Goal: Contribute content: Add original content to the website for others to see

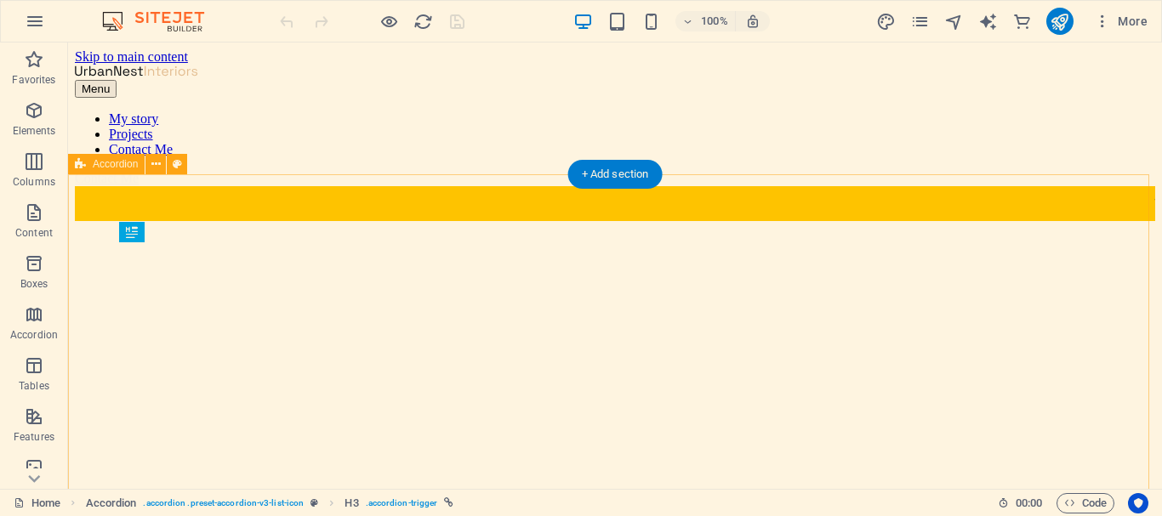
scroll to position [708, 0]
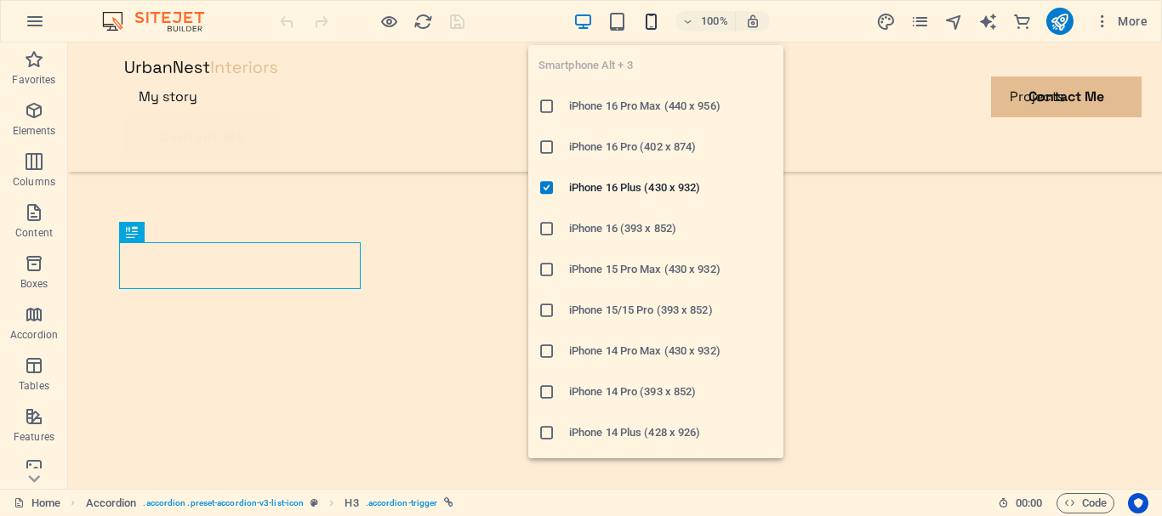
click at [650, 23] on icon "button" at bounding box center [651, 22] width 20 height 20
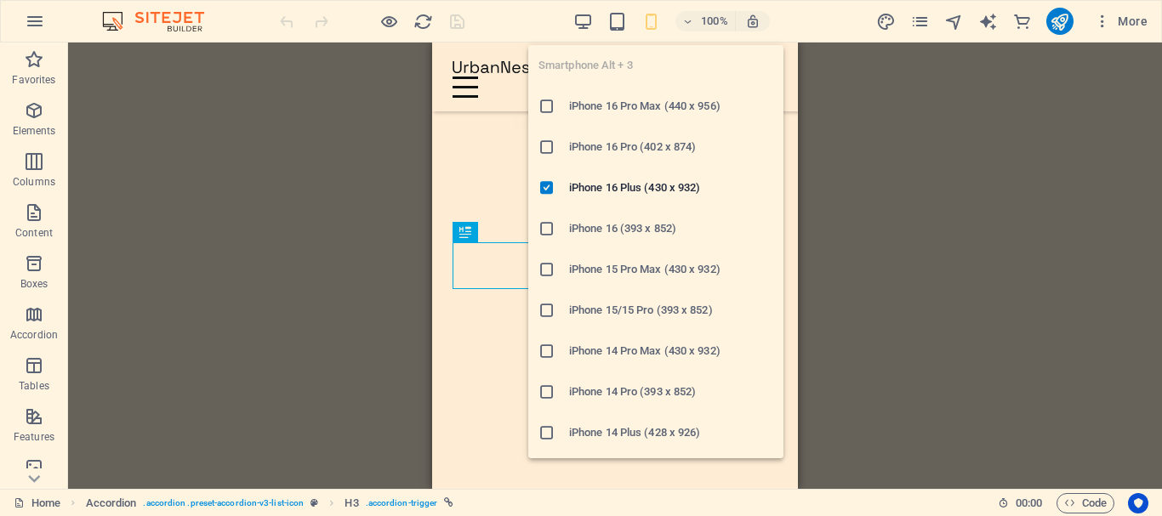
scroll to position [253, 0]
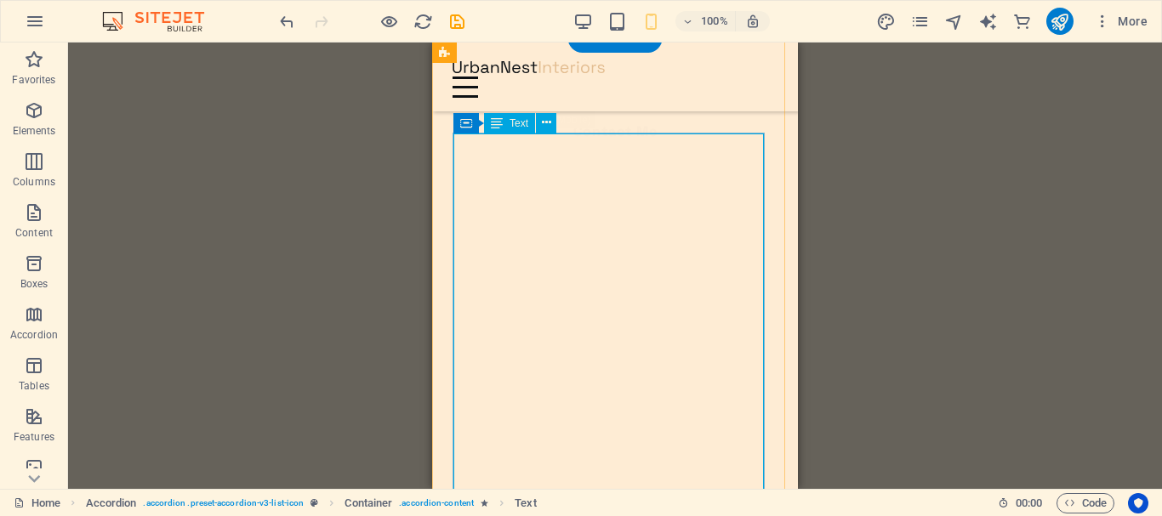
scroll to position [338, 0]
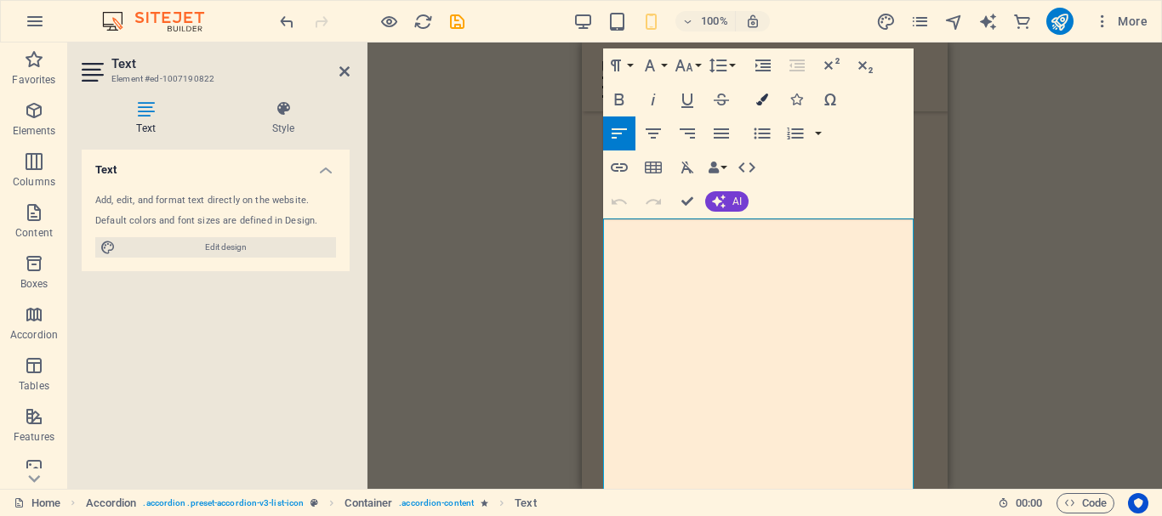
click at [761, 100] on icon "button" at bounding box center [762, 100] width 12 height 12
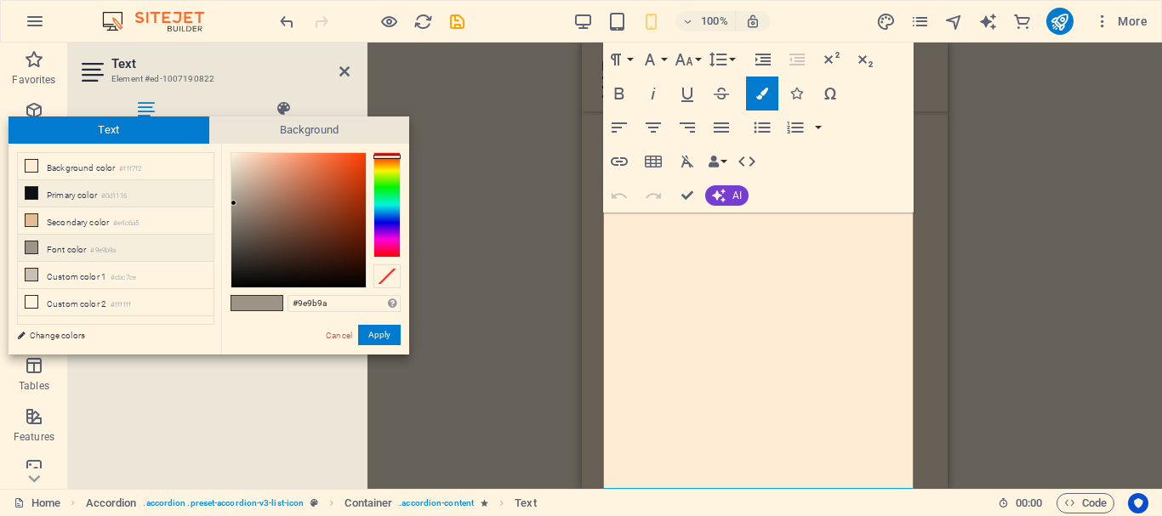
click at [30, 194] on icon at bounding box center [32, 193] width 12 height 12
type input "#0d1116"
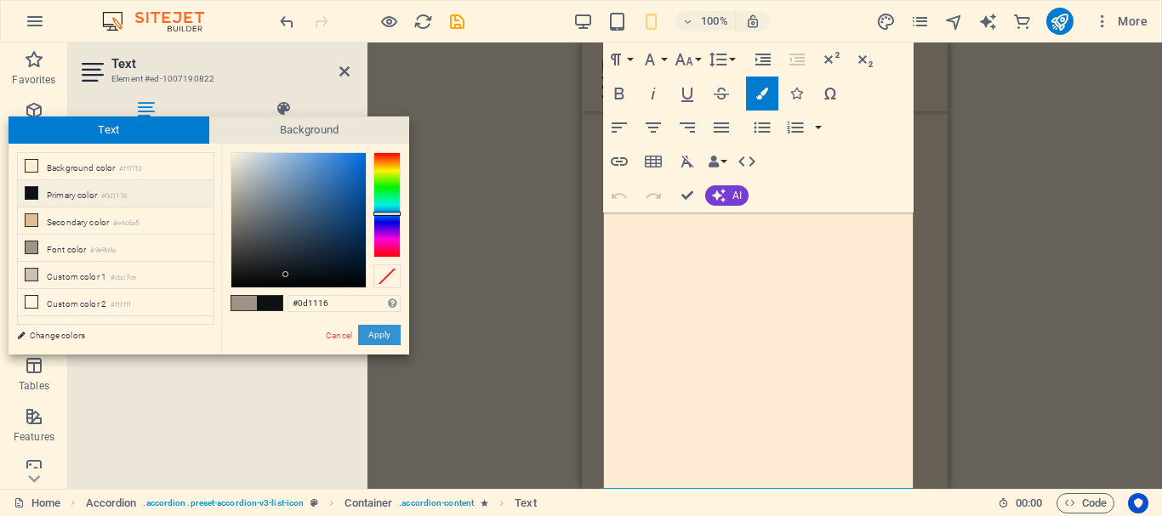
click at [384, 335] on button "Apply" at bounding box center [379, 335] width 43 height 20
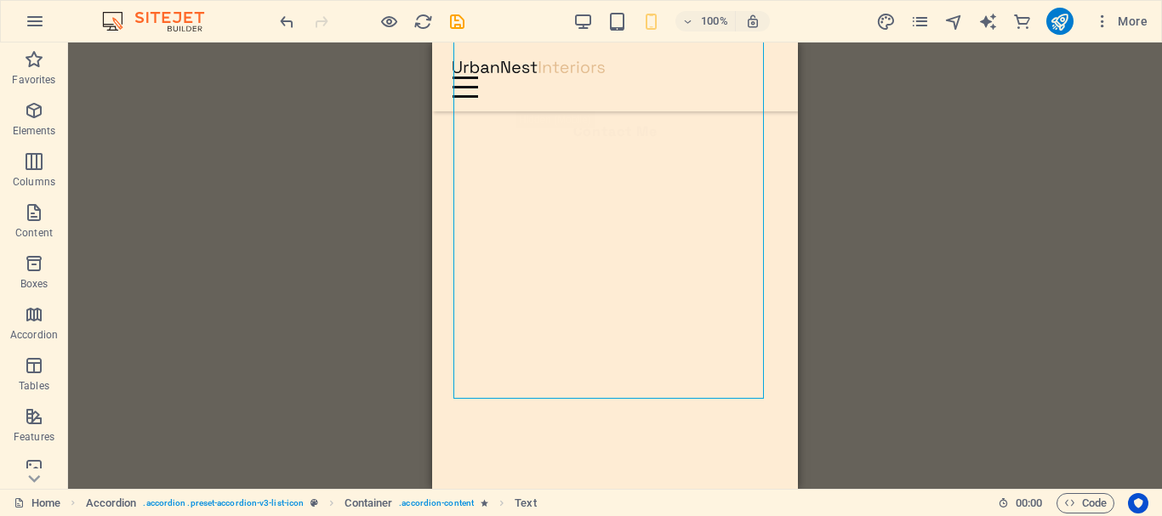
scroll to position [643, 0]
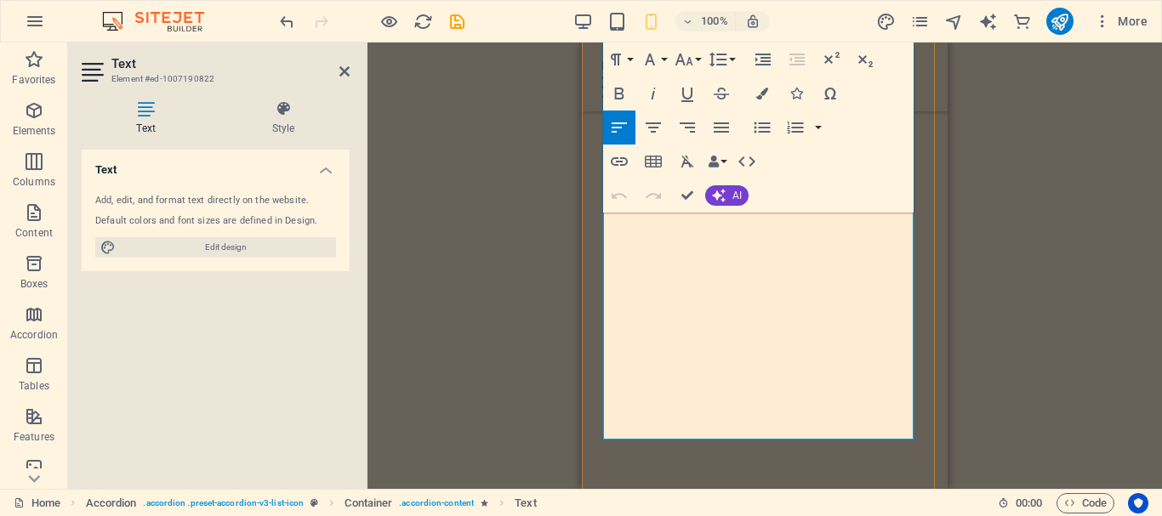
scroll to position [545, 0]
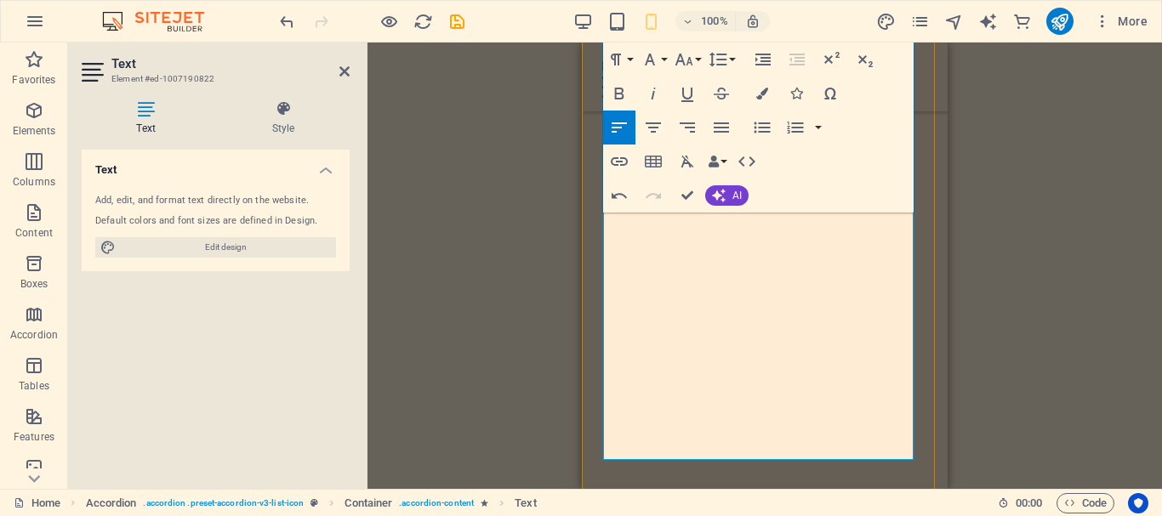
drag, startPoint x: 52, startPoint y: 410, endPoint x: 1016, endPoint y: 299, distance: 970.9
click at [1016, 299] on div "Drag here to replace the existing content. Press “Ctrl” if you want to create a…" at bounding box center [764, 266] width 794 height 447
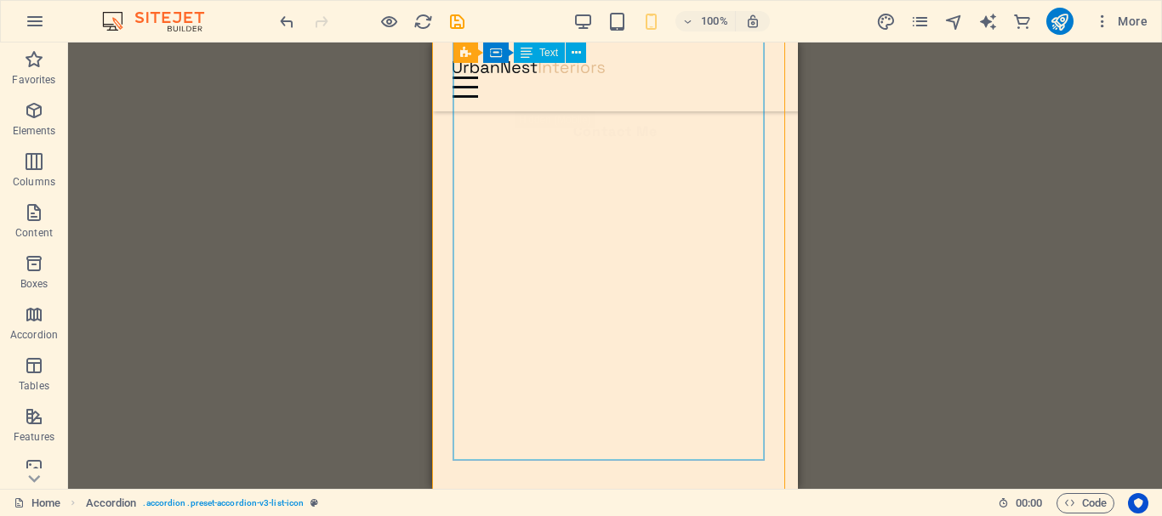
scroll to position [630, 0]
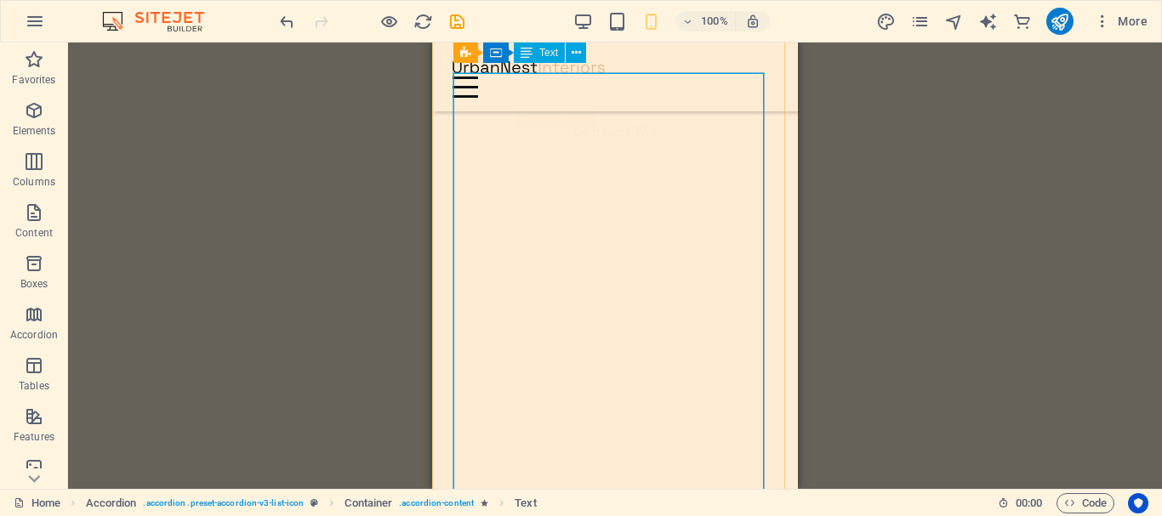
scroll to position [460, 0]
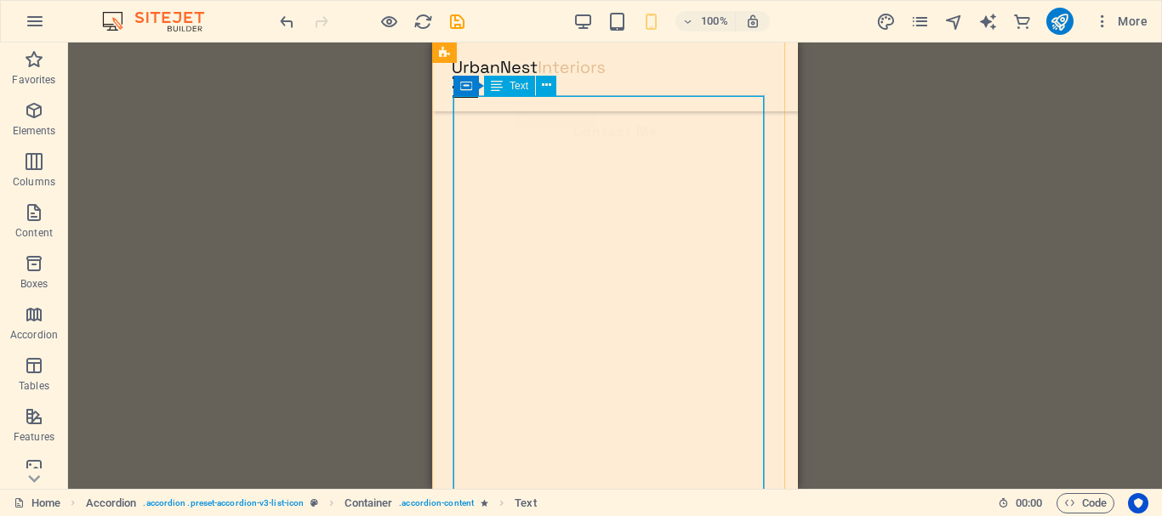
click at [515, 86] on span "Text" at bounding box center [518, 86] width 19 height 10
click at [549, 86] on icon at bounding box center [546, 86] width 9 height 18
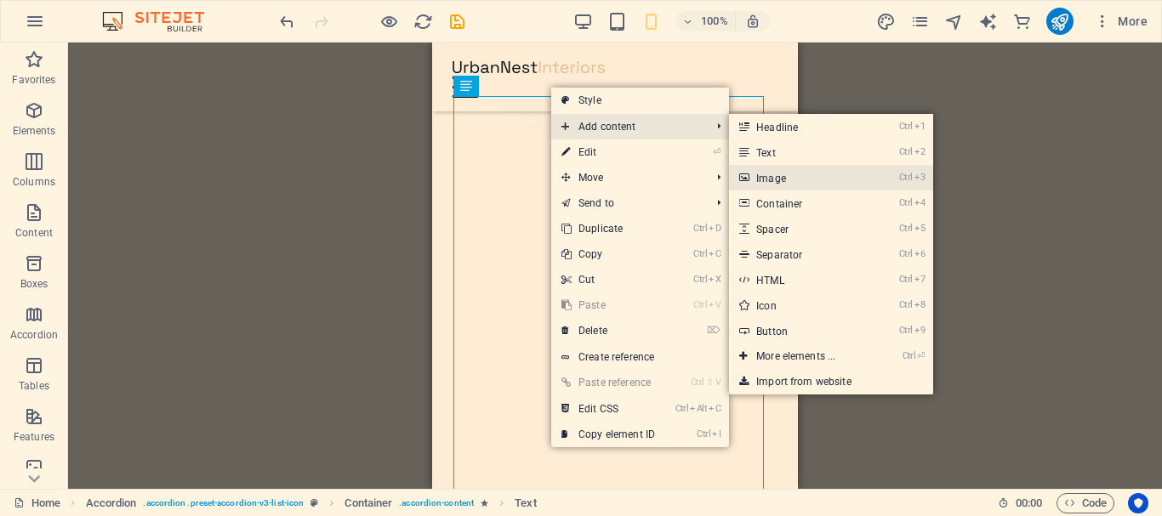
click at [809, 177] on link "Ctrl 3 Image" at bounding box center [799, 178] width 140 height 26
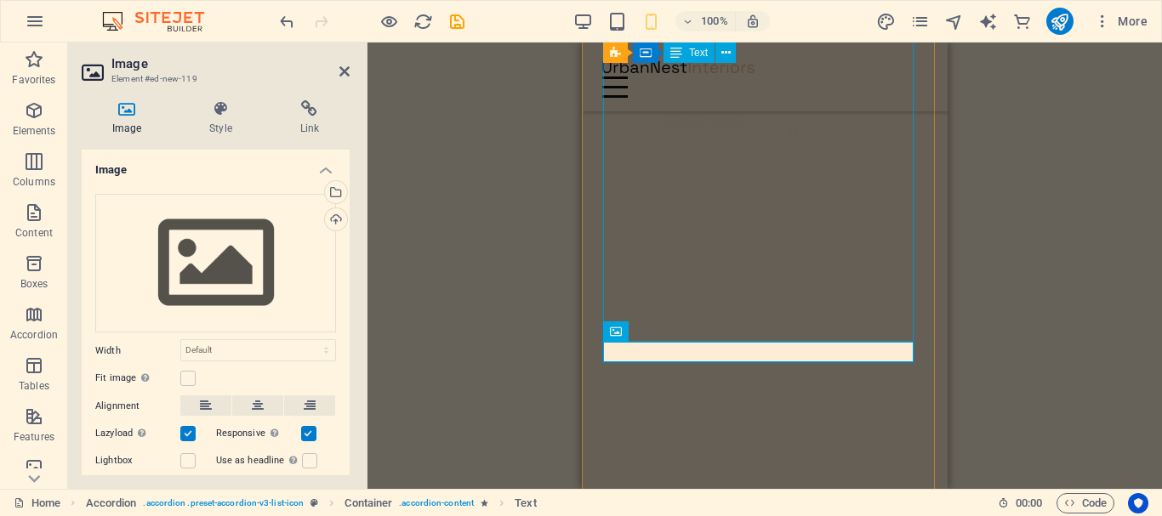
scroll to position [749, 0]
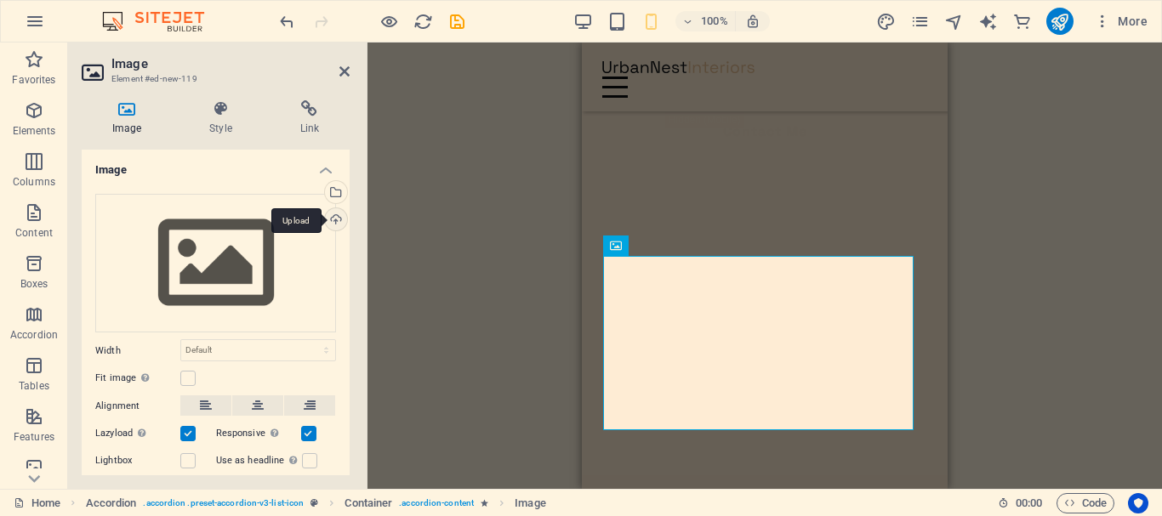
click at [331, 219] on div "Upload" at bounding box center [334, 221] width 26 height 26
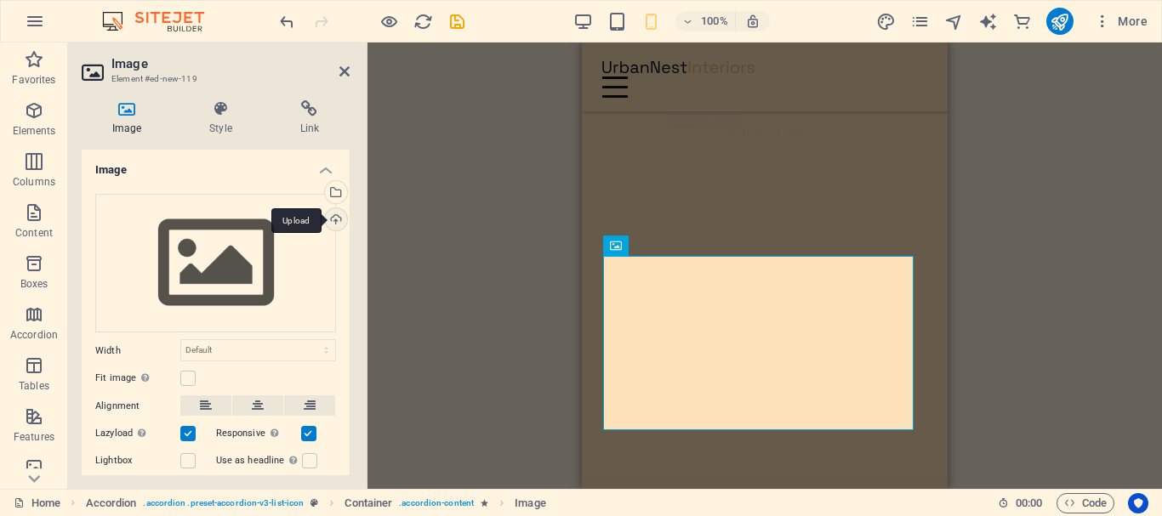
click at [331, 218] on div "Upload" at bounding box center [334, 221] width 26 height 26
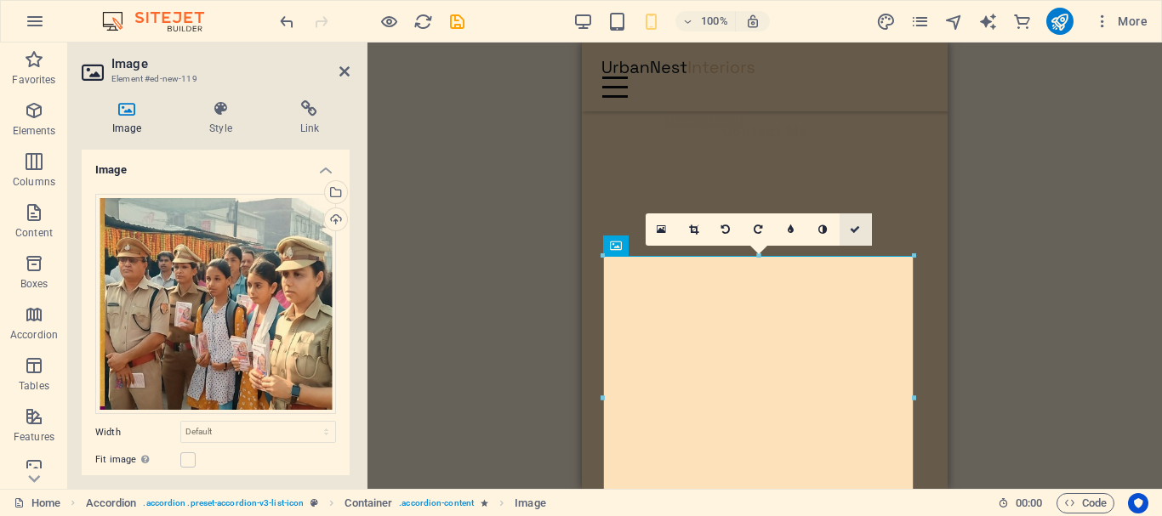
click at [855, 227] on icon at bounding box center [855, 230] width 10 height 10
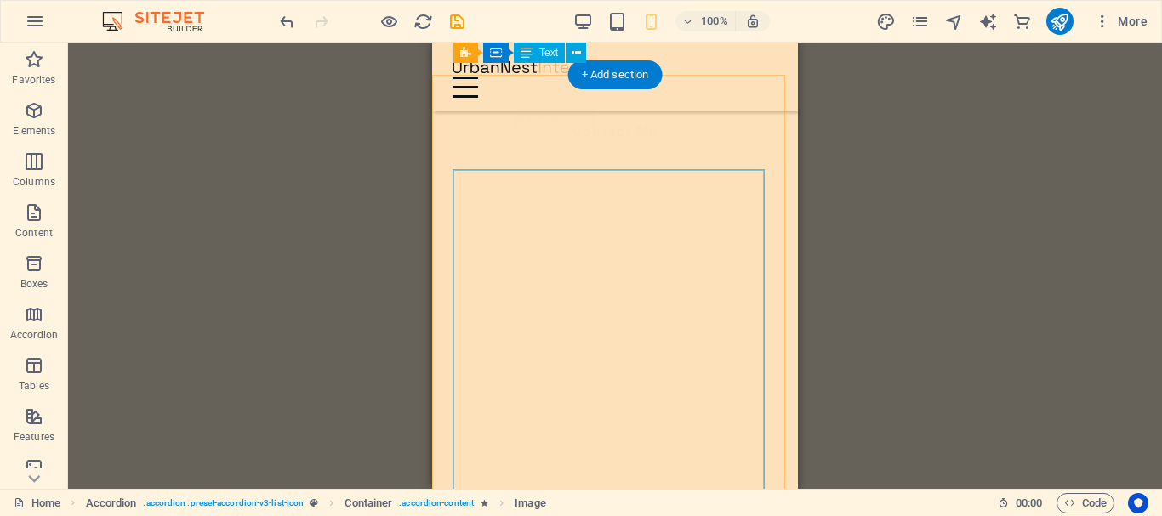
scroll to position [382, 0]
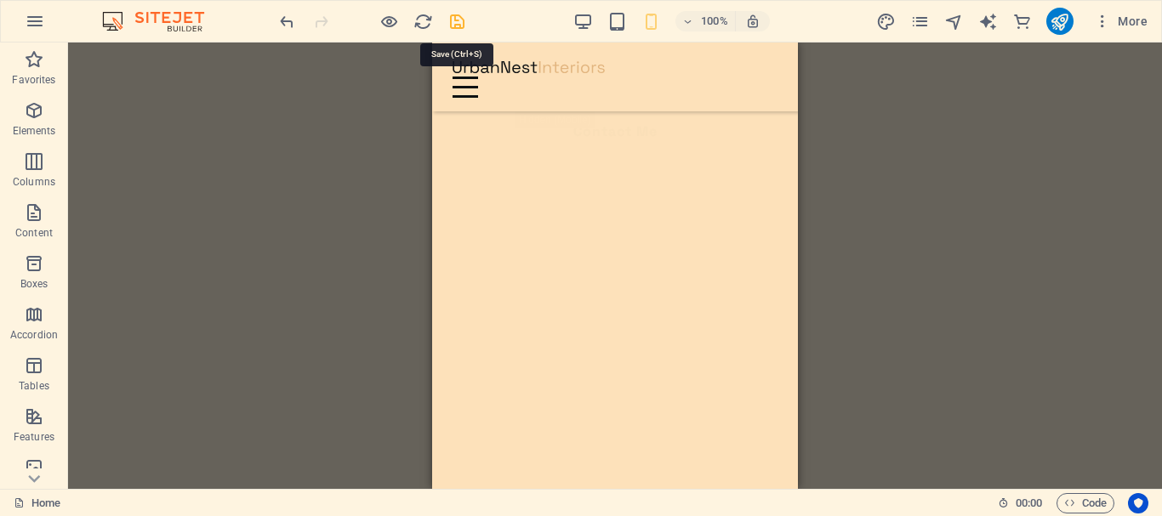
click at [460, 21] on icon "save" at bounding box center [457, 22] width 20 height 20
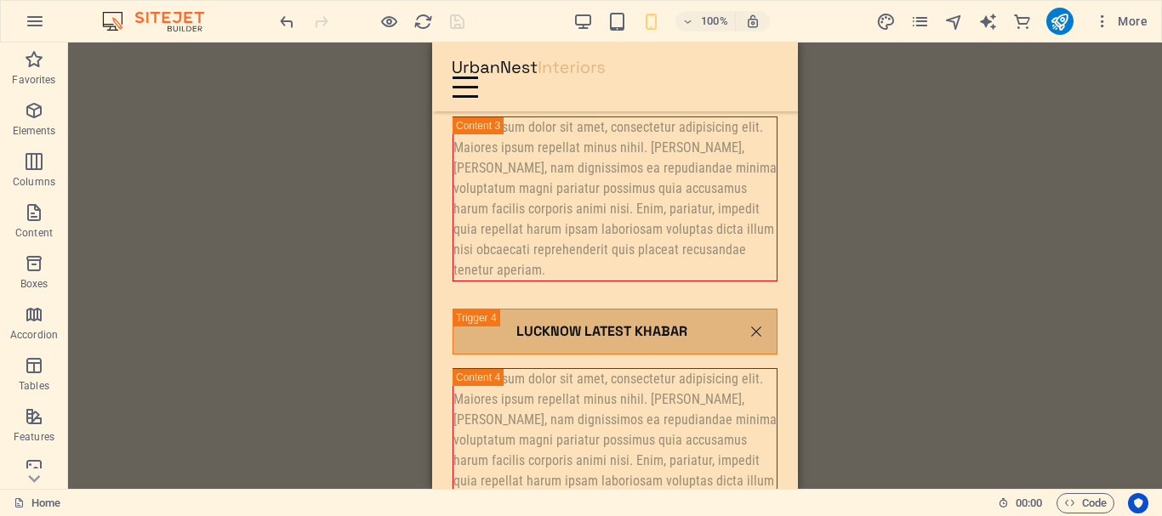
scroll to position [2811, 0]
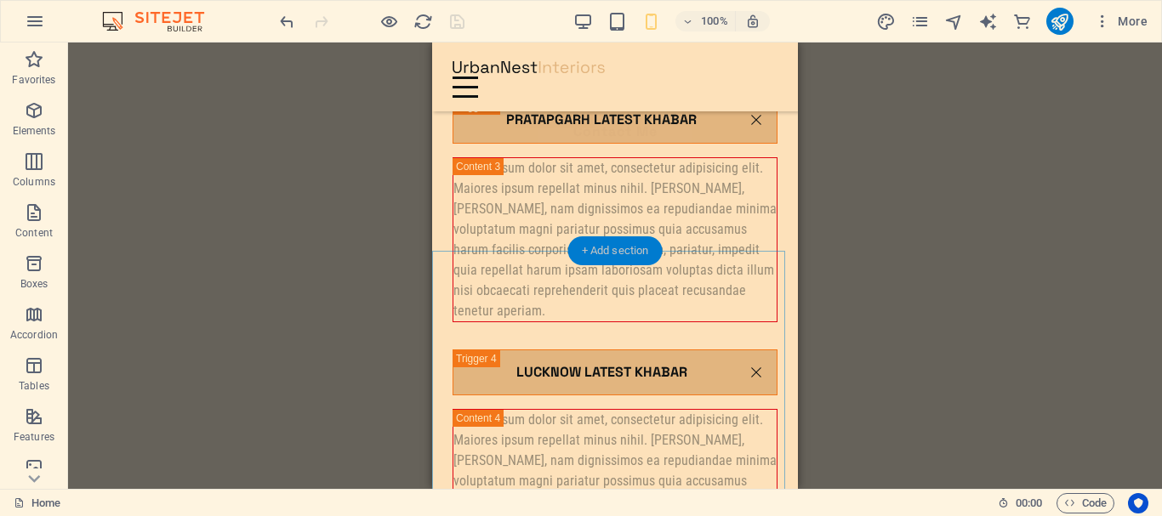
click at [619, 253] on div "+ Add section" at bounding box center [615, 250] width 94 height 29
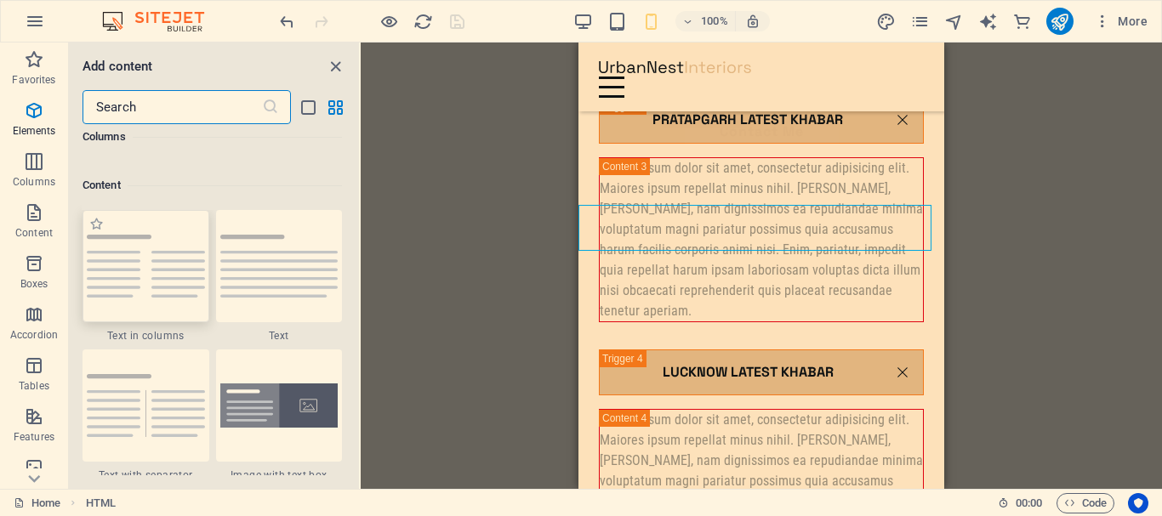
scroll to position [2976, 0]
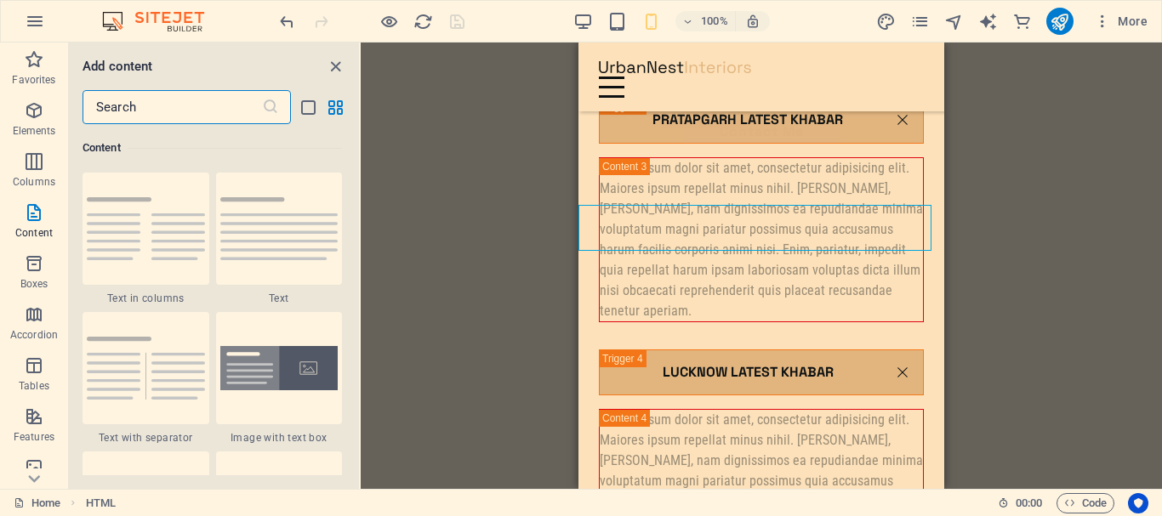
click at [196, 112] on input "text" at bounding box center [172, 107] width 179 height 34
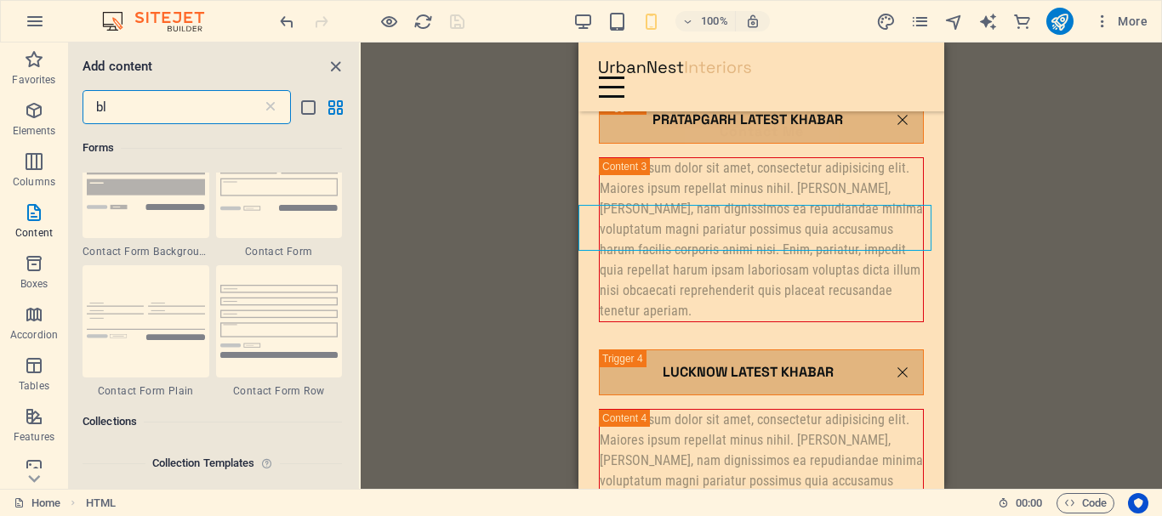
scroll to position [0, 0]
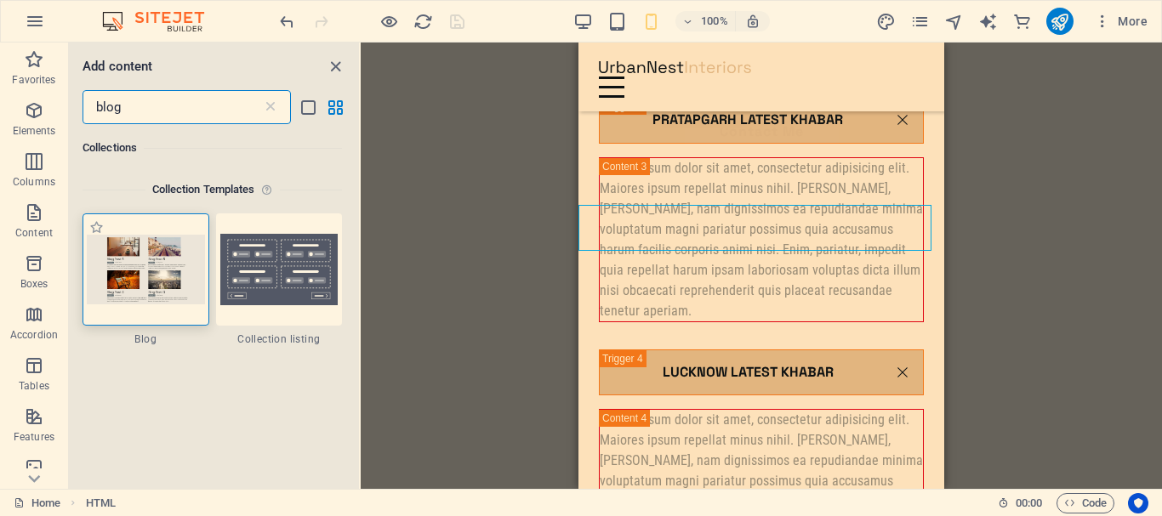
type input "blog"
click at [134, 274] on img at bounding box center [146, 269] width 118 height 69
click at [140, 270] on img at bounding box center [146, 269] width 118 height 69
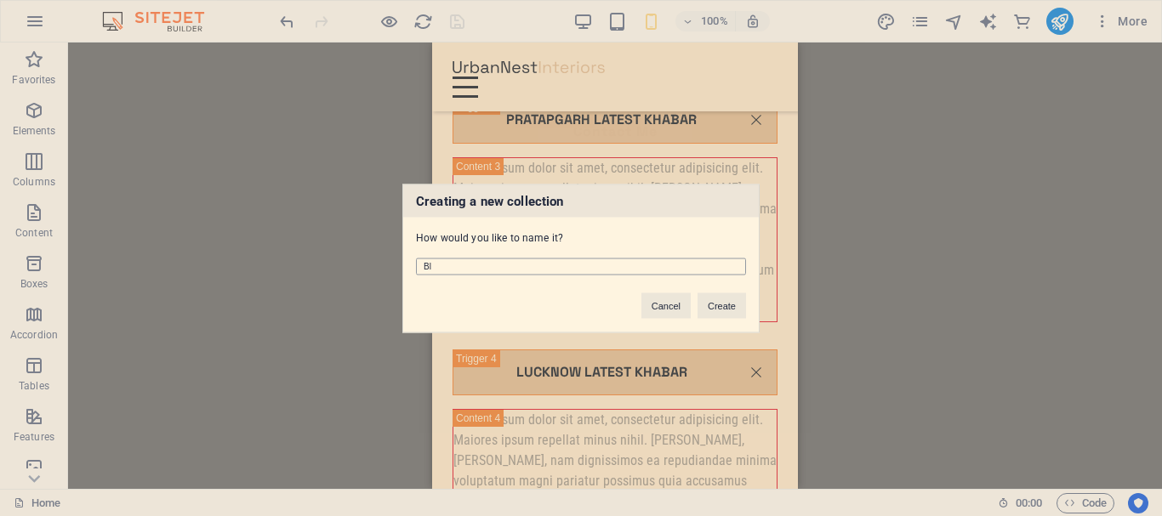
type input "B"
type input "Latest News"
click at [724, 305] on button "Create" at bounding box center [721, 306] width 48 height 26
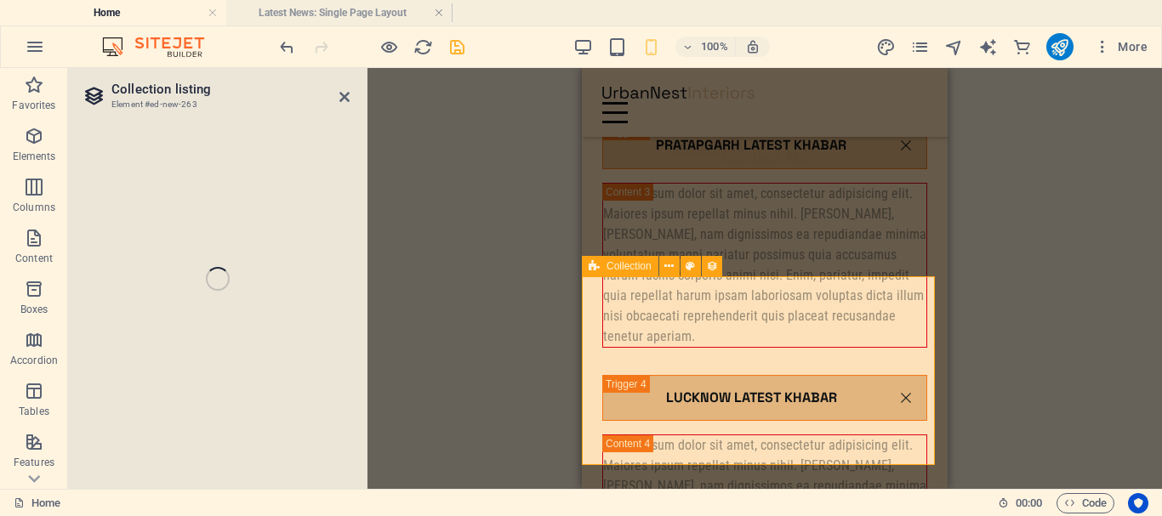
select select
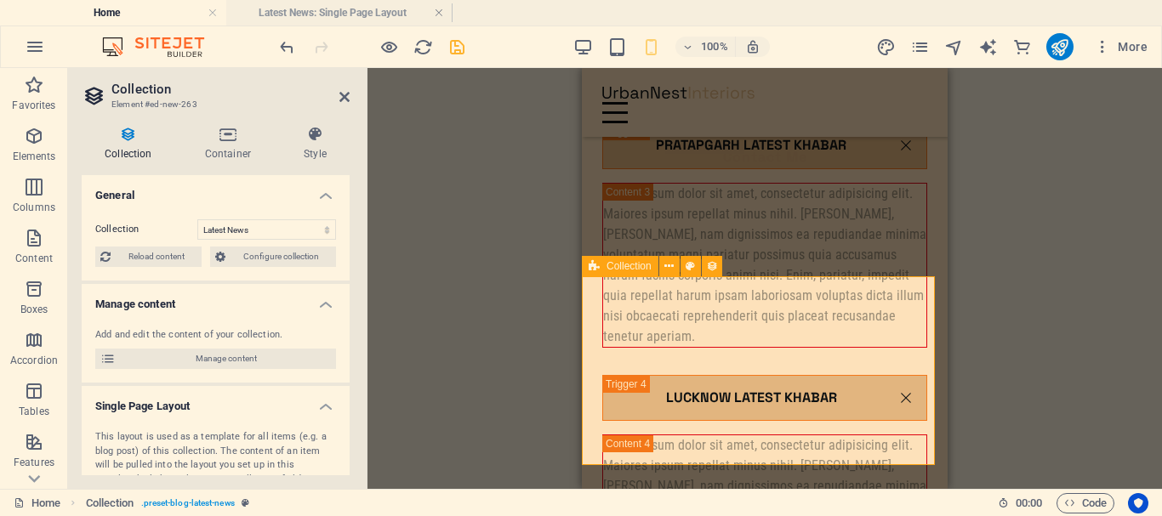
click at [471, 230] on div "Drag here to replace the existing content. Press “Ctrl” if you want to create a…" at bounding box center [764, 278] width 794 height 421
select select "columns.publishing_date_DESC"
select select "columns.status"
select select "columns.publishing_date"
select select "past"
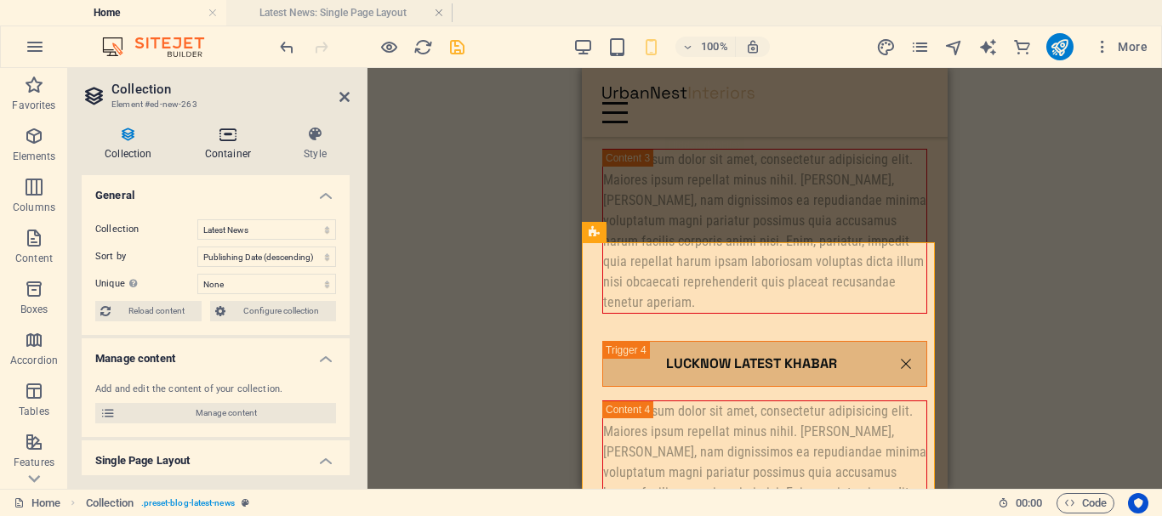
click at [234, 150] on h4 "Container" at bounding box center [231, 144] width 99 height 36
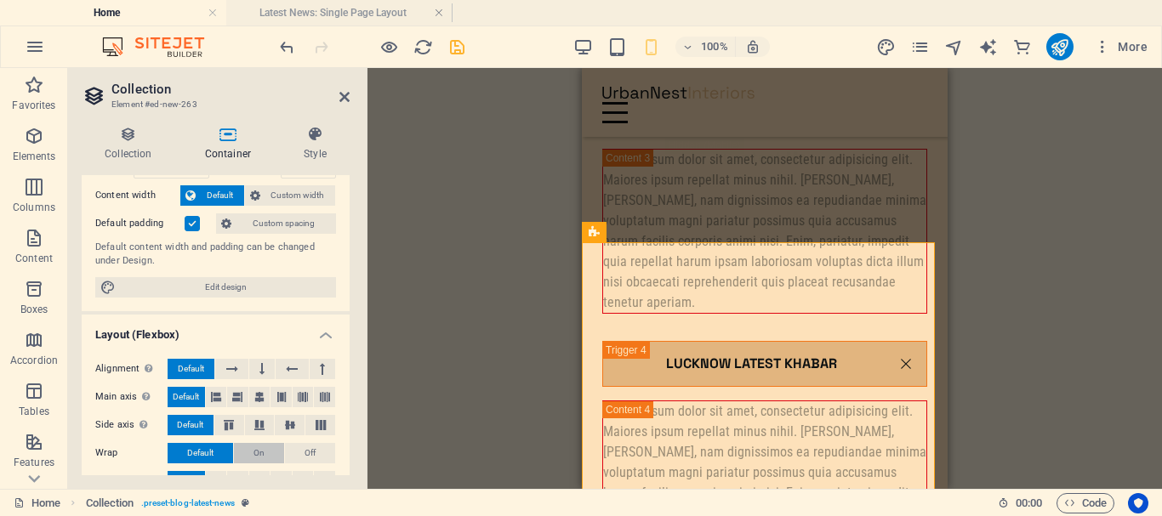
scroll to position [120, 0]
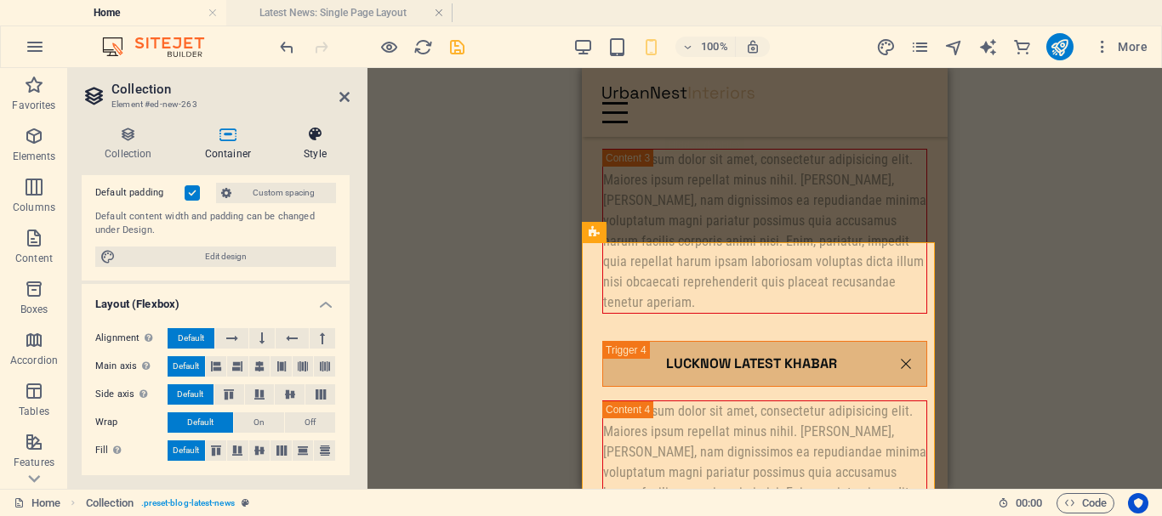
click at [316, 145] on h4 "Style" at bounding box center [315, 144] width 69 height 36
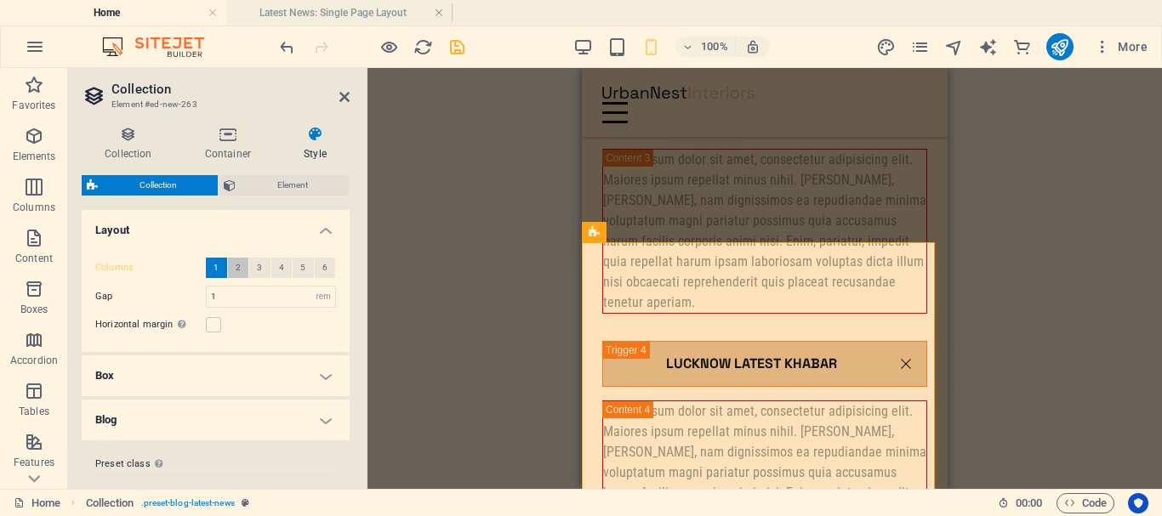
click at [233, 274] on button "2" at bounding box center [238, 268] width 21 height 20
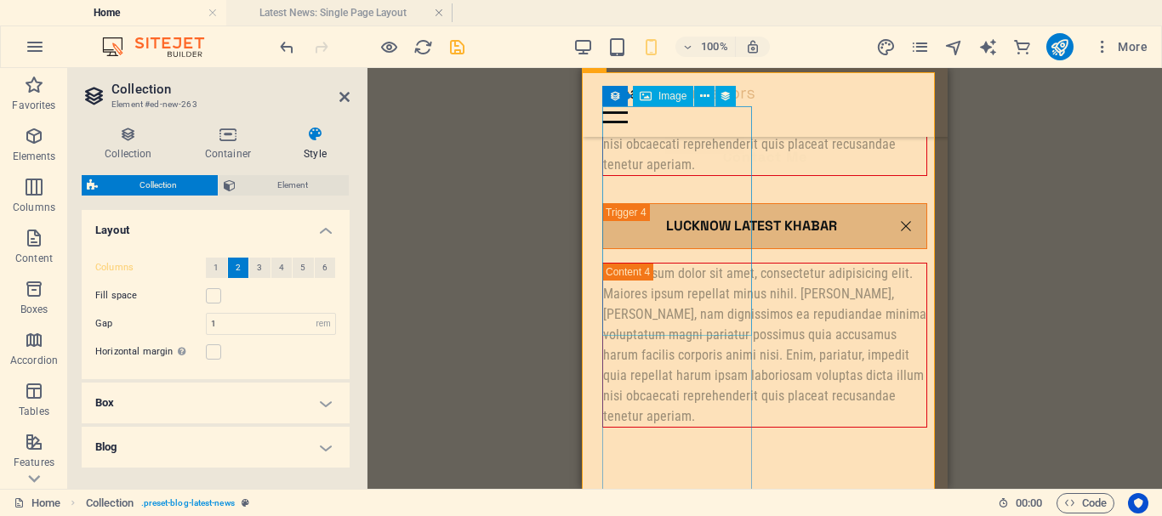
scroll to position [2930, 0]
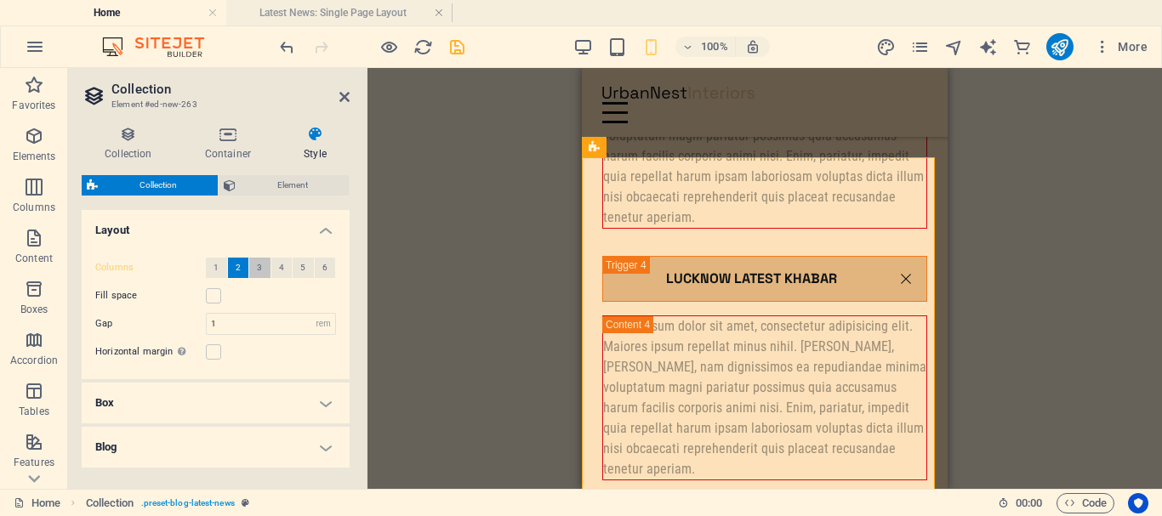
click at [258, 269] on span "3" at bounding box center [259, 268] width 5 height 20
click at [237, 267] on span "2" at bounding box center [238, 268] width 5 height 20
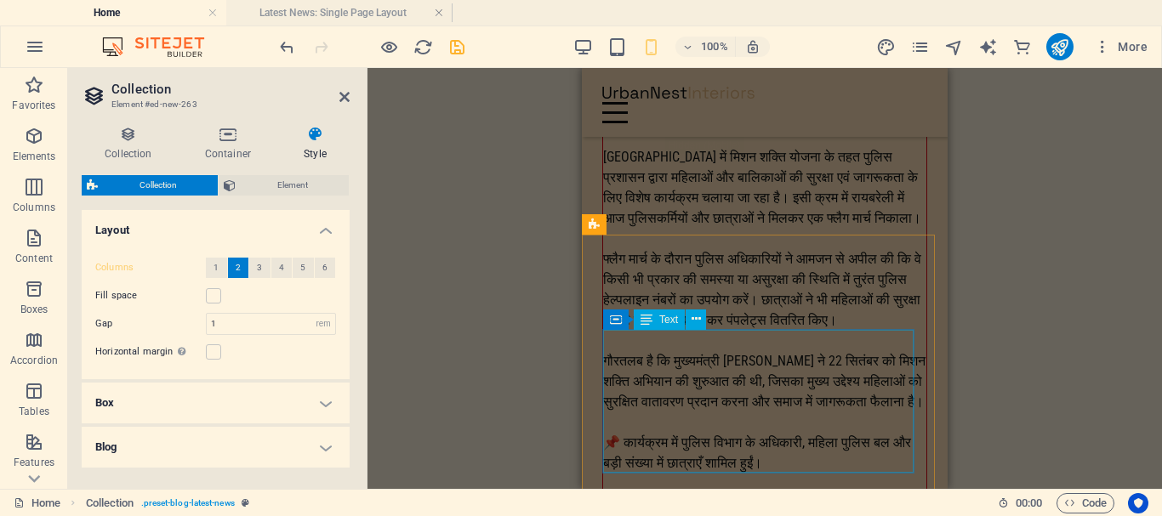
scroll to position [1654, 0]
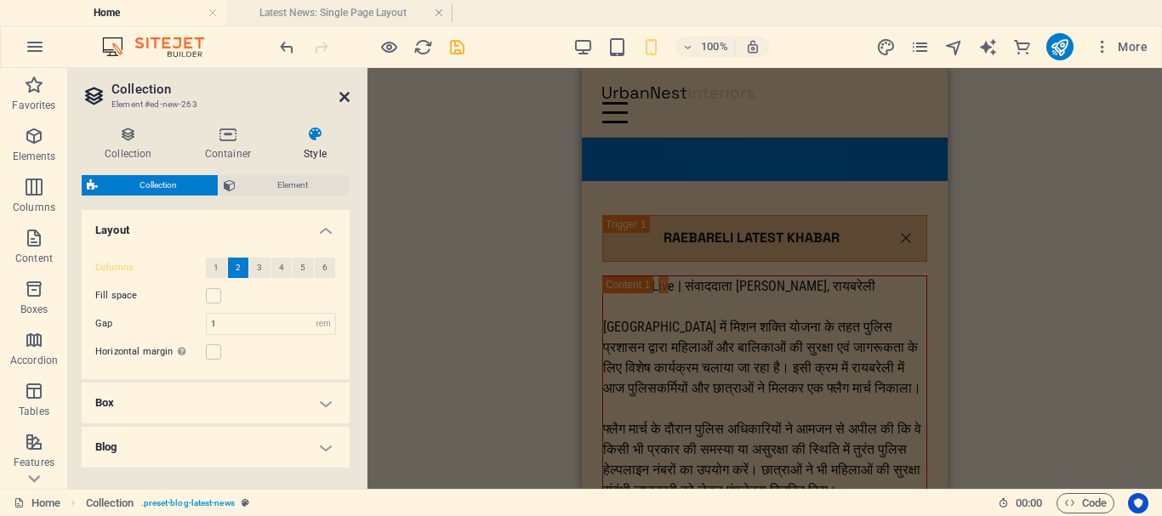
click at [344, 98] on icon at bounding box center [344, 97] width 10 height 14
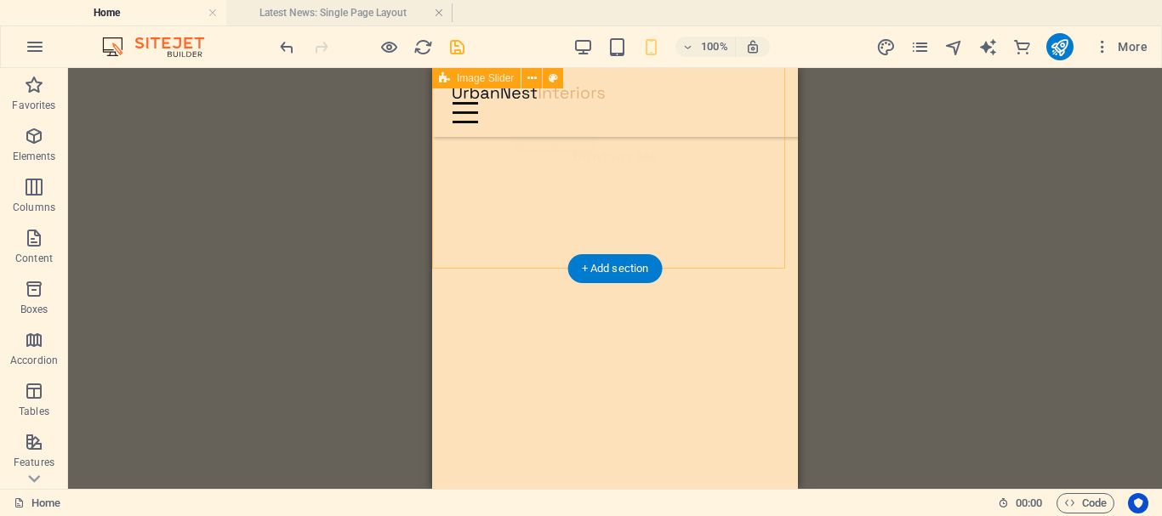
scroll to position [259, 0]
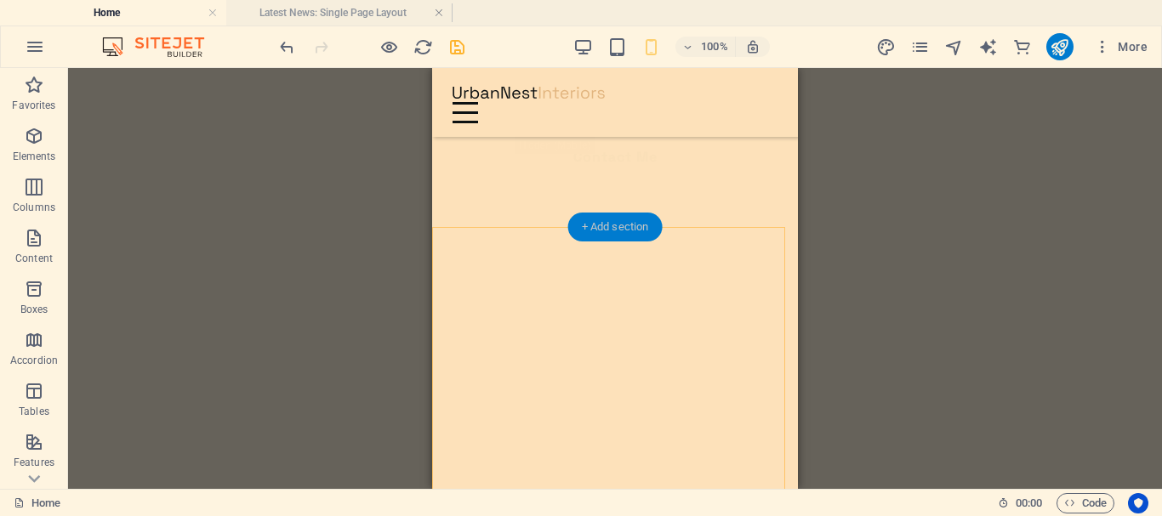
click at [615, 227] on div "+ Add section" at bounding box center [615, 227] width 94 height 29
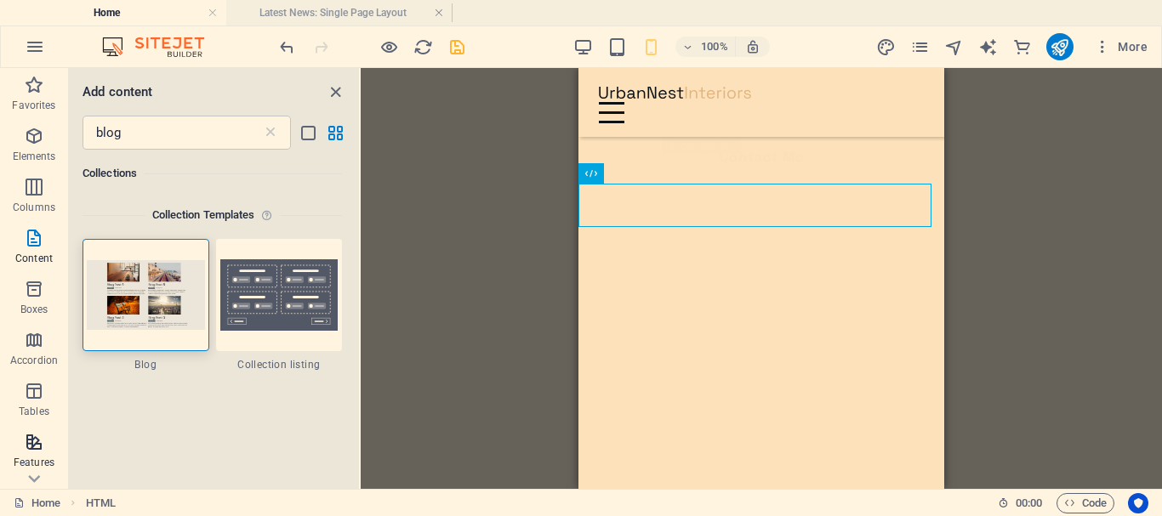
click at [31, 455] on span "Features" at bounding box center [34, 452] width 68 height 41
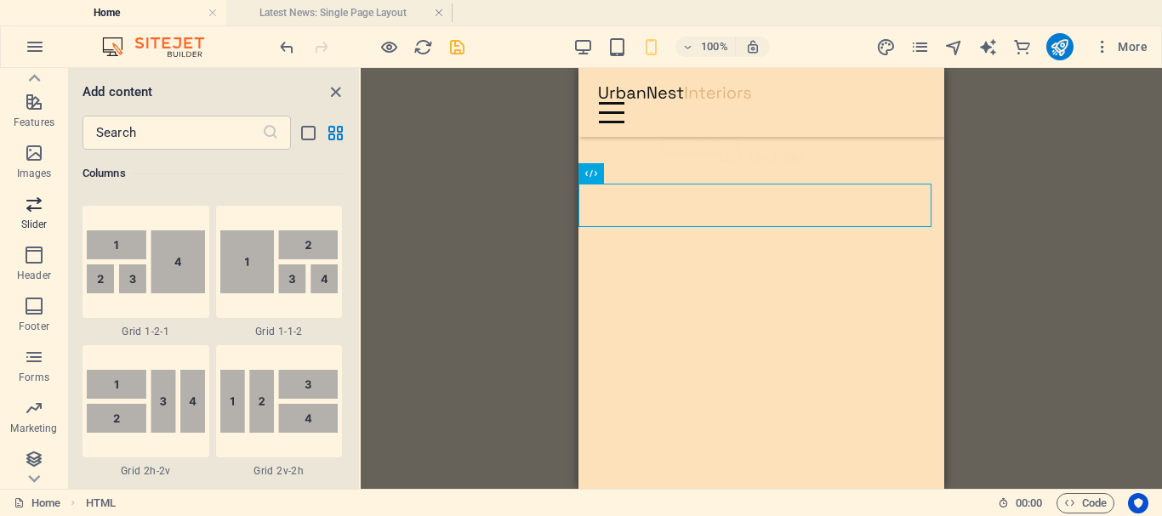
scroll to position [395, 0]
click at [33, 369] on p "Marketing" at bounding box center [33, 374] width 47 height 14
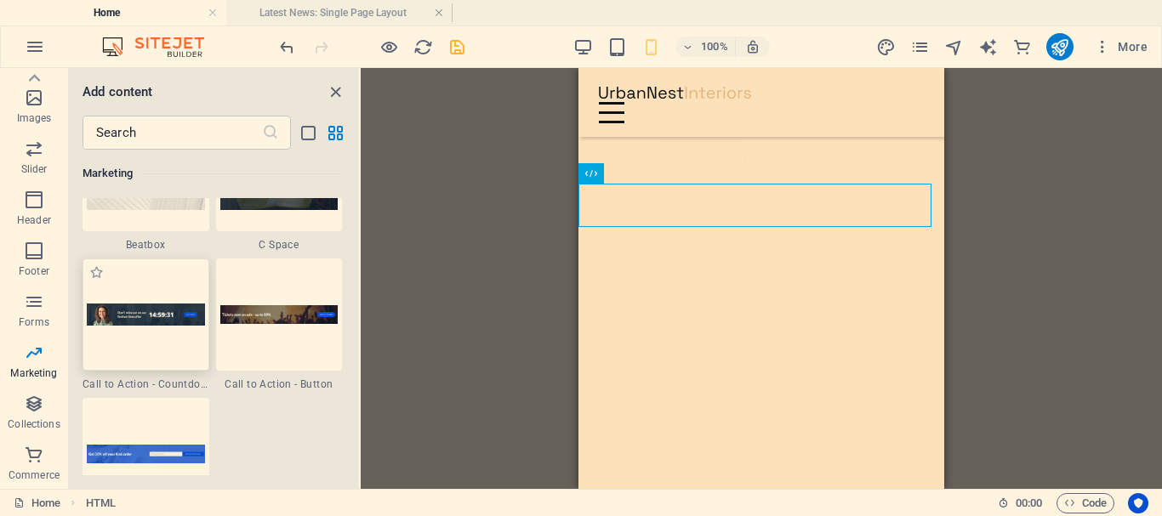
scroll to position [15215, 0]
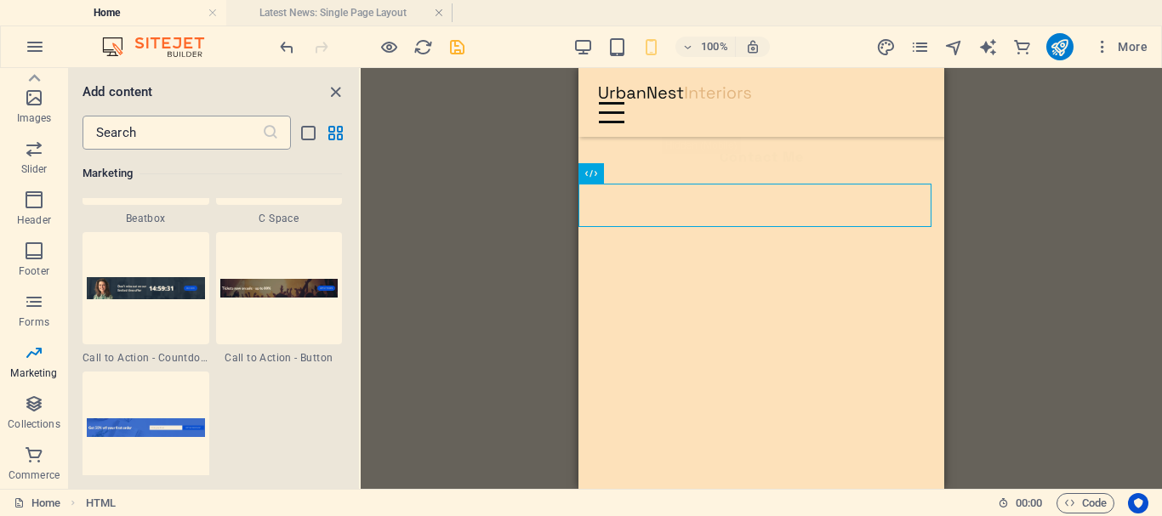
click at [123, 133] on input "text" at bounding box center [172, 133] width 179 height 34
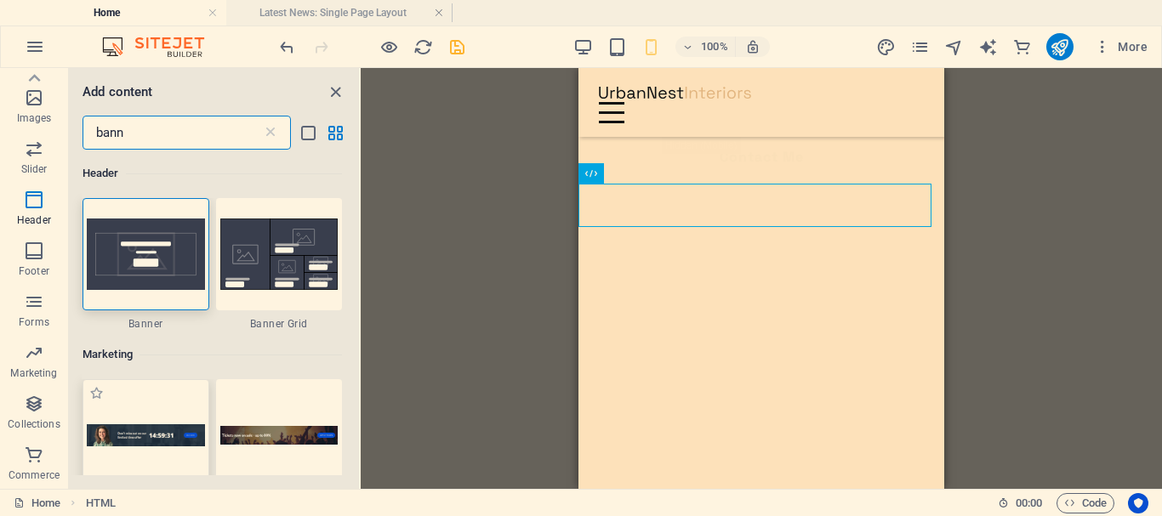
scroll to position [85, 0]
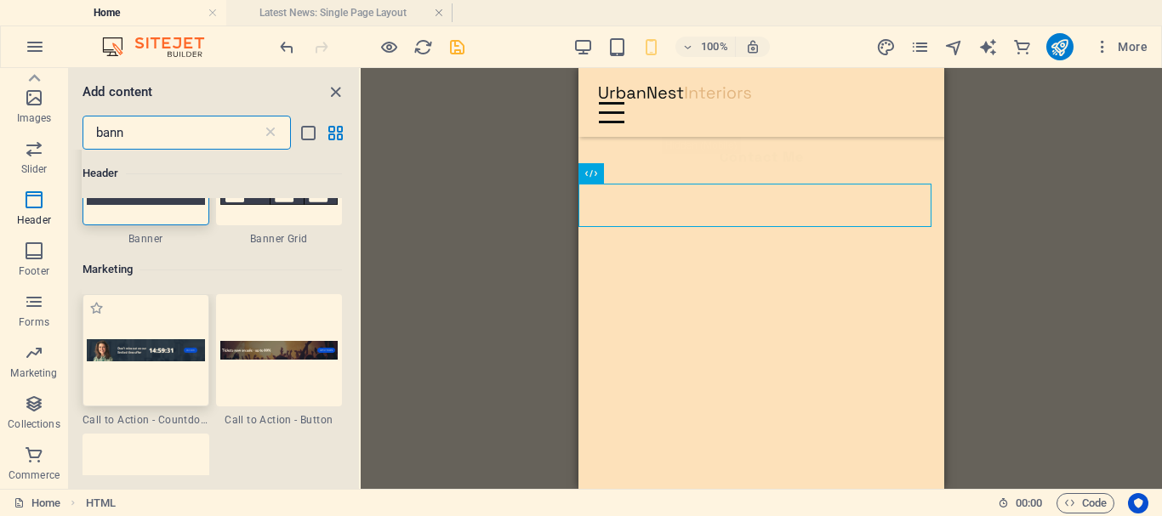
type input "bann"
click at [151, 370] on div at bounding box center [146, 350] width 127 height 112
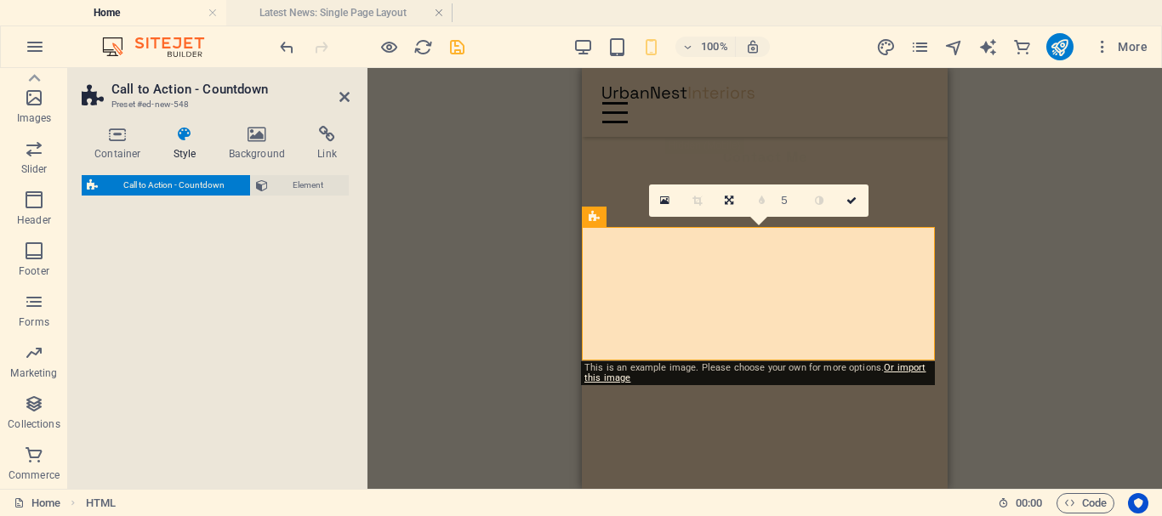
select select "rem"
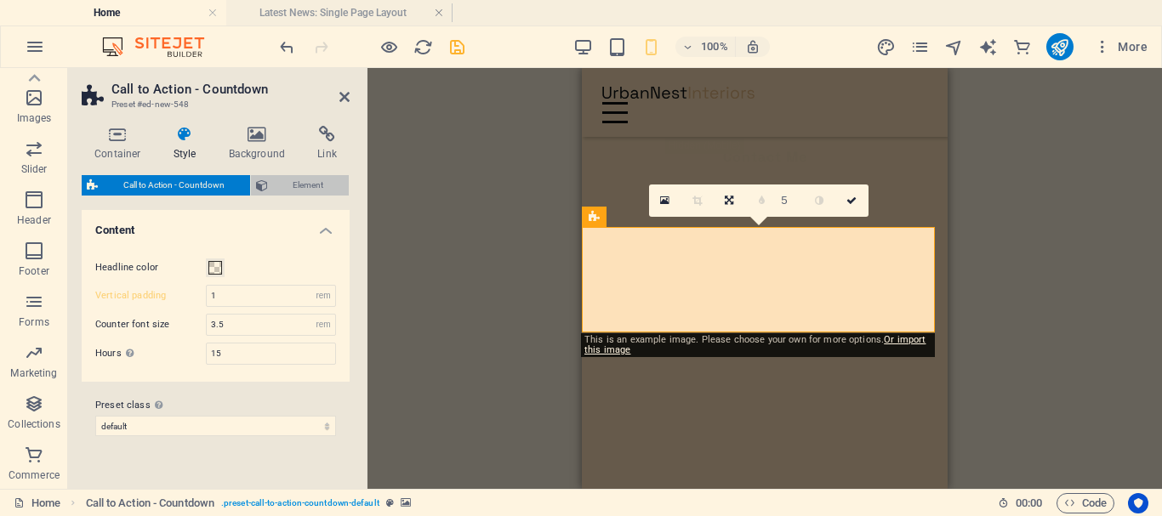
click at [321, 187] on span "Element" at bounding box center [308, 185] width 71 height 20
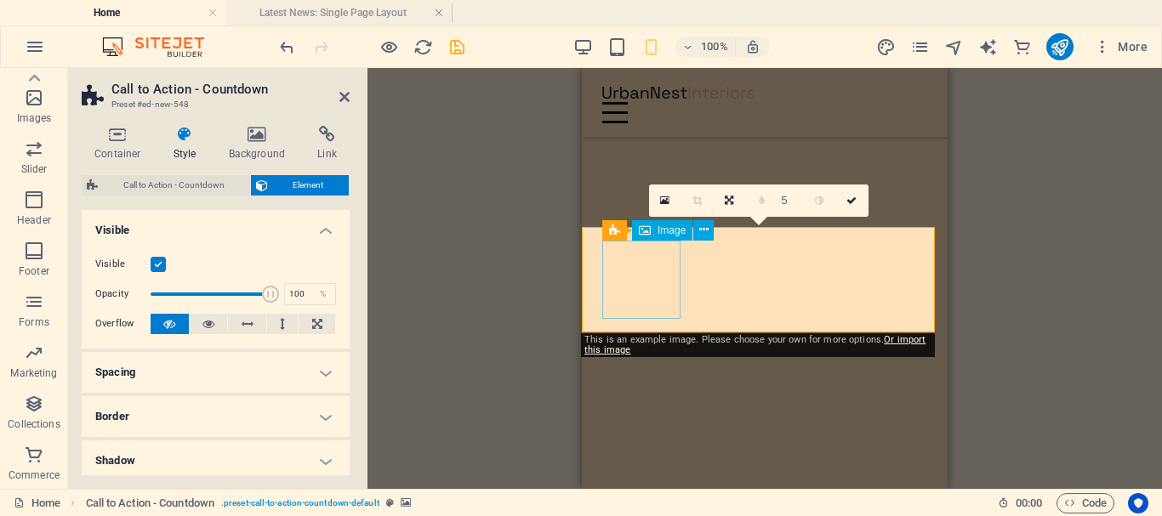
select select "px"
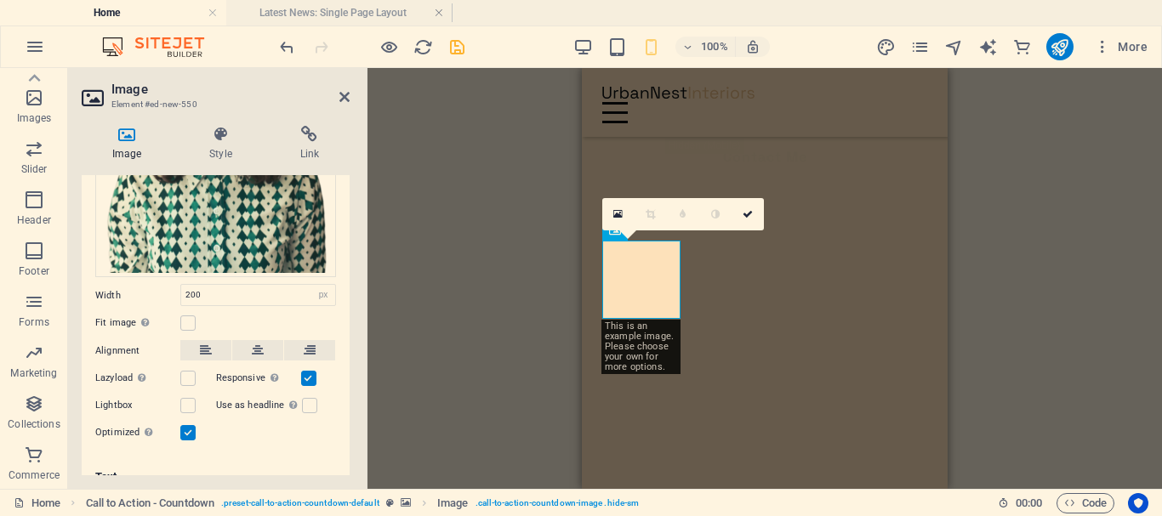
scroll to position [230, 0]
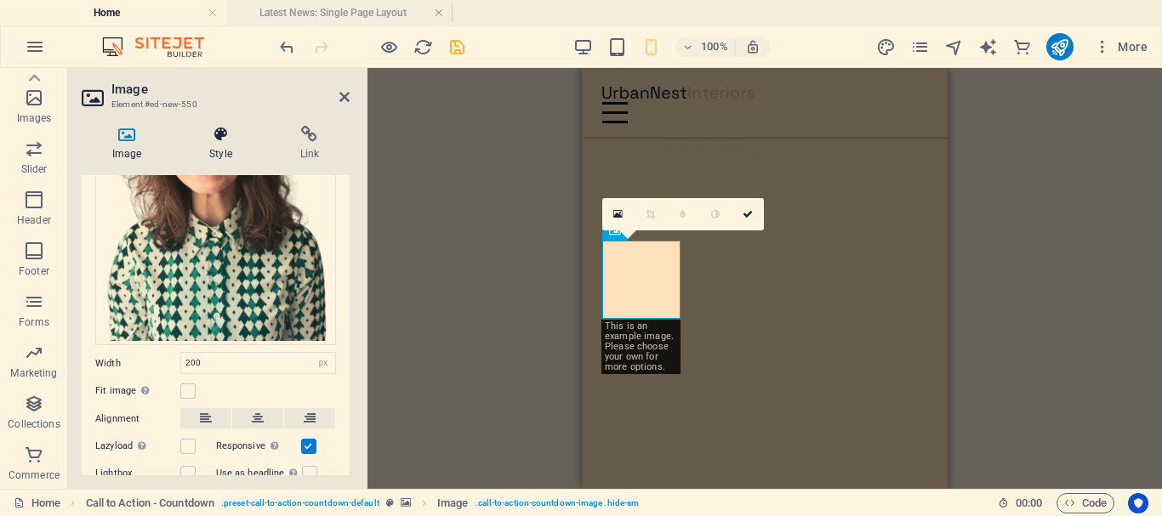
click at [219, 146] on h4 "Style" at bounding box center [224, 144] width 90 height 36
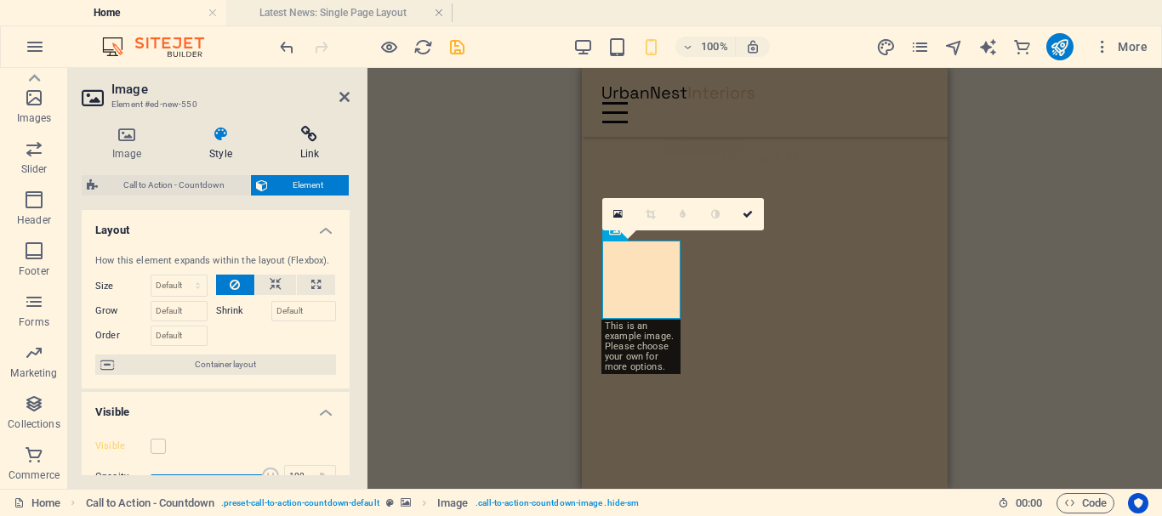
click at [305, 140] on icon at bounding box center [310, 134] width 80 height 17
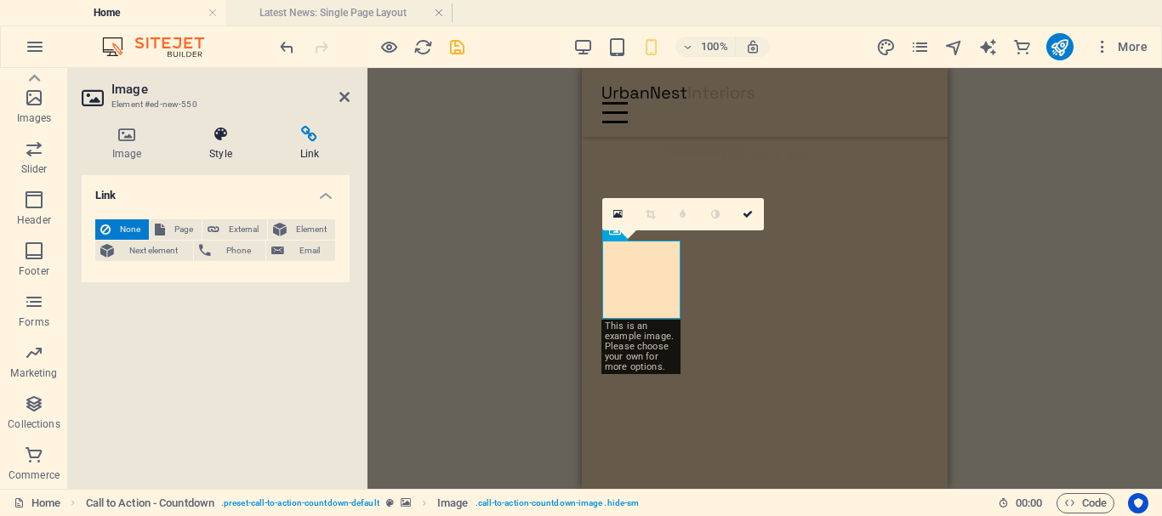
click at [234, 143] on h4 "Style" at bounding box center [224, 144] width 90 height 36
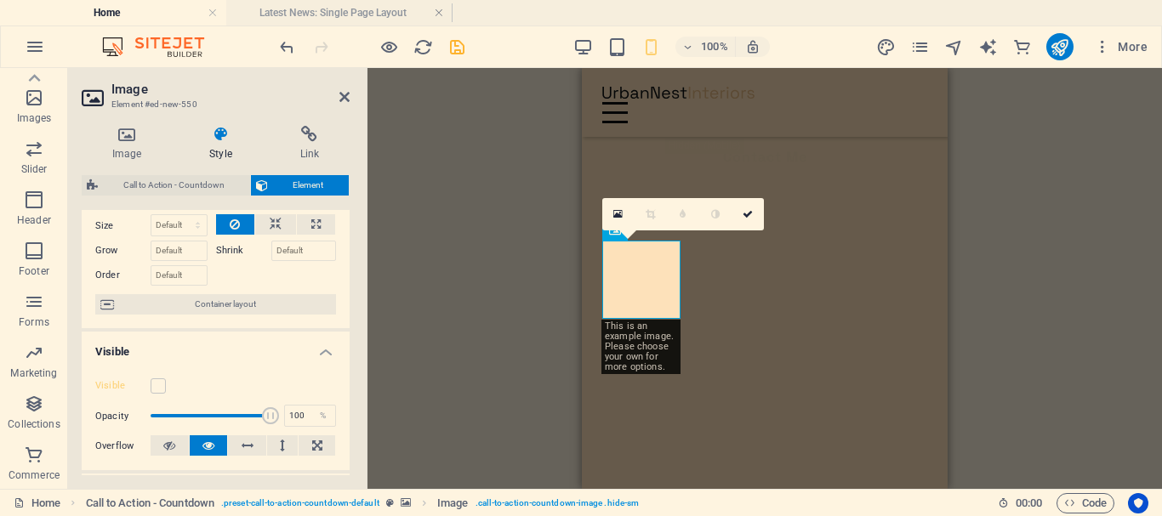
scroll to position [85, 0]
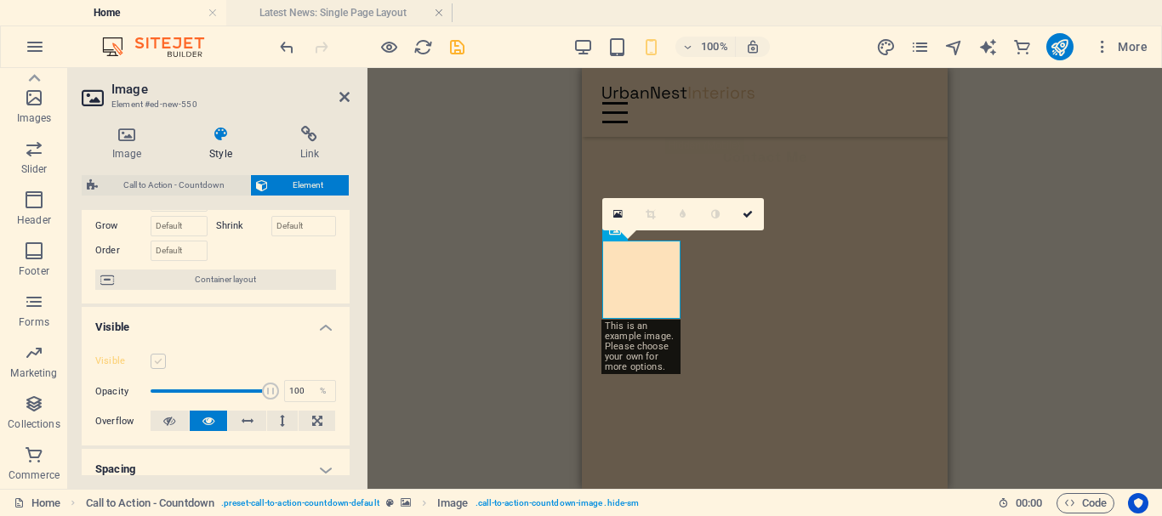
click at [158, 366] on label at bounding box center [158, 361] width 15 height 15
click at [0, 0] on input "Visible" at bounding box center [0, 0] width 0 height 0
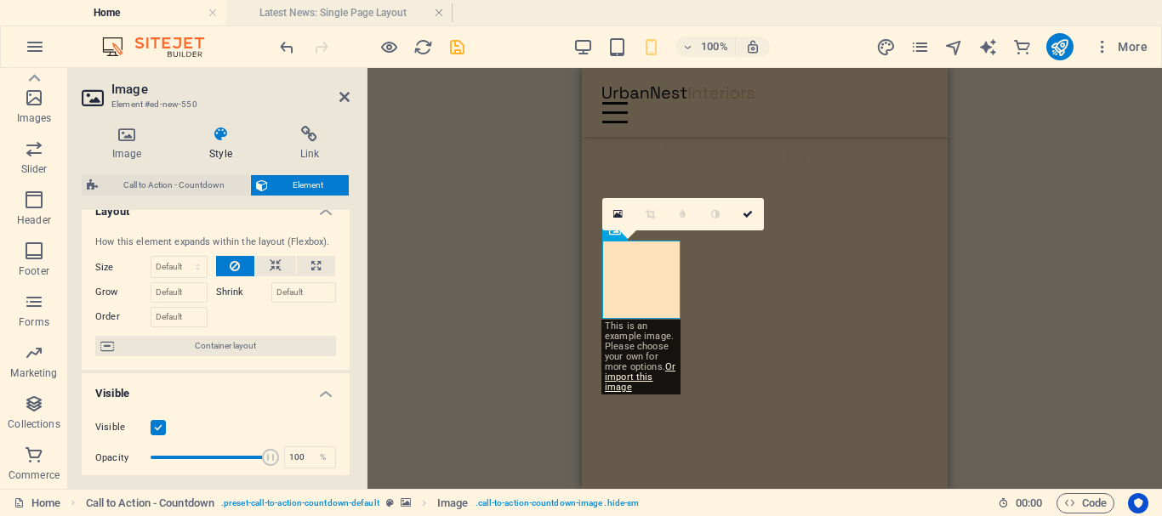
scroll to position [0, 0]
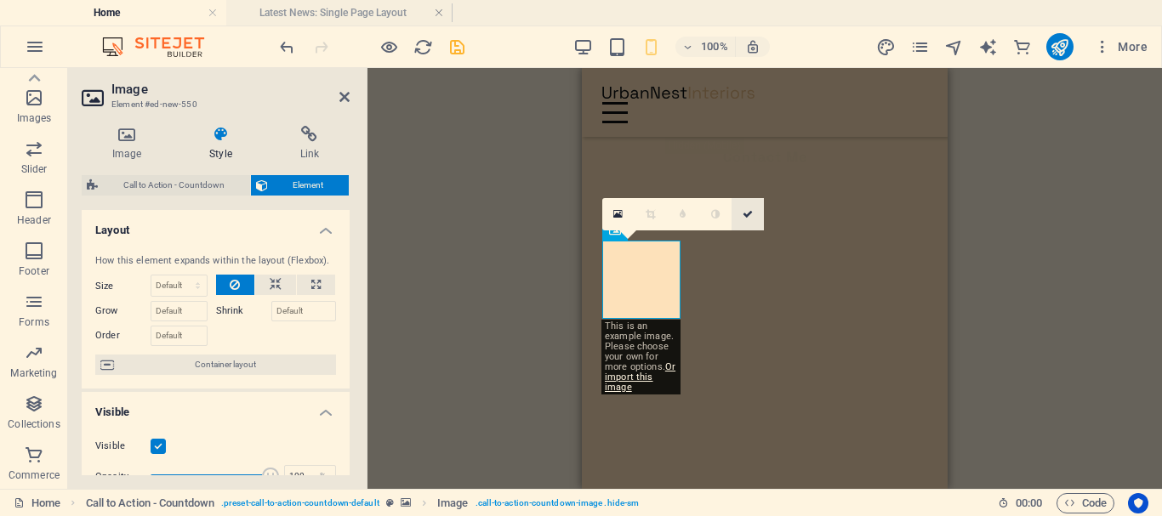
click at [747, 213] on icon at bounding box center [748, 214] width 10 height 10
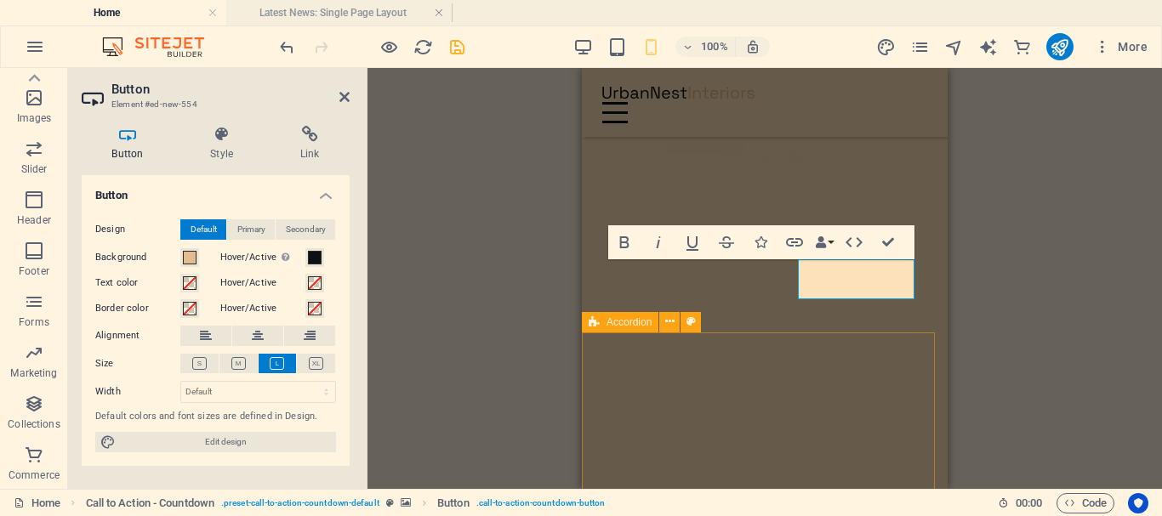
scroll to position [266, 0]
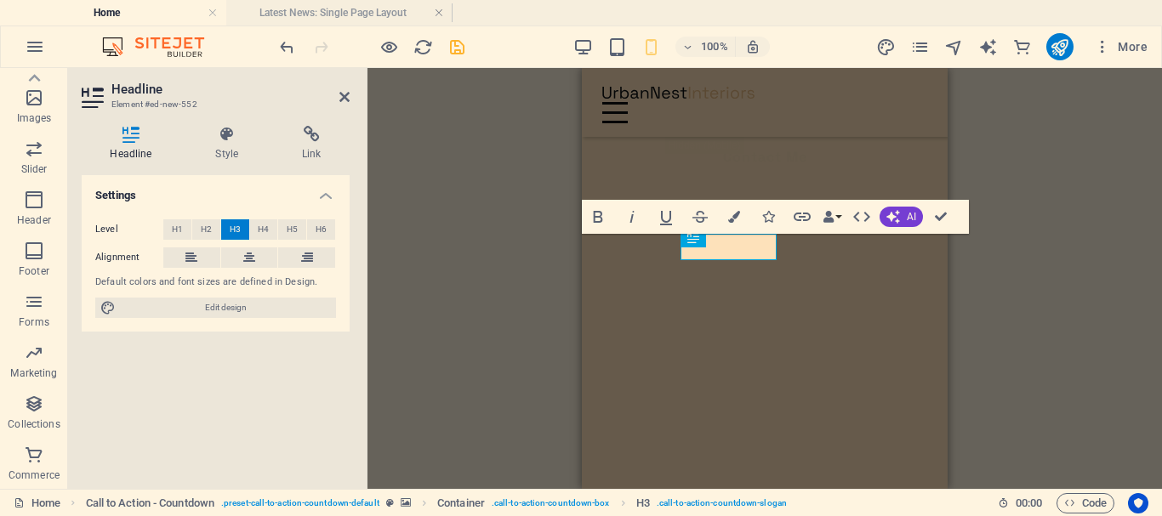
scroll to position [269, 0]
click at [1004, 312] on div "H3 Accordion Image Slider HTML Container Container Text Menu Menu Bar H3 Logo B…" at bounding box center [764, 278] width 794 height 421
click at [984, 292] on div "H3 Accordion Image Slider HTML Container Container Text Menu Menu Bar H3 Logo B…" at bounding box center [764, 278] width 794 height 421
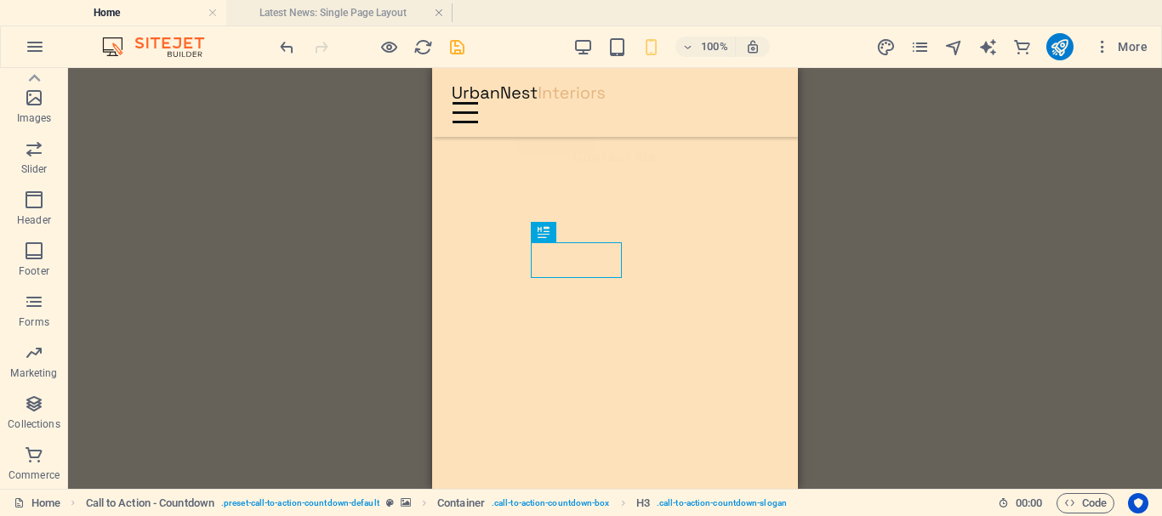
click at [1087, 225] on div "H3 Accordion Image Slider HTML Container Container Text Menu Menu Bar H3 Logo B…" at bounding box center [615, 278] width 1094 height 421
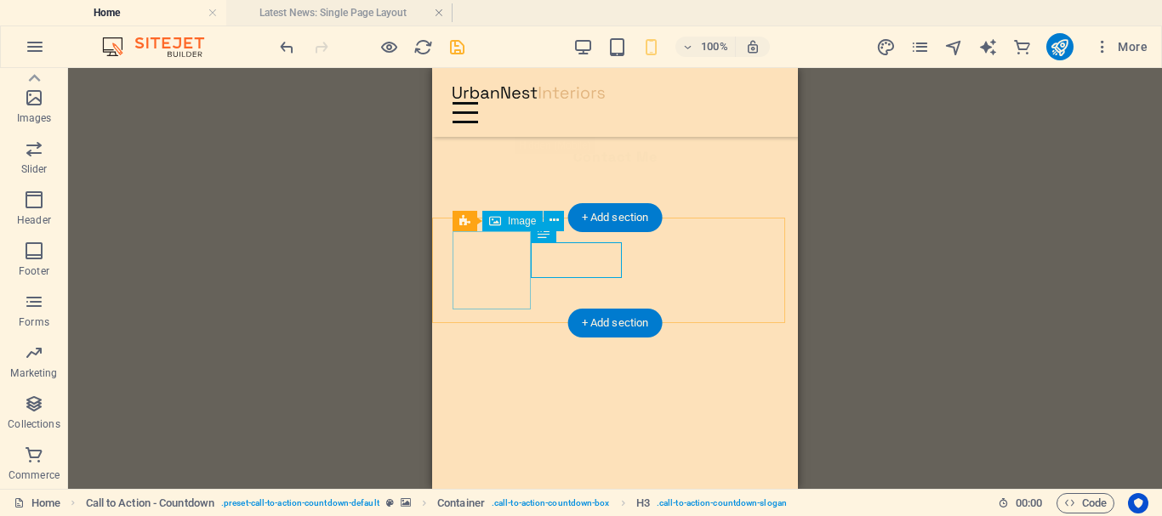
select select "px"
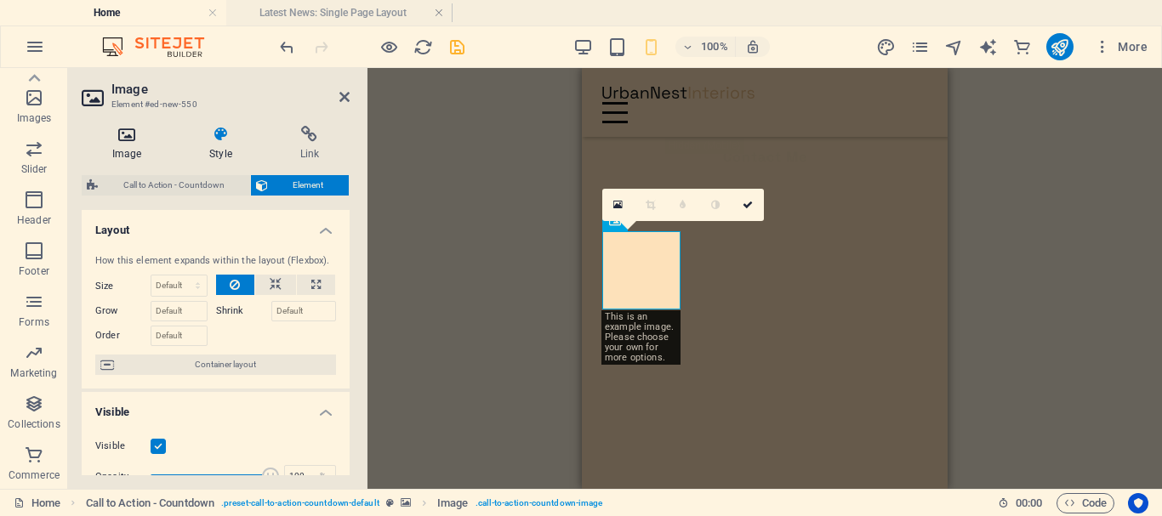
click at [117, 150] on h4 "Image" at bounding box center [130, 144] width 97 height 36
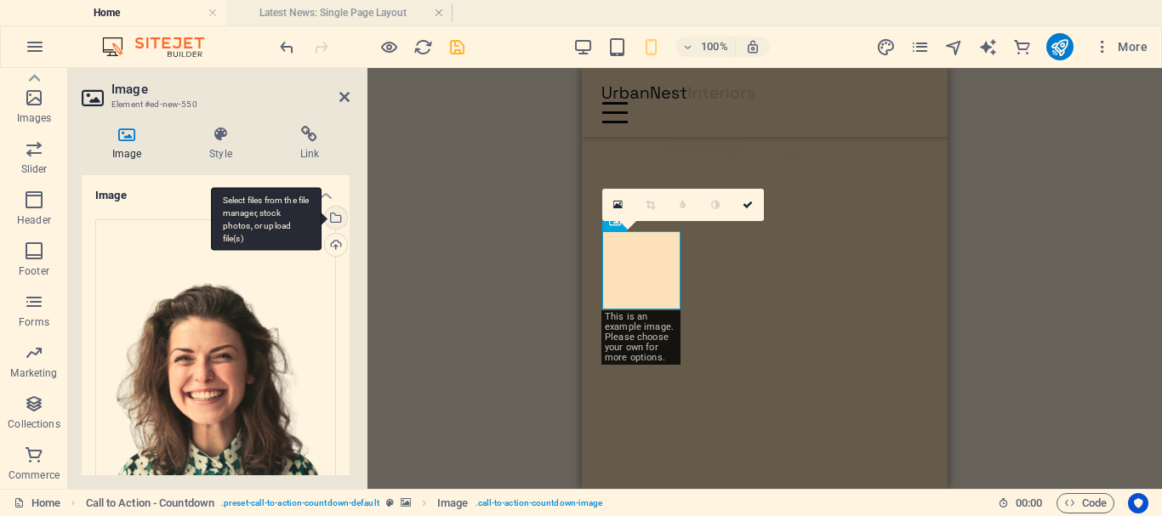
click at [321, 220] on div "Select files from the file manager, stock photos, or upload file(s)" at bounding box center [266, 219] width 111 height 64
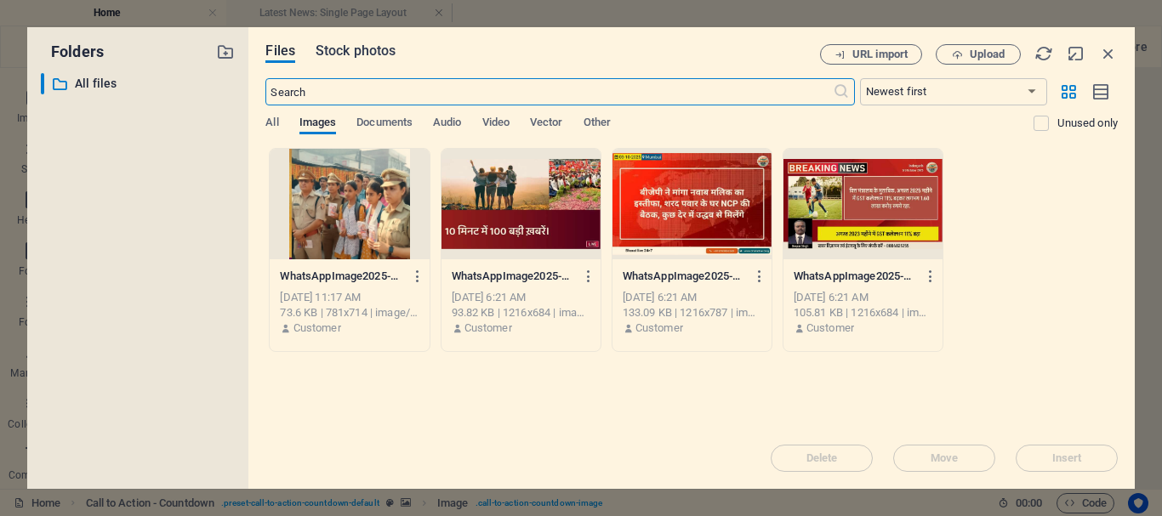
click at [355, 54] on span "Stock photos" at bounding box center [356, 51] width 80 height 20
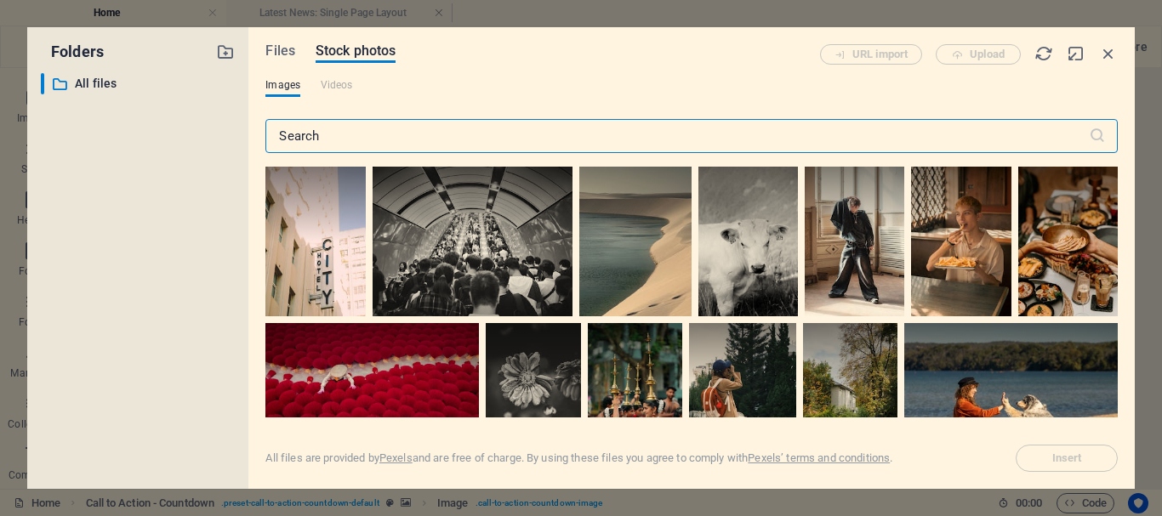
click at [324, 135] on input "text" at bounding box center [676, 136] width 822 height 34
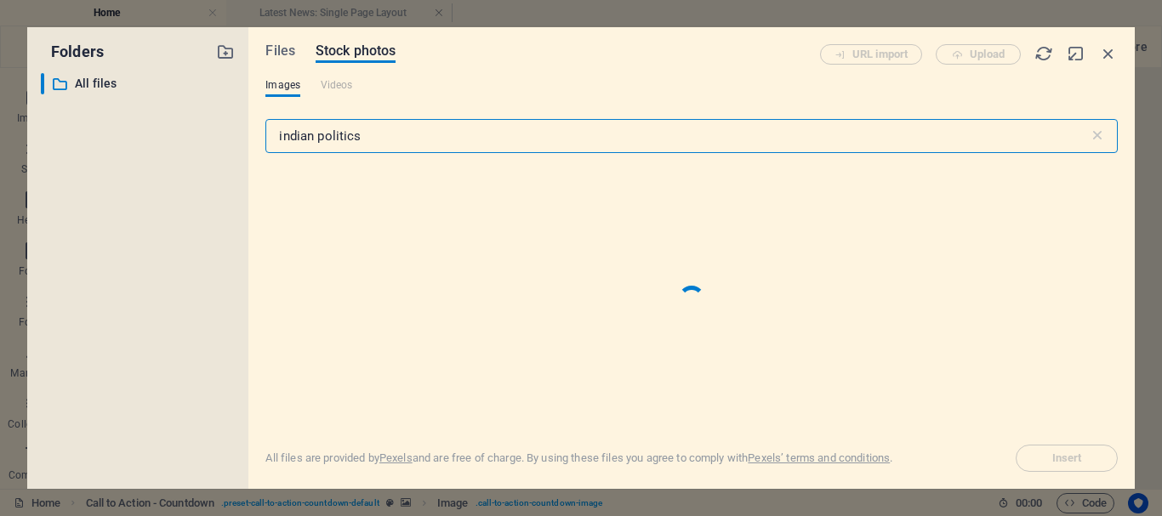
type input "indian politics"
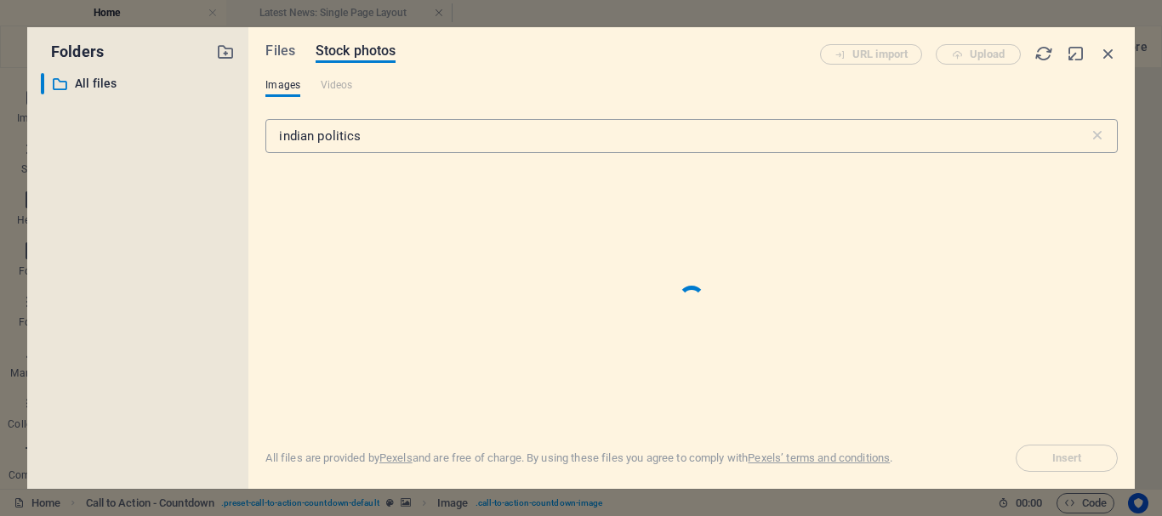
click at [381, 151] on input "indian politics" at bounding box center [676, 136] width 822 height 34
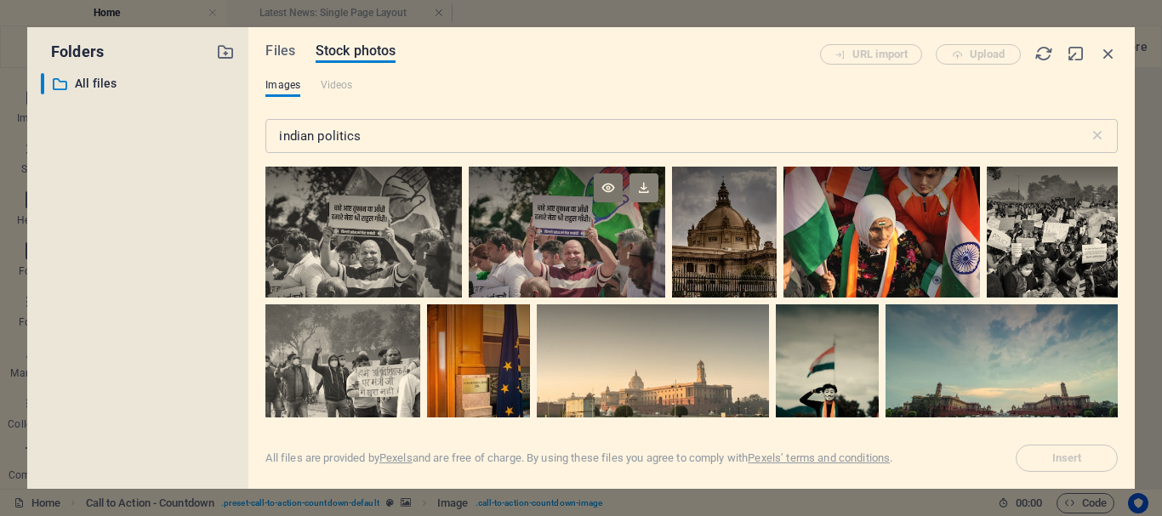
click at [644, 191] on icon at bounding box center [643, 188] width 29 height 29
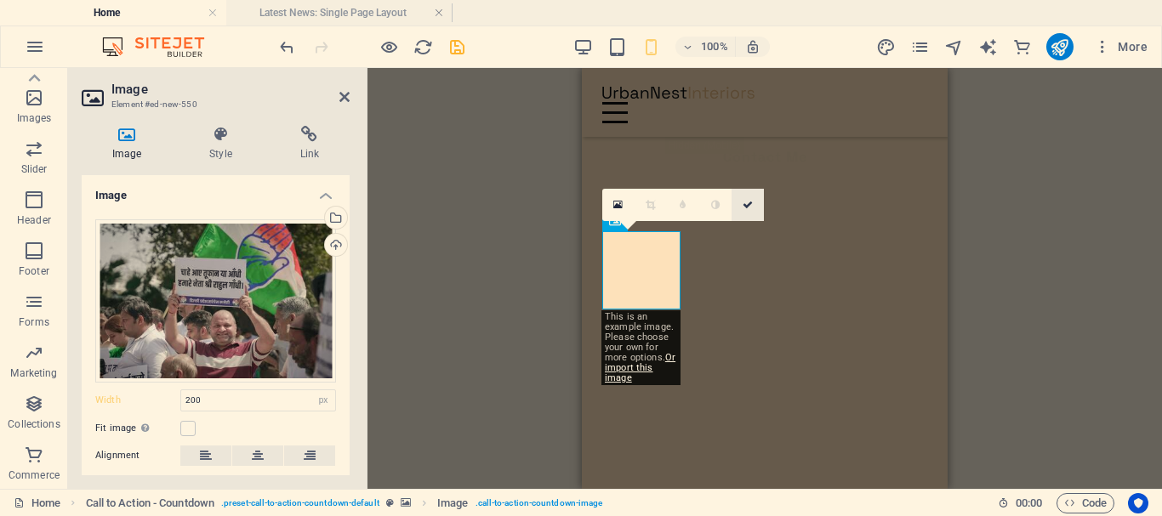
click at [746, 204] on icon at bounding box center [748, 205] width 10 height 10
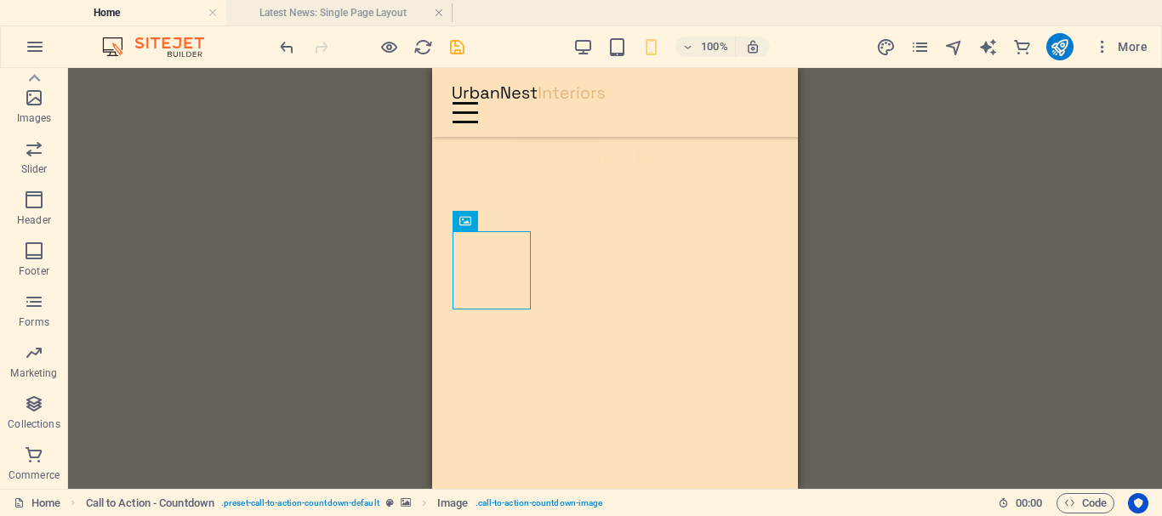
click at [961, 248] on div "H3 Accordion Image Slider HTML Container Container Text Menu Menu Bar H3 Logo B…" at bounding box center [615, 278] width 1094 height 421
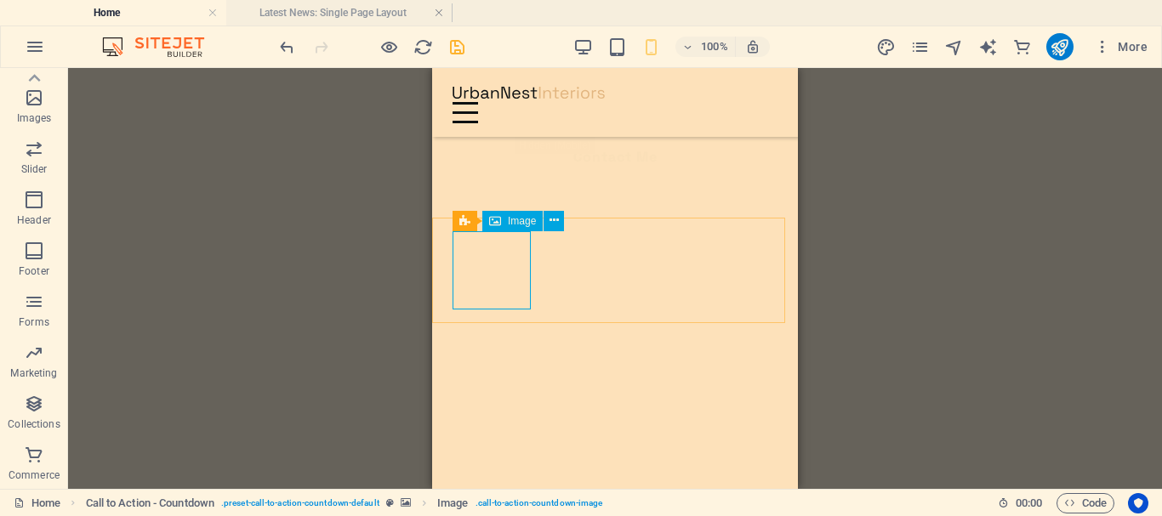
click at [518, 225] on span "Image" at bounding box center [522, 221] width 28 height 10
click at [549, 223] on icon at bounding box center [553, 221] width 9 height 18
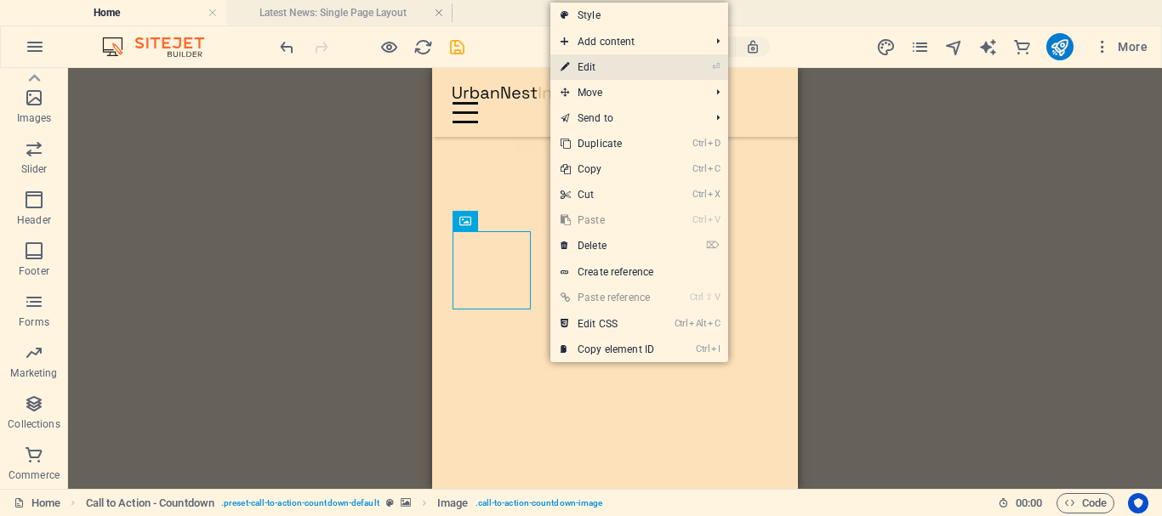
click at [622, 65] on link "⏎ Edit" at bounding box center [607, 67] width 114 height 26
select select "px"
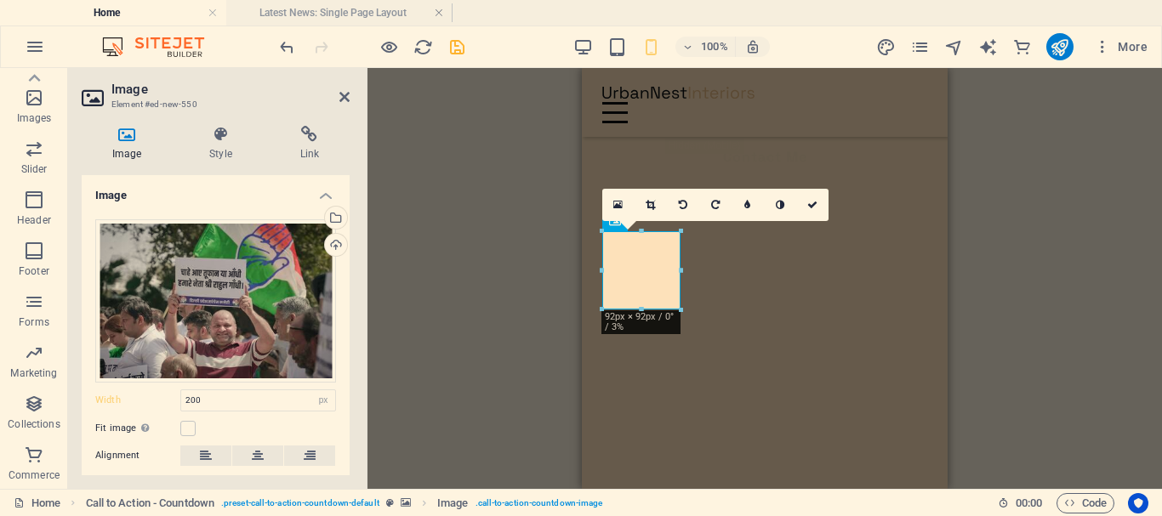
drag, startPoint x: 598, startPoint y: 309, endPoint x: 589, endPoint y: 315, distance: 11.1
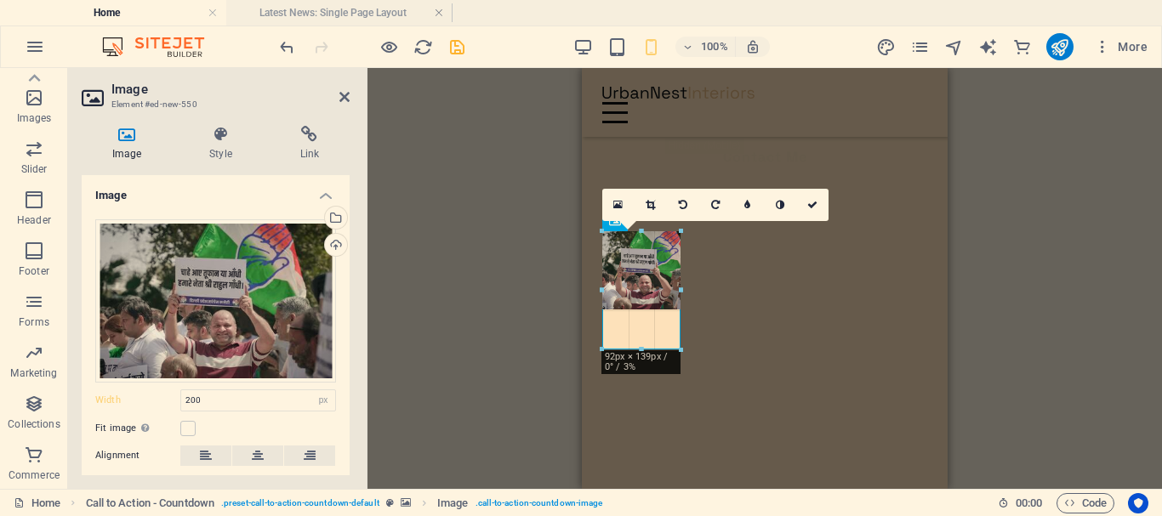
drag, startPoint x: 603, startPoint y: 308, endPoint x: 13, endPoint y: 249, distance: 593.2
click at [595, 317] on div "H3 Accordion Image Slider HTML Container Container Text Menu Menu Bar H3 Logo B…" at bounding box center [765, 144] width 366 height 690
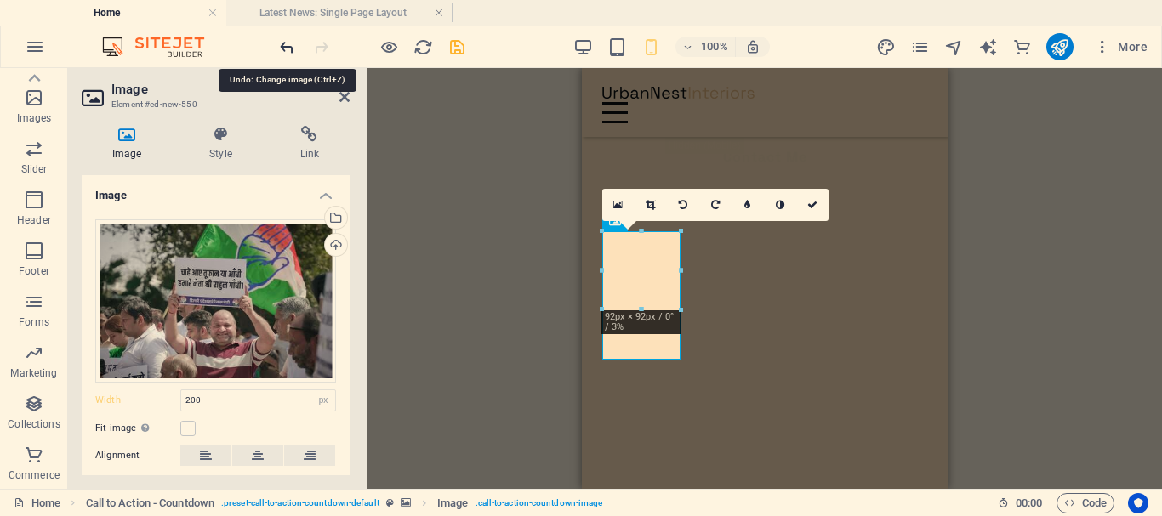
click at [281, 42] on icon "undo" at bounding box center [287, 47] width 20 height 20
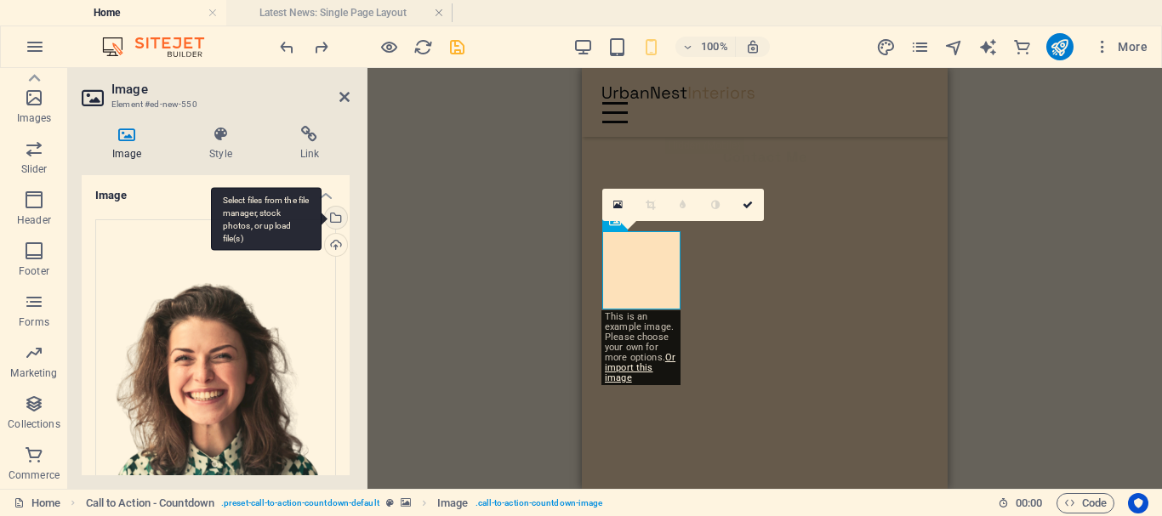
click at [333, 219] on div "Select files from the file manager, stock photos, or upload file(s)" at bounding box center [334, 220] width 26 height 26
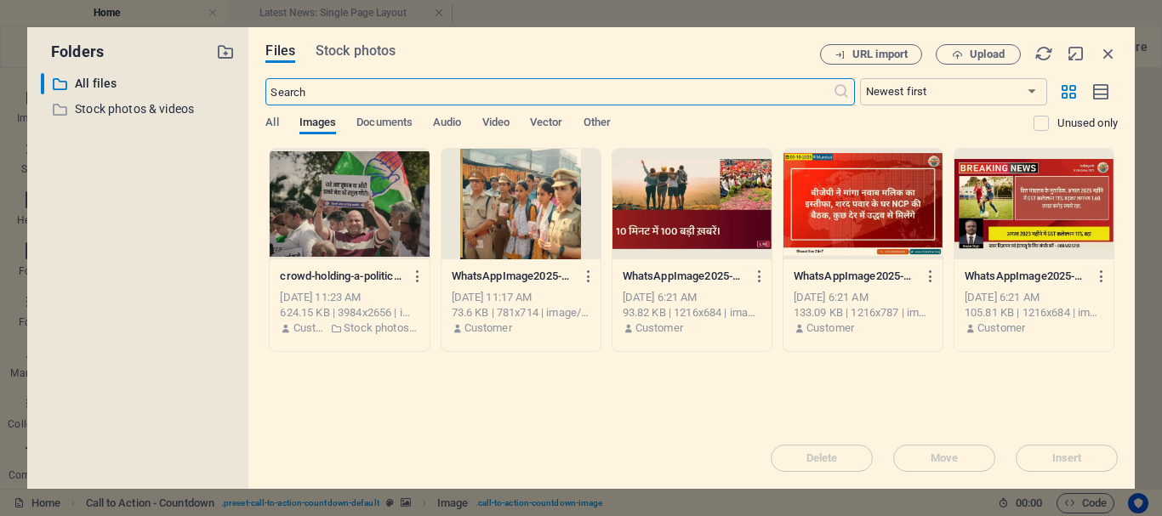
click at [345, 232] on div at bounding box center [349, 204] width 159 height 111
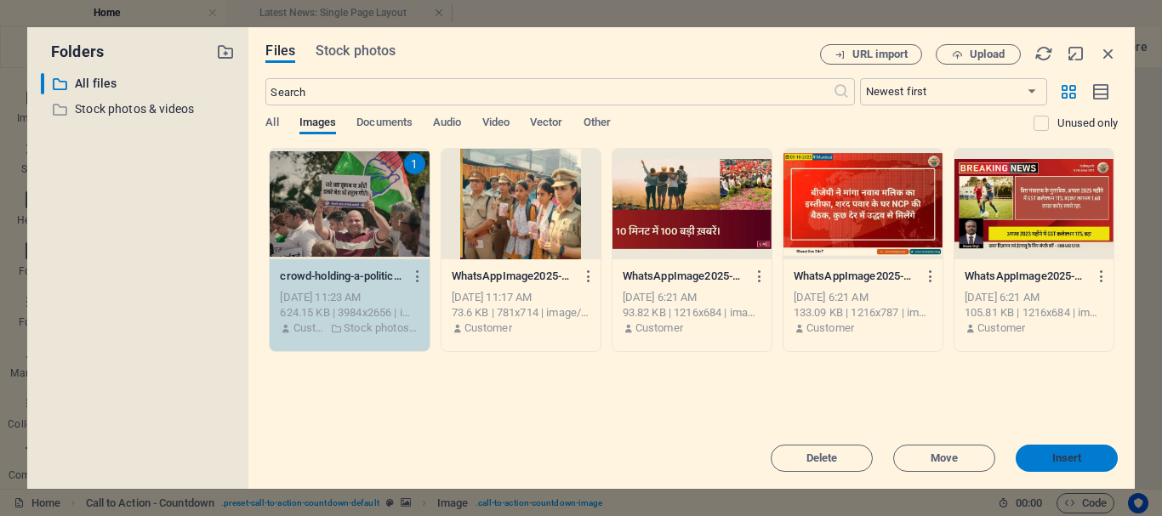
click at [1076, 462] on span "Insert" at bounding box center [1067, 458] width 30 height 10
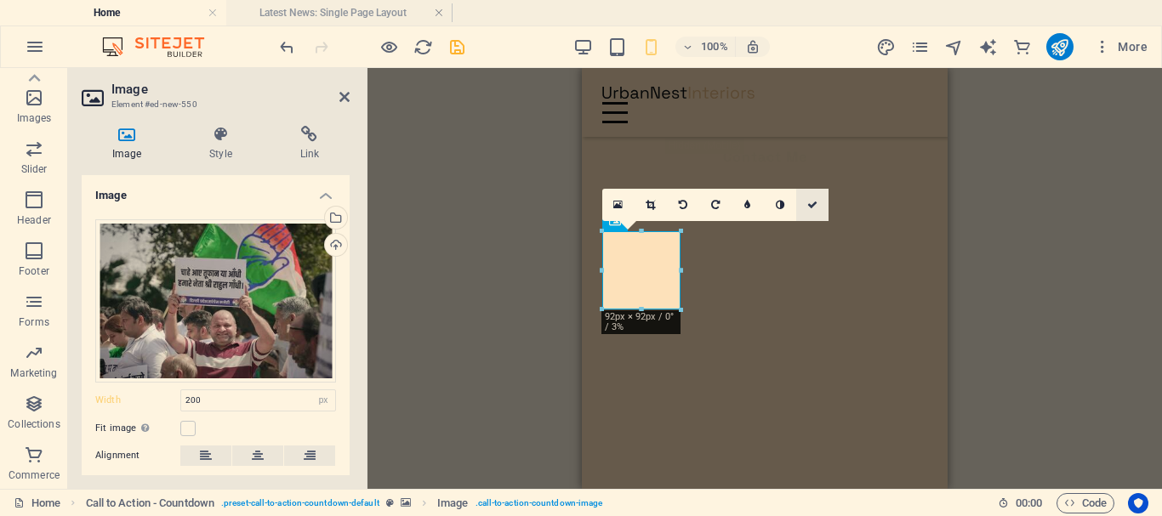
click at [817, 205] on icon at bounding box center [812, 205] width 10 height 10
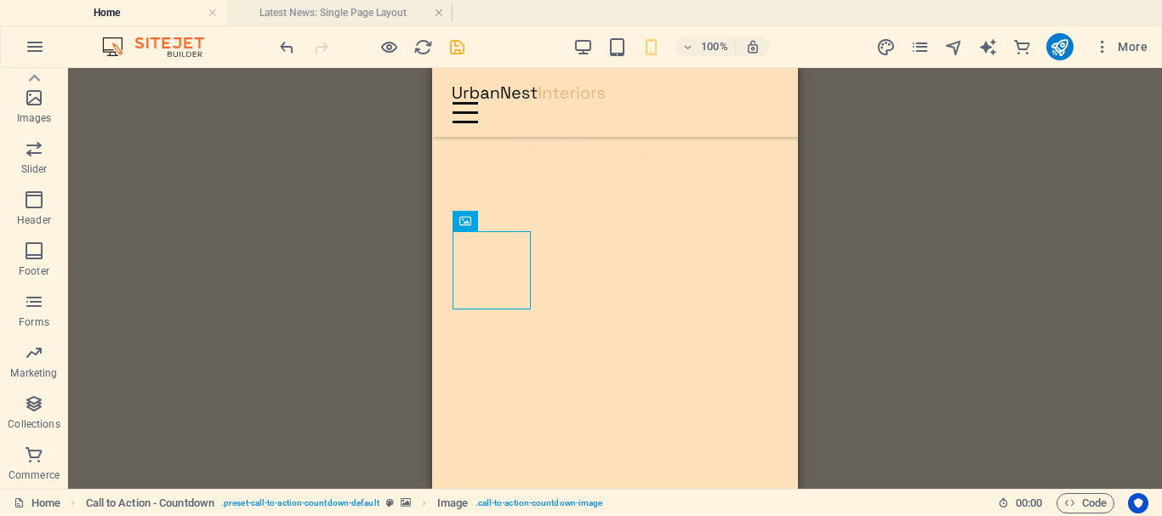
click at [1049, 220] on div "H3 Accordion Image Slider HTML Container Container Text Menu Menu Bar H3 Logo B…" at bounding box center [615, 278] width 1094 height 421
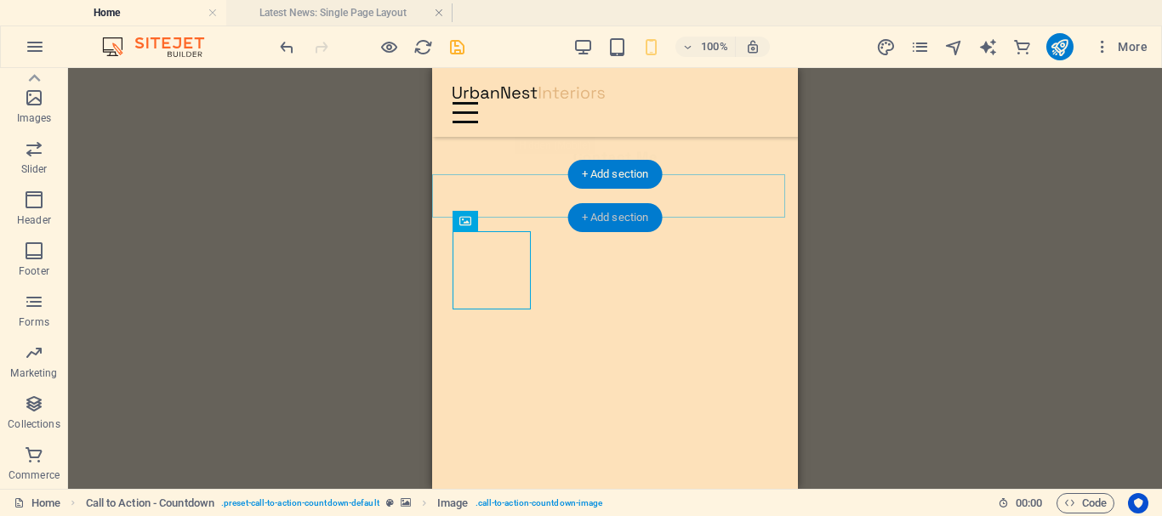
click at [638, 220] on div "+ Add section" at bounding box center [615, 217] width 94 height 29
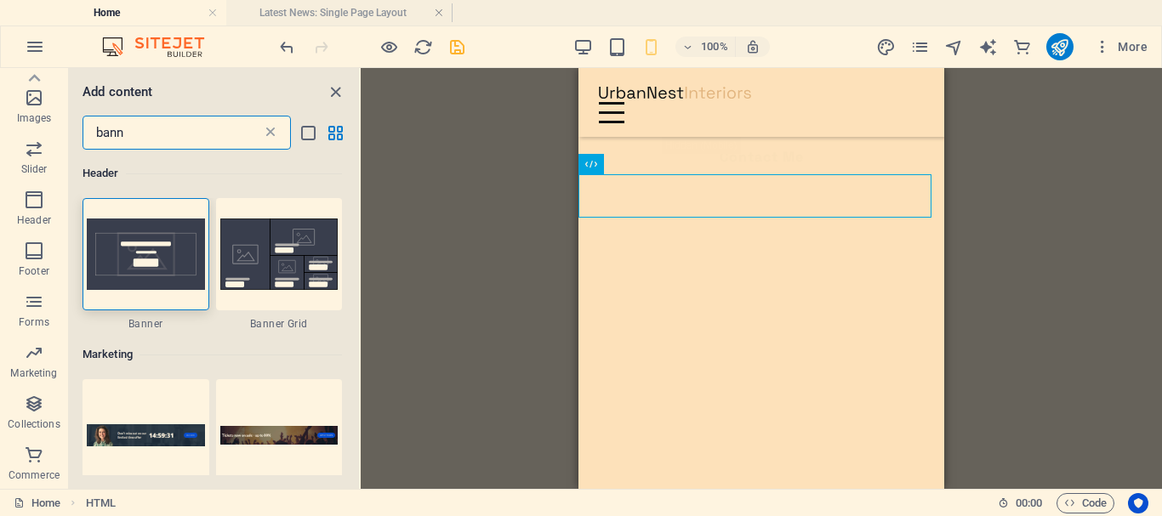
click at [270, 134] on icon at bounding box center [270, 132] width 17 height 17
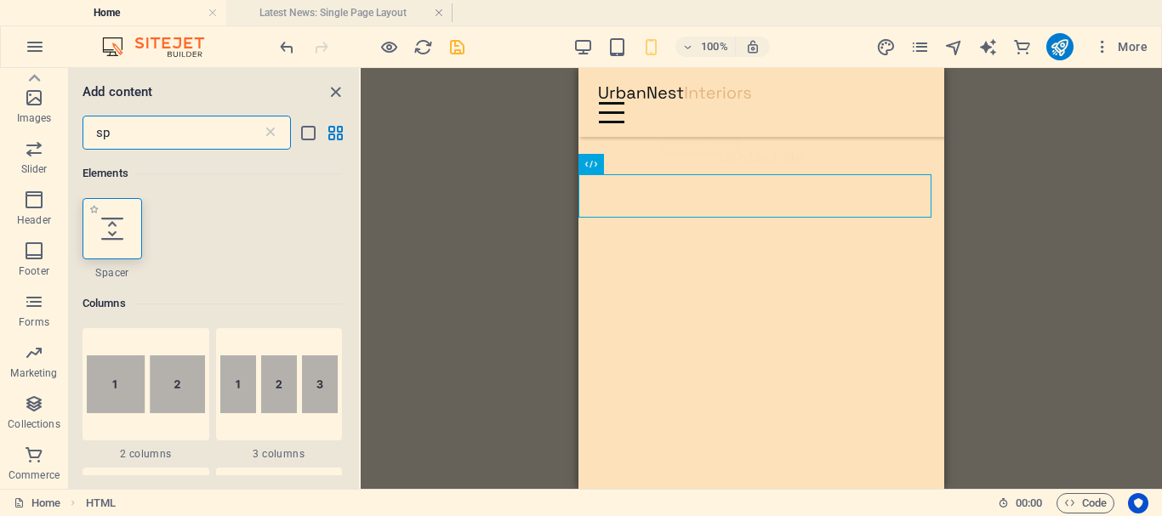
type input "sp"
click at [106, 236] on icon at bounding box center [112, 229] width 22 height 22
select select "px"
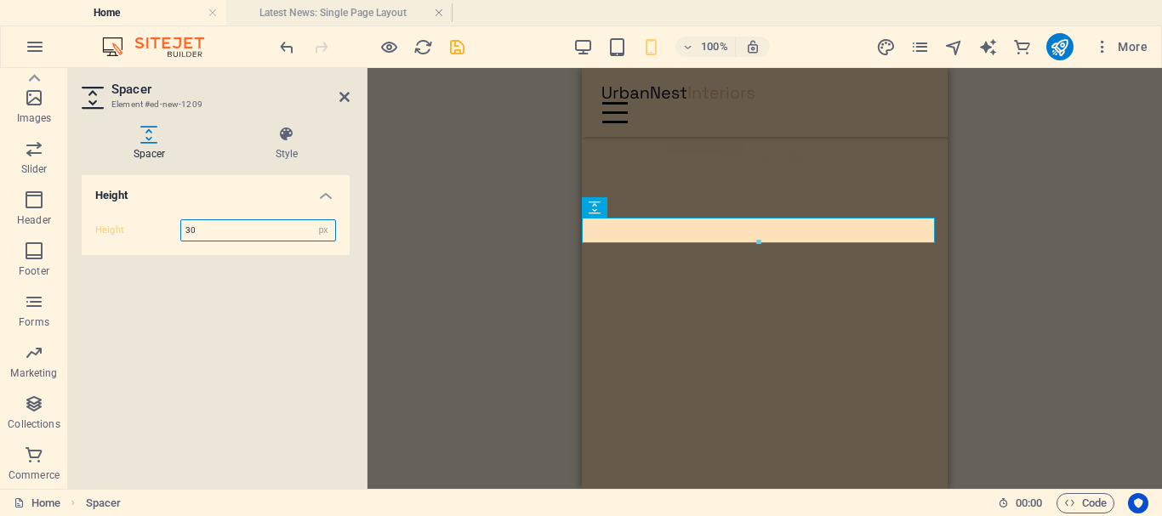
type input "30"
click at [440, 225] on div "H3 Accordion Image Slider HTML Container Container Text Menu Menu Bar H3 Logo B…" at bounding box center [764, 278] width 794 height 421
click at [345, 94] on icon at bounding box center [344, 97] width 10 height 14
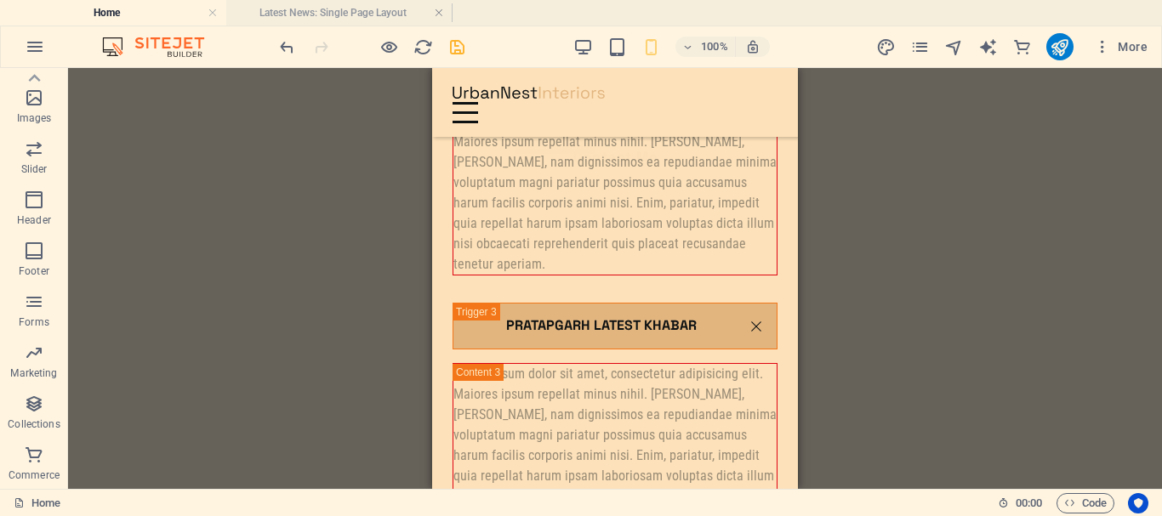
scroll to position [2992, 0]
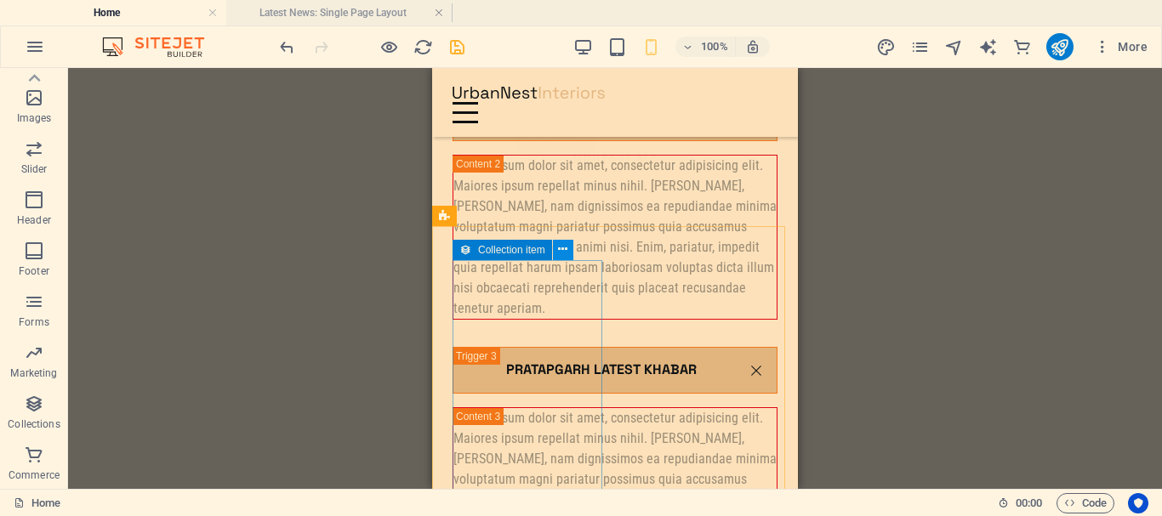
click at [571, 248] on button at bounding box center [563, 250] width 20 height 20
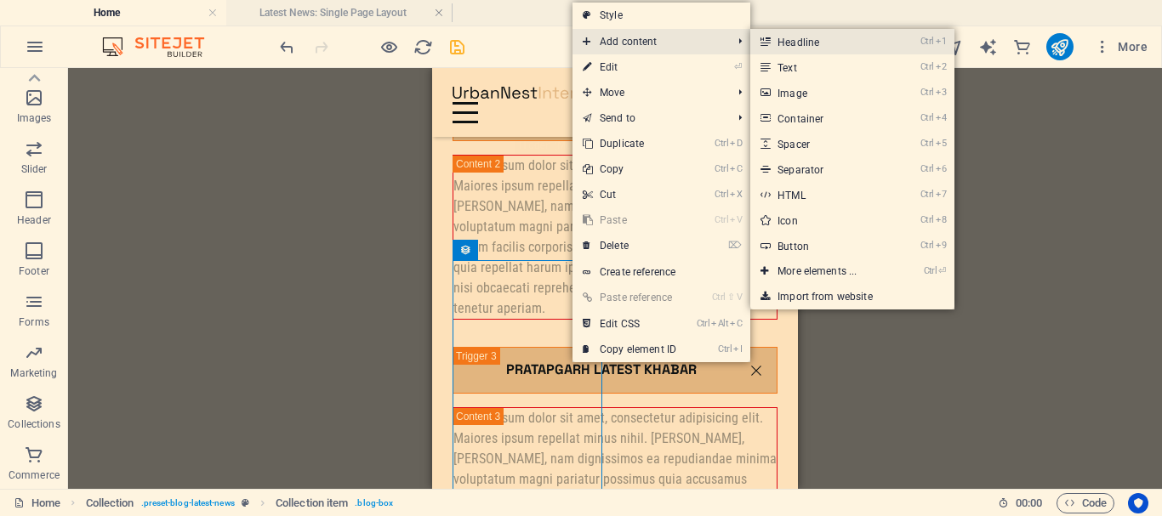
click at [845, 40] on link "Ctrl 1 Headline" at bounding box center [820, 42] width 140 height 26
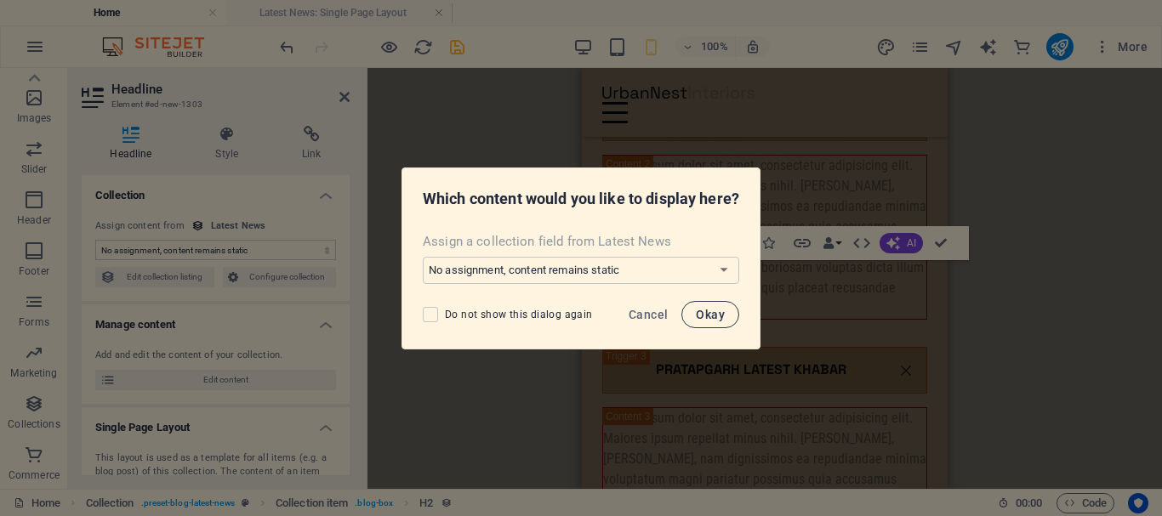
click at [713, 316] on span "Okay" at bounding box center [710, 315] width 29 height 14
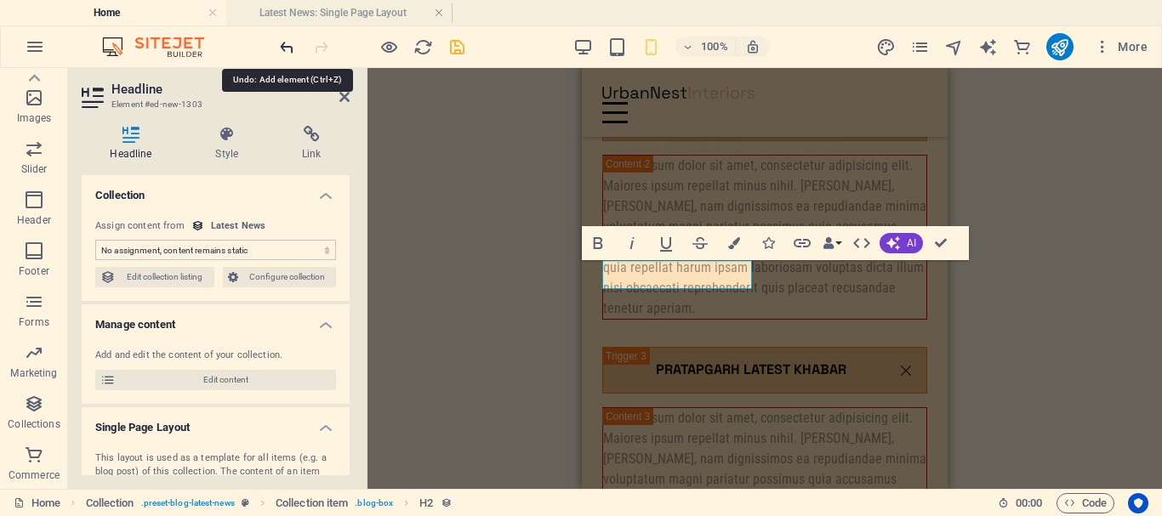
click at [282, 45] on icon "undo" at bounding box center [287, 47] width 20 height 20
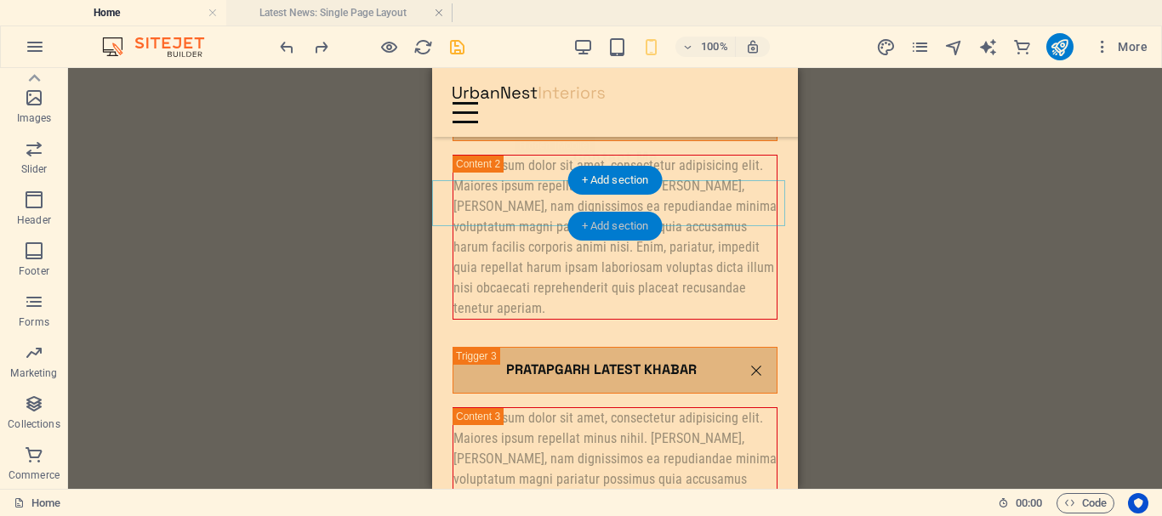
click at [623, 225] on div "+ Add section" at bounding box center [615, 226] width 94 height 29
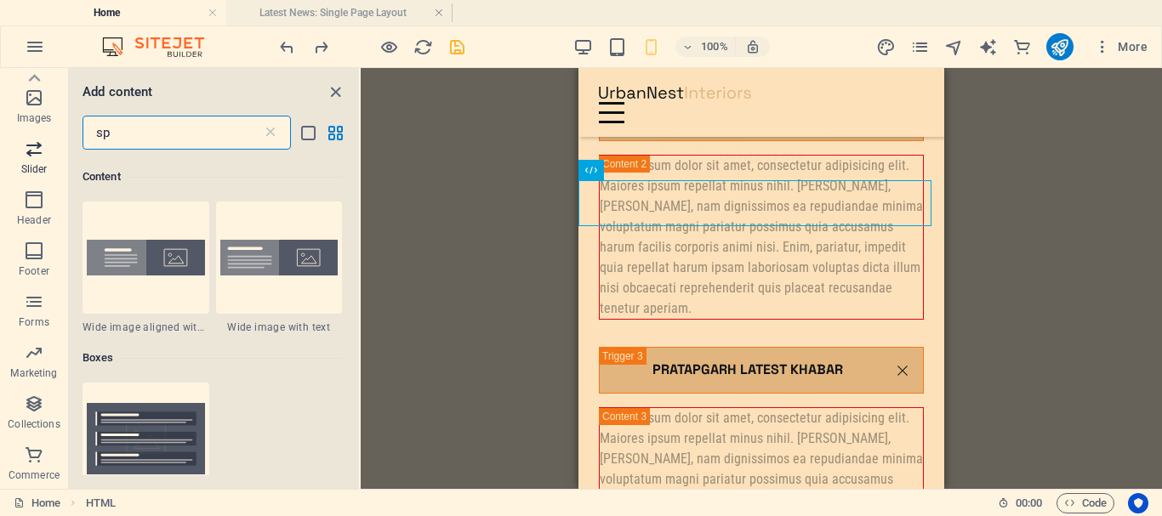
scroll to position [590, 0]
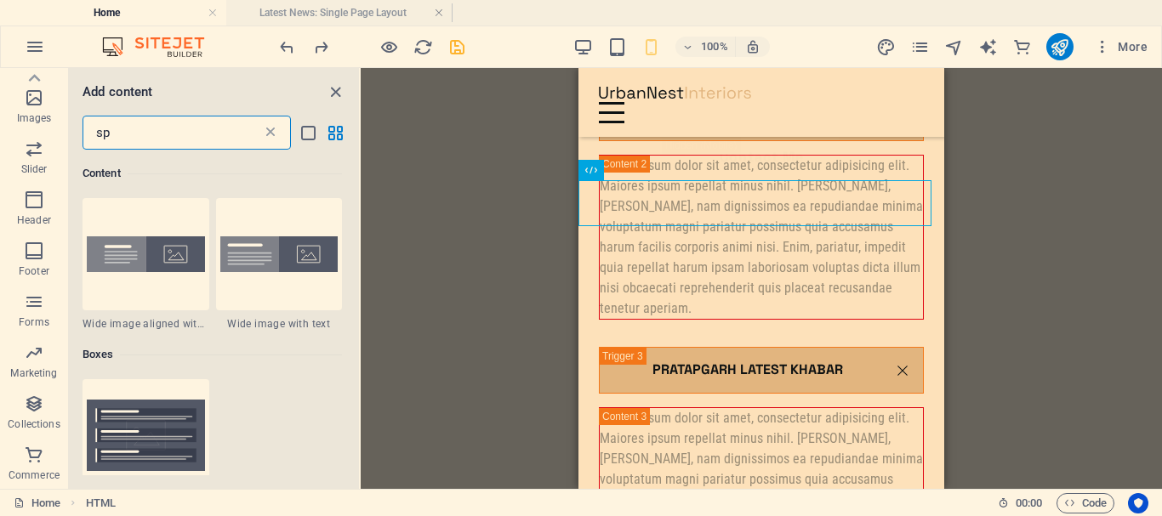
click at [269, 134] on icon at bounding box center [270, 132] width 17 height 17
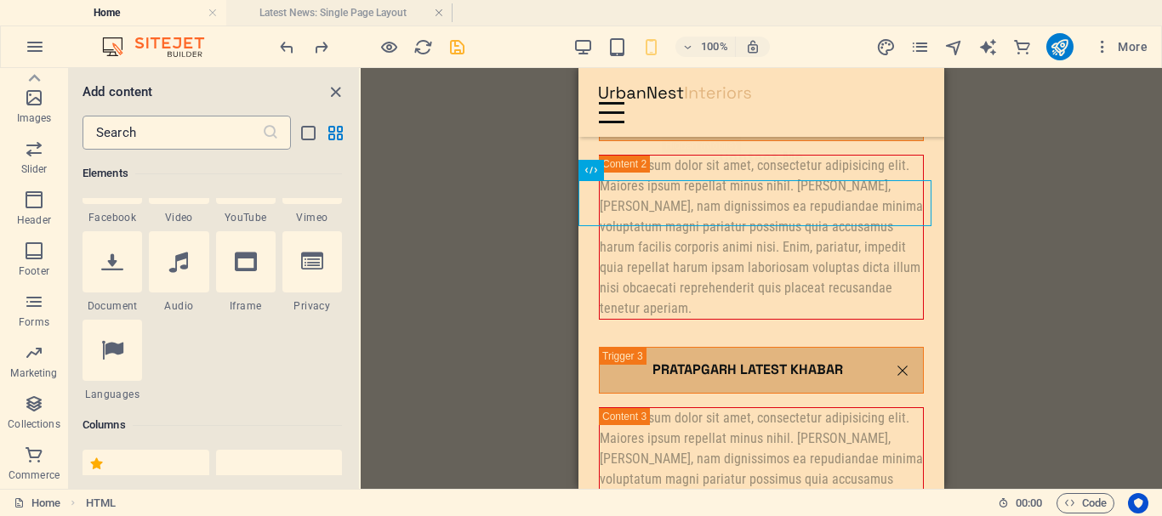
scroll to position [2976, 0]
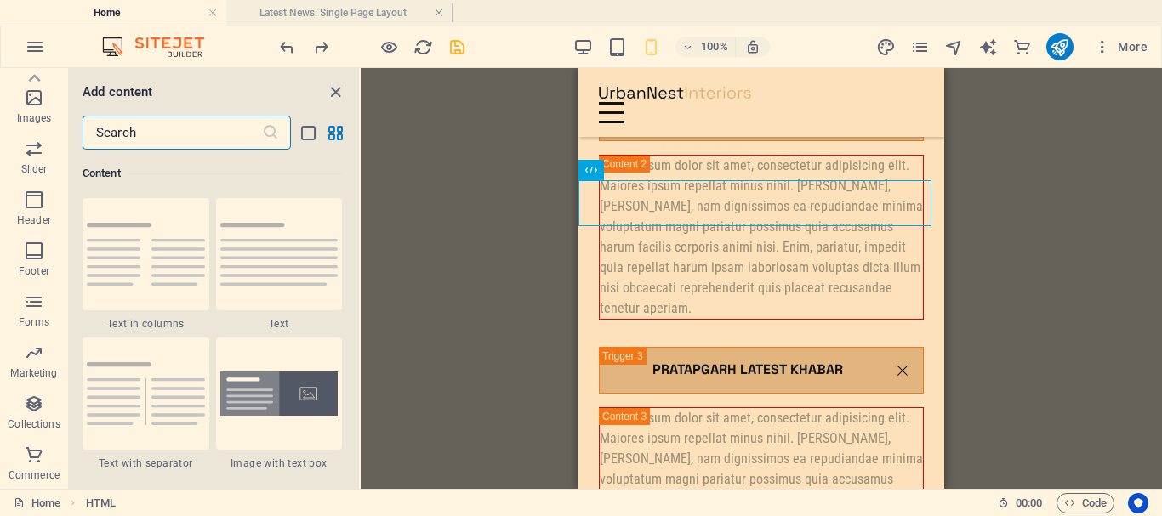
click at [219, 134] on input "text" at bounding box center [172, 133] width 179 height 34
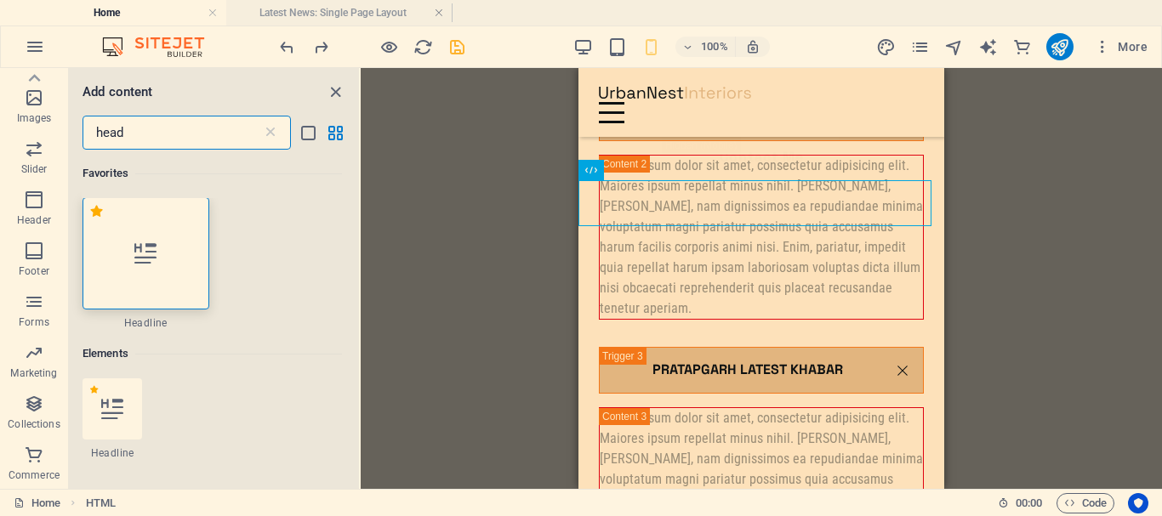
scroll to position [0, 0]
type input "head"
click at [140, 261] on icon at bounding box center [145, 254] width 22 height 22
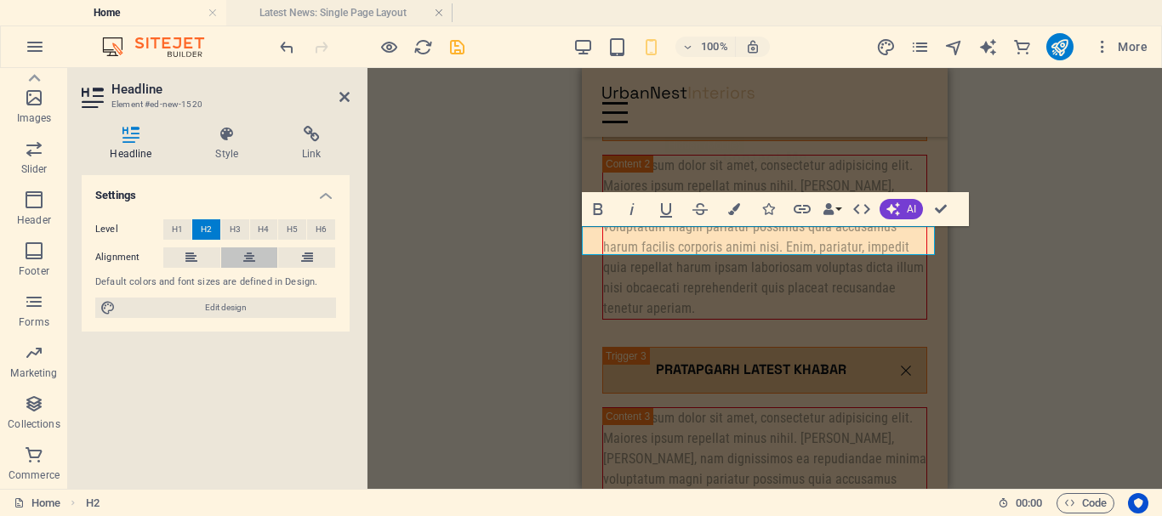
click at [248, 259] on icon at bounding box center [249, 258] width 12 height 20
drag, startPoint x: 819, startPoint y: 236, endPoint x: 683, endPoint y: 246, distance: 136.4
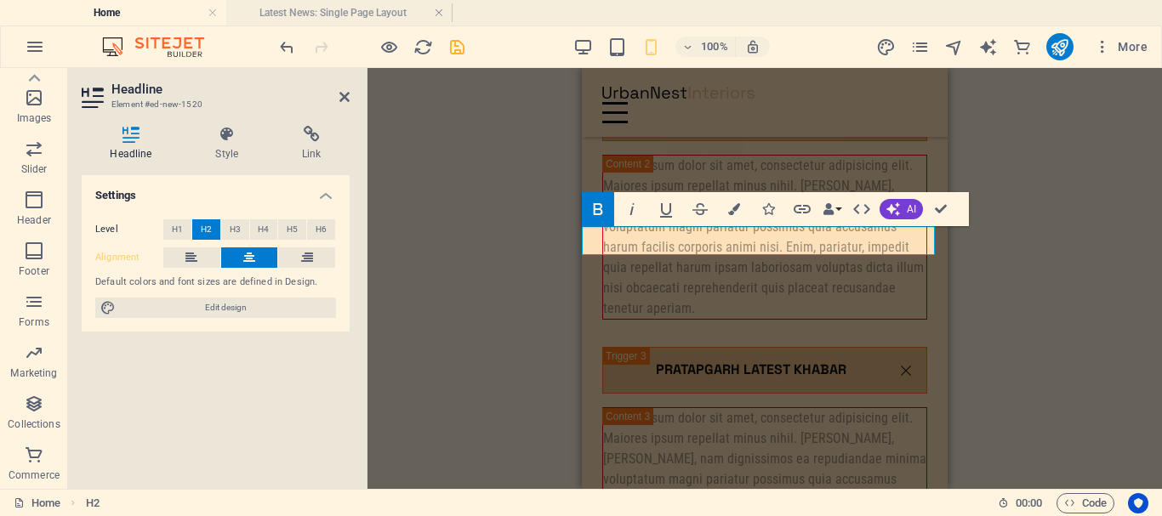
click at [771, 213] on icon "button" at bounding box center [768, 209] width 12 height 12
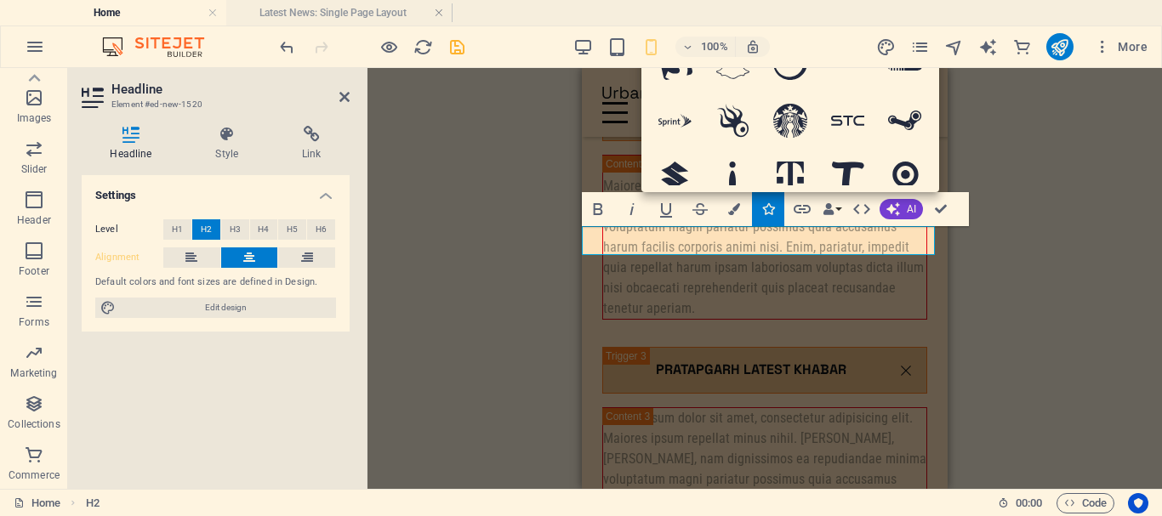
scroll to position [3572, 0]
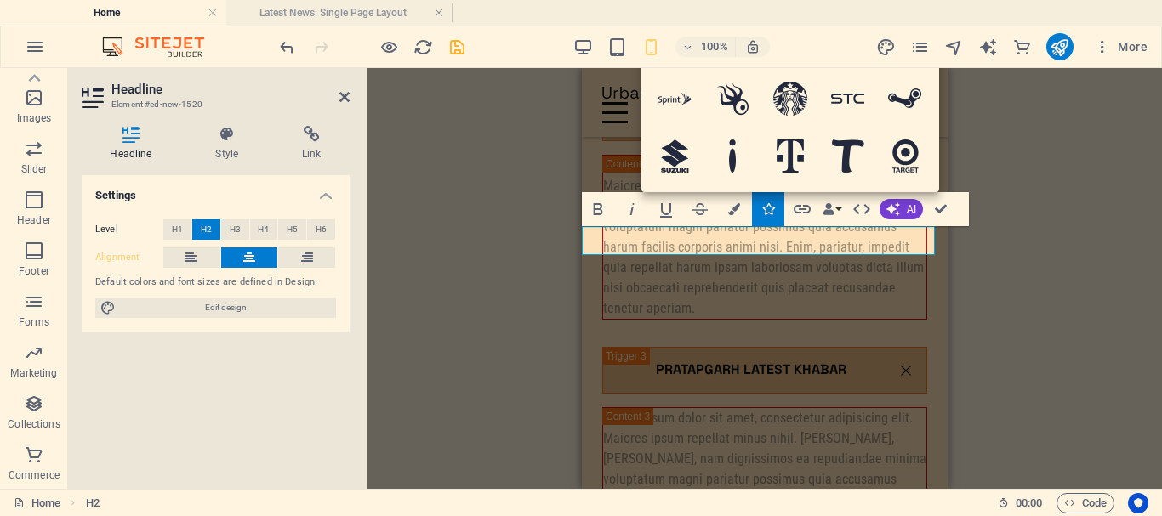
type input "c"
click at [1089, 166] on div "H3 Accordion Image Slider HTML Container Container Text Menu Menu Bar H3 Logo B…" at bounding box center [764, 278] width 794 height 421
click at [1023, 147] on div "H3 Accordion Image Slider HTML Container Container Text Menu Menu Bar H3 Logo B…" at bounding box center [764, 278] width 794 height 421
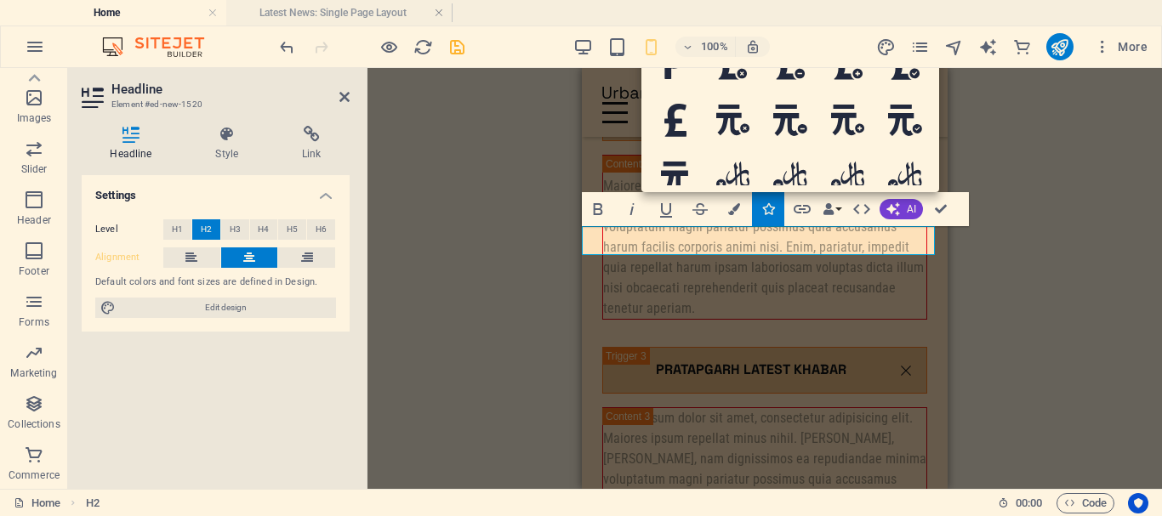
scroll to position [5158, 0]
click at [1042, 147] on div "H3 Accordion Image Slider HTML Container Container Text Menu Menu Bar H3 Logo B…" at bounding box center [764, 278] width 794 height 421
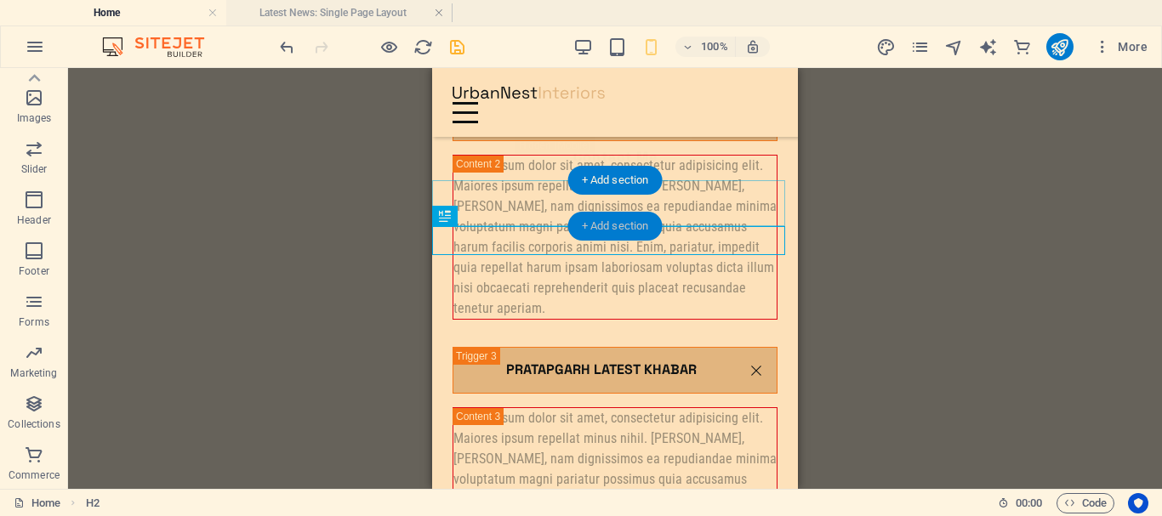
click at [629, 225] on div "+ Add section" at bounding box center [615, 226] width 94 height 29
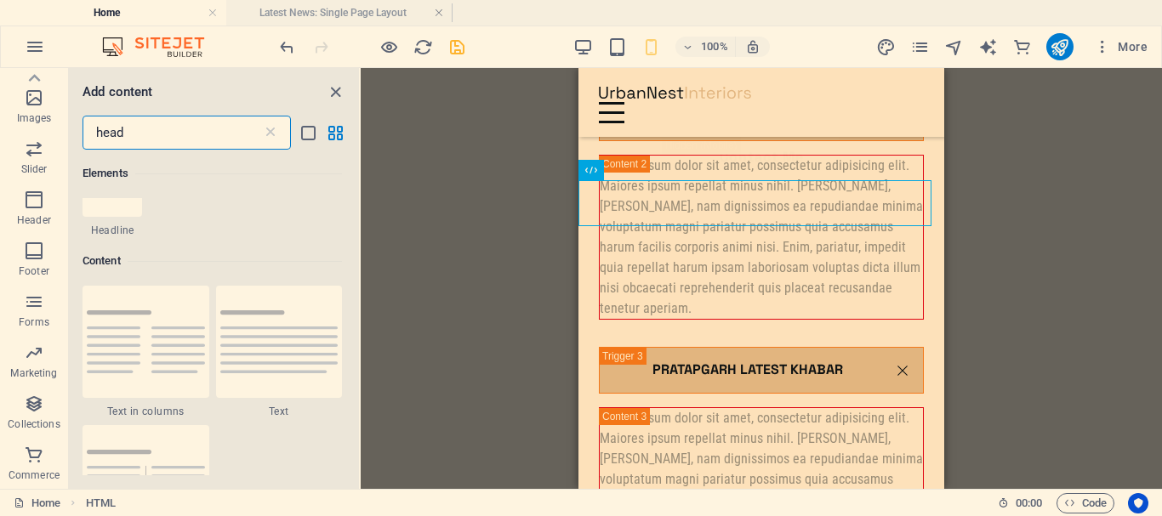
scroll to position [311, 0]
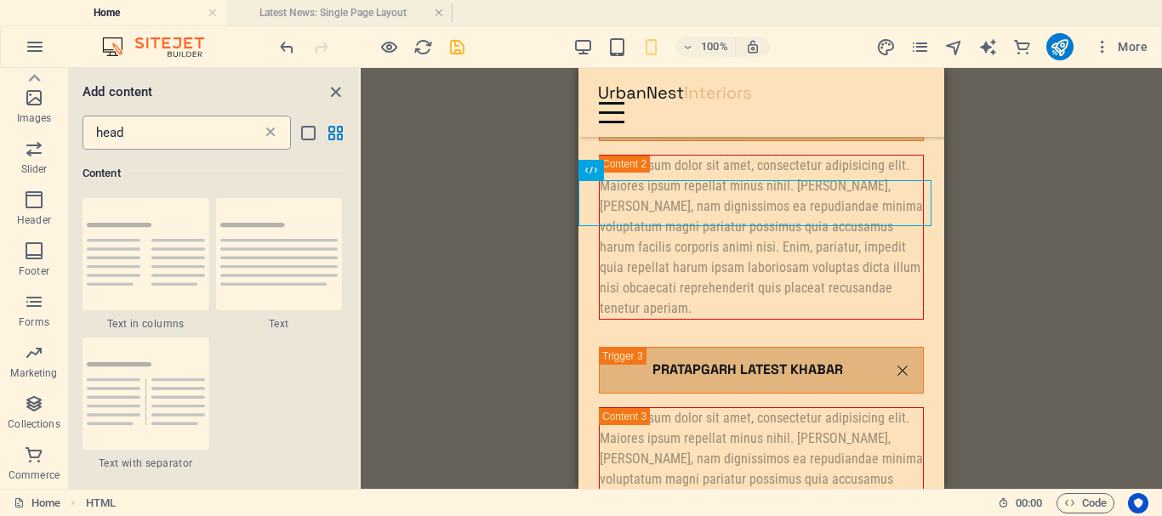
click at [274, 134] on icon at bounding box center [270, 132] width 17 height 17
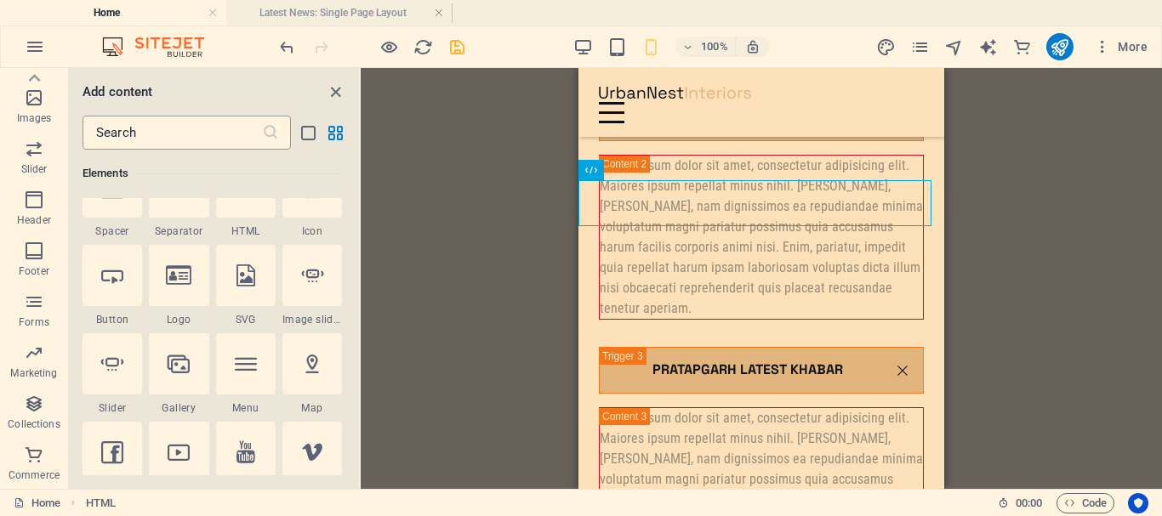
click at [273, 134] on icon at bounding box center [270, 132] width 17 height 17
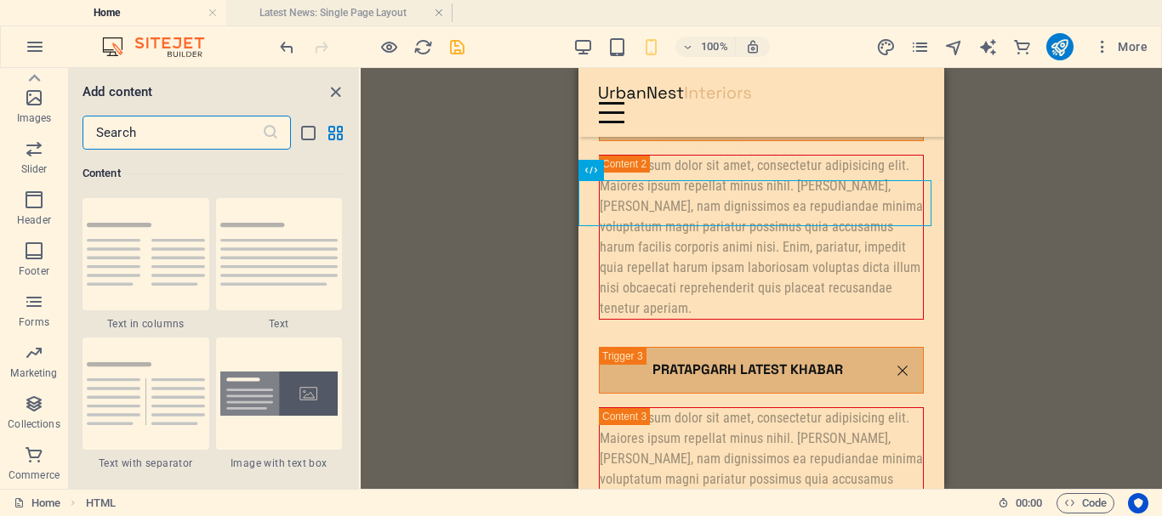
click at [191, 142] on input "text" at bounding box center [172, 133] width 179 height 34
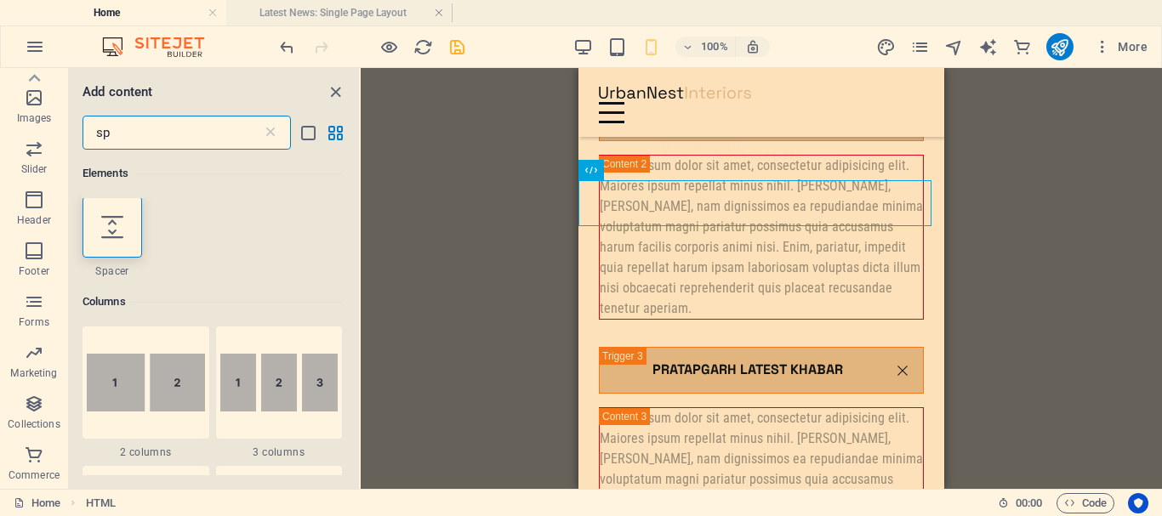
scroll to position [0, 0]
type input "sp"
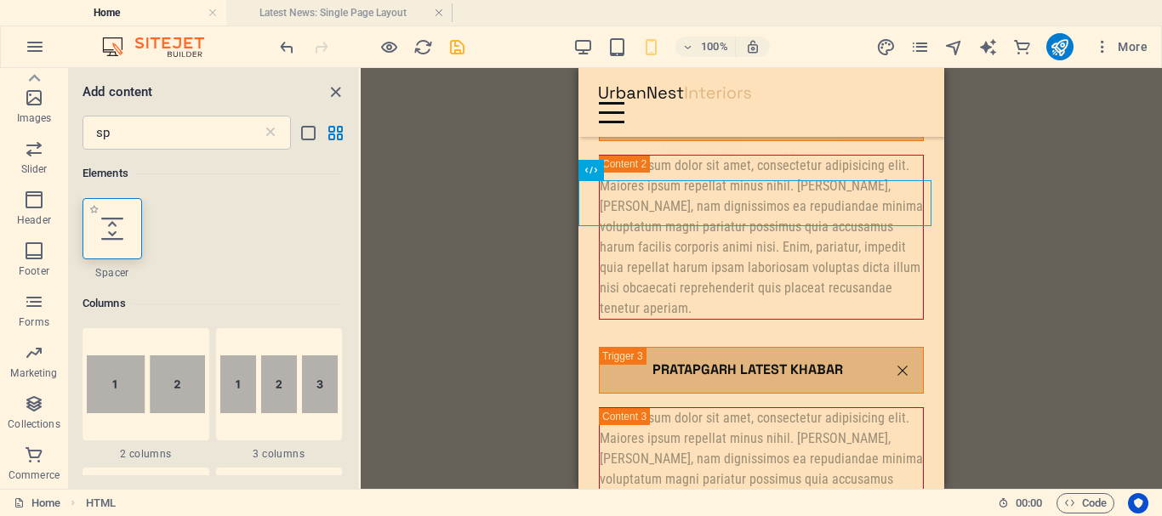
click at [122, 239] on icon at bounding box center [112, 229] width 22 height 22
select select "px"
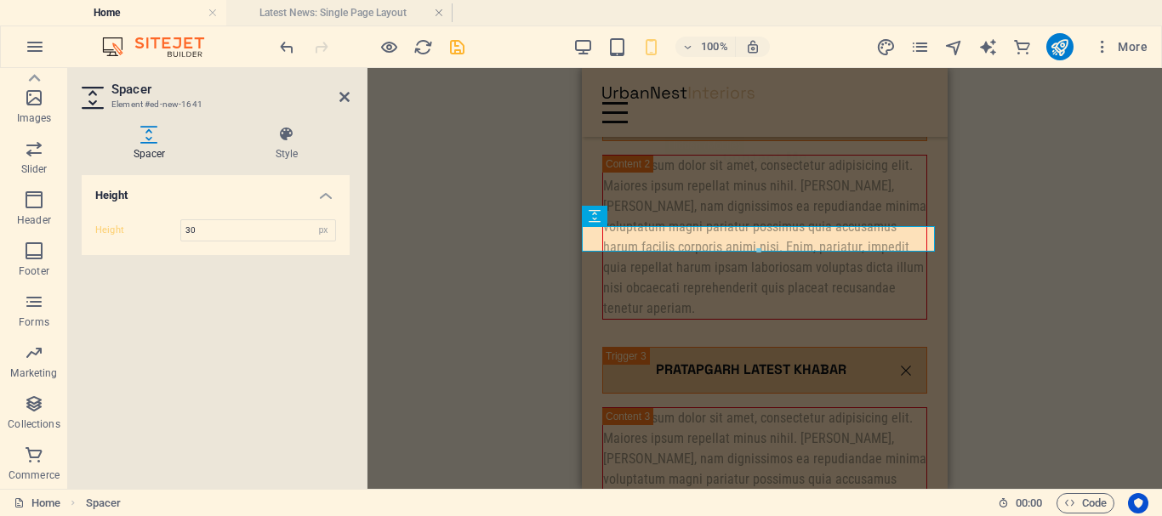
type input "30"
click at [1110, 219] on div "H3 Accordion Image Slider HTML Container Container Text Menu Menu Bar H3 Logo B…" at bounding box center [764, 278] width 794 height 421
click at [1079, 217] on div "H3 Accordion Image Slider HTML Container Container Text Menu Menu Bar H3 Logo B…" at bounding box center [764, 278] width 794 height 421
click at [1021, 181] on div "H3 Accordion Image Slider HTML Container Container Text Menu Menu Bar H3 Logo B…" at bounding box center [764, 278] width 794 height 421
drag, startPoint x: 478, startPoint y: 120, endPoint x: 315, endPoint y: 82, distance: 167.7
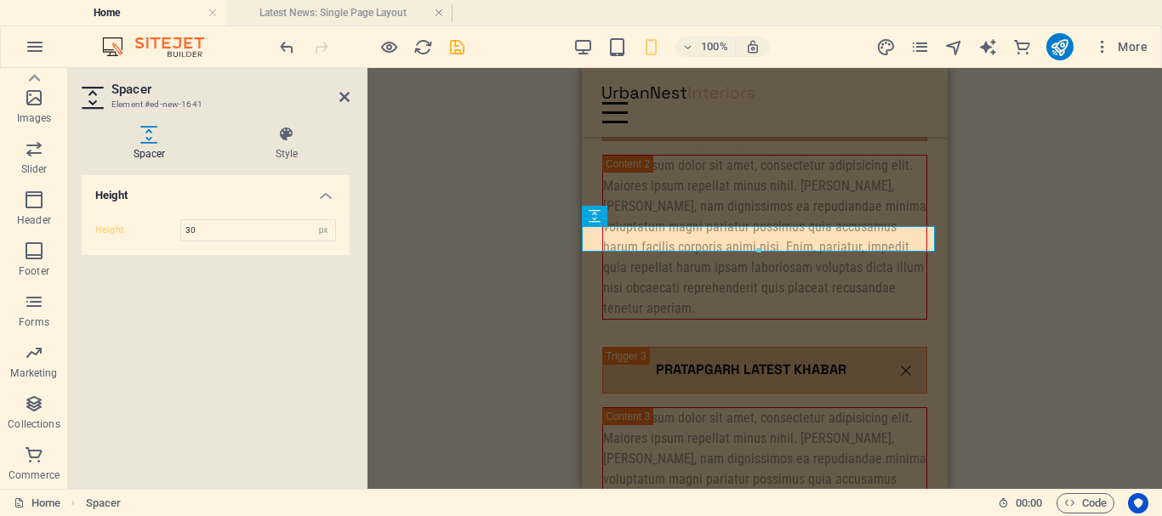
click at [478, 121] on div "H3 Accordion Image Slider HTML Container Container Text Menu Menu Bar H3 Logo B…" at bounding box center [764, 278] width 794 height 421
click at [347, 94] on icon at bounding box center [344, 97] width 10 height 14
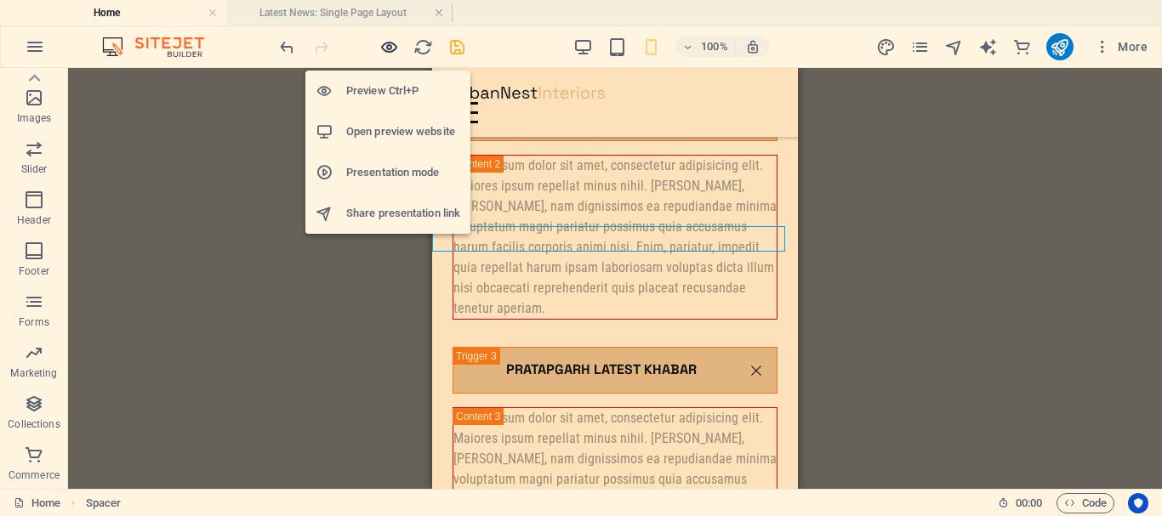
click at [386, 48] on icon "button" at bounding box center [389, 47] width 20 height 20
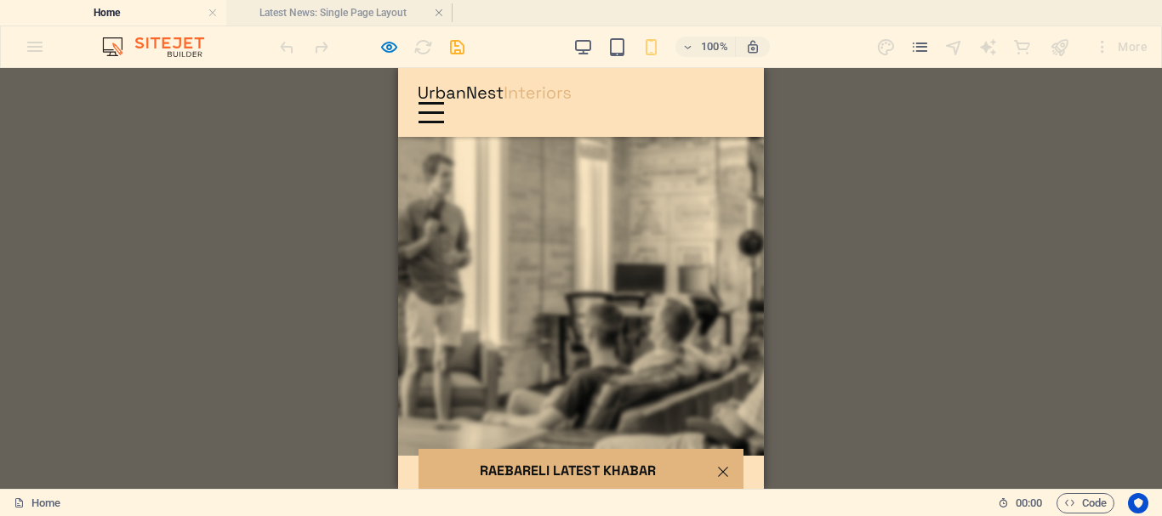
scroll to position [1858, 0]
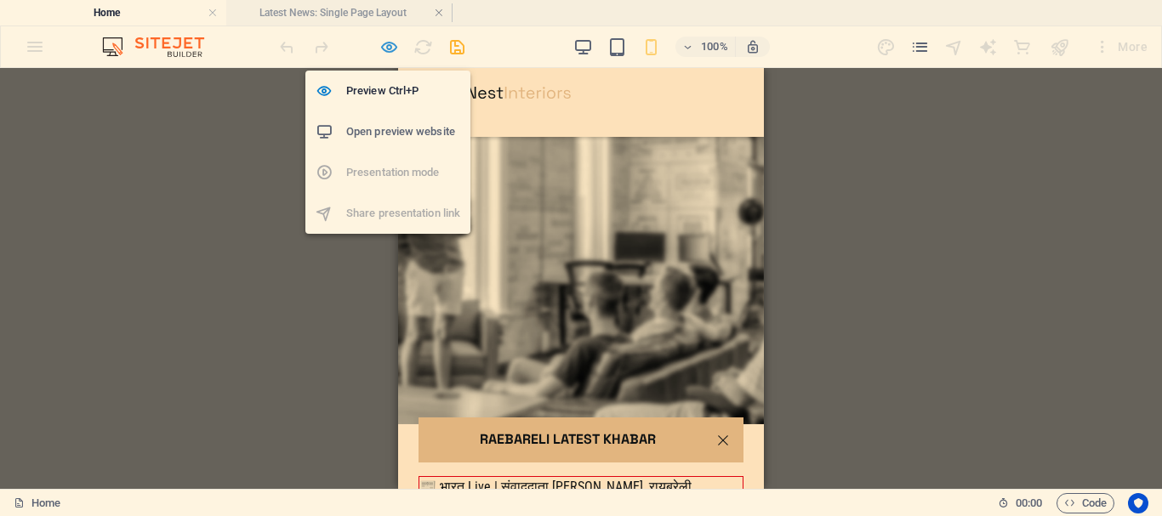
click at [390, 50] on icon "button" at bounding box center [389, 47] width 20 height 20
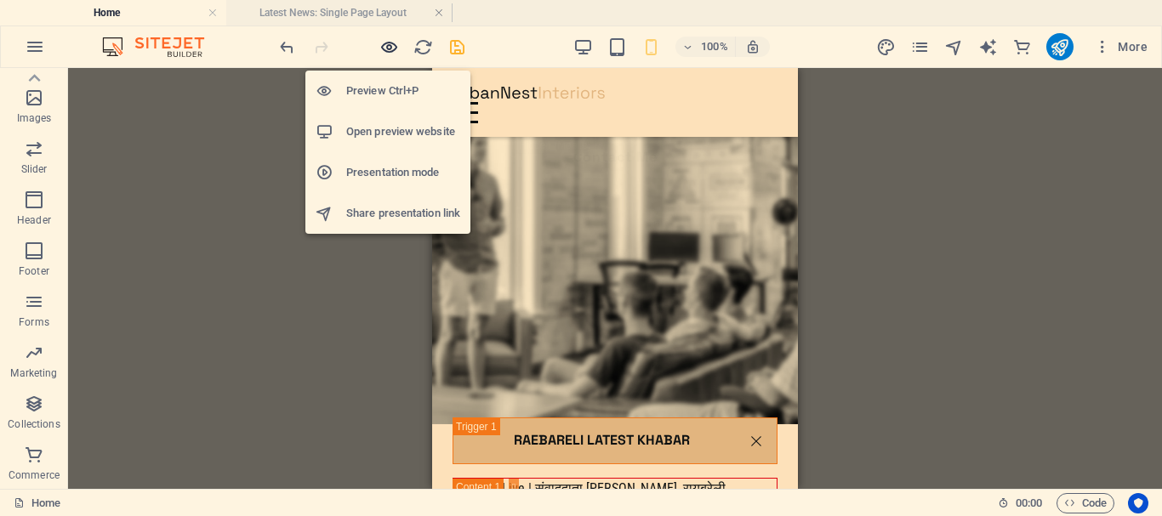
scroll to position [2373, 0]
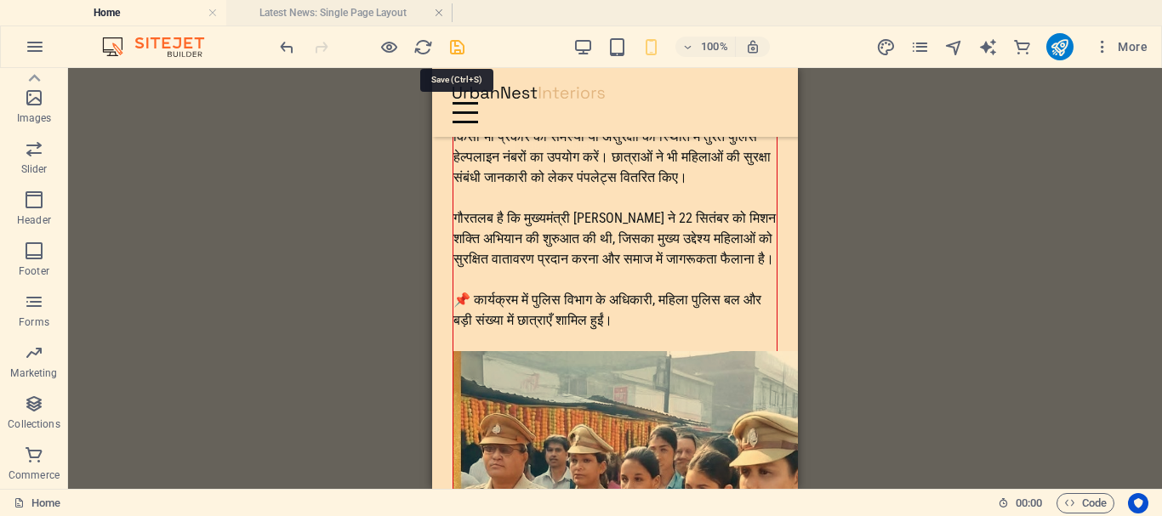
click at [463, 51] on icon "save" at bounding box center [457, 47] width 20 height 20
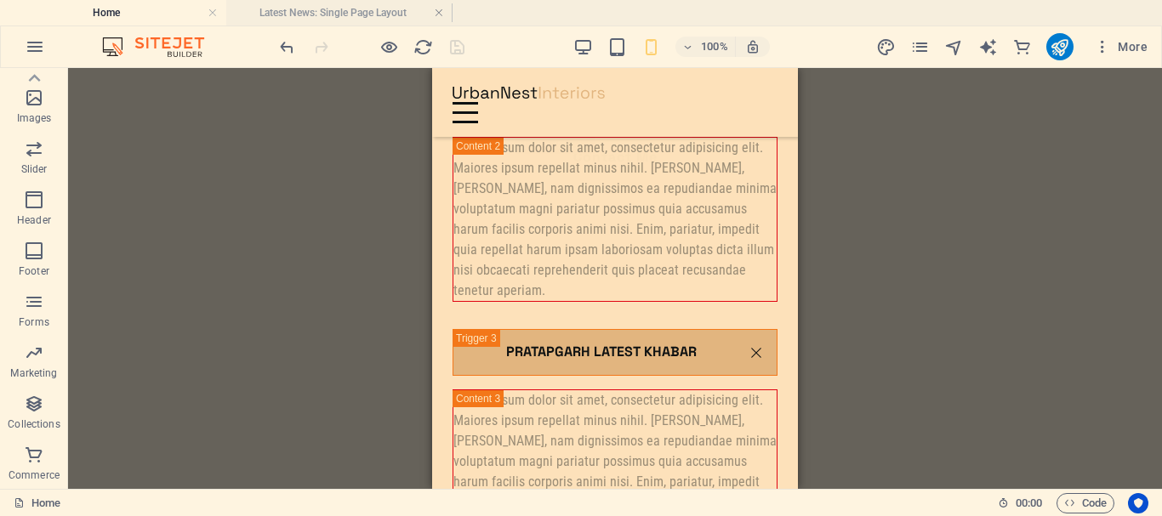
scroll to position [3025, 0]
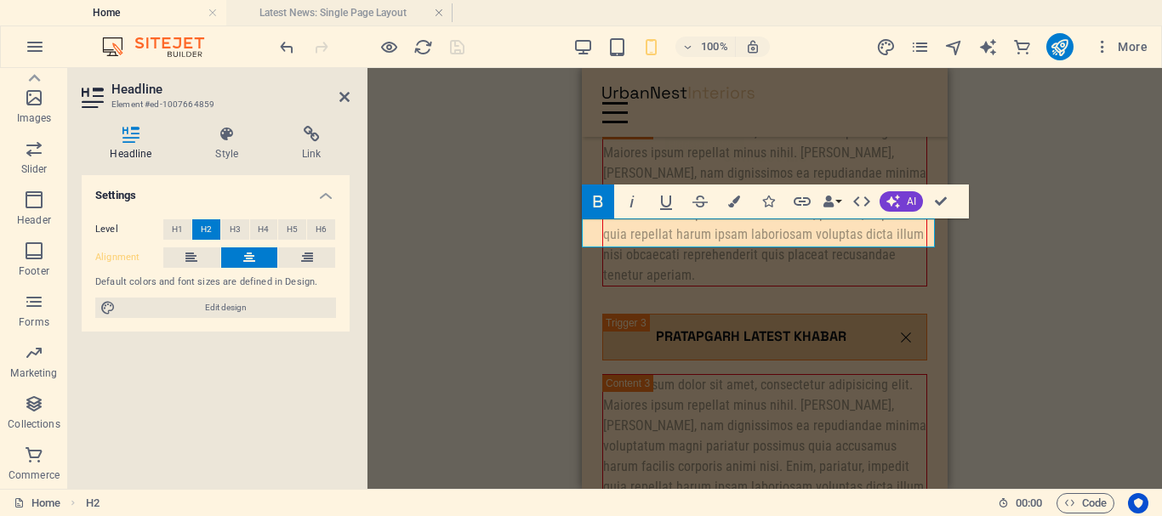
click at [763, 204] on icon "button" at bounding box center [768, 202] width 12 height 12
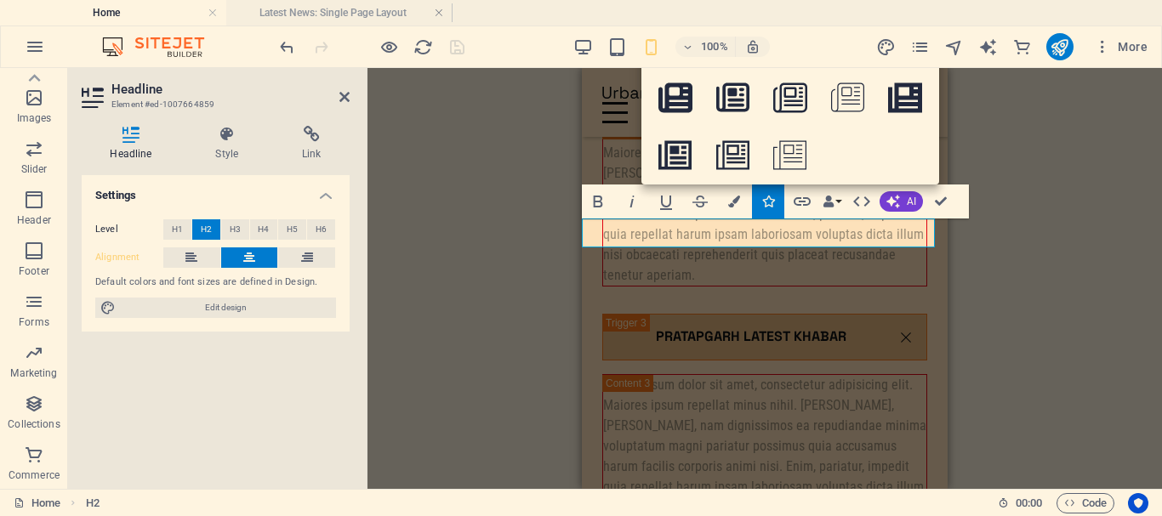
click at [684, 93] on icon at bounding box center [675, 98] width 34 height 34
type input "news"
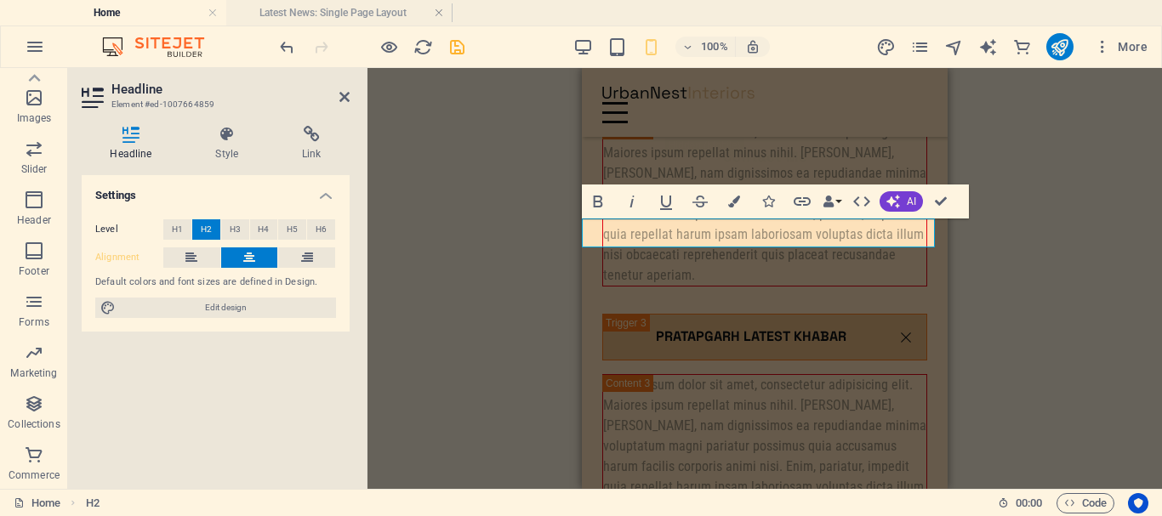
click at [767, 196] on icon "button" at bounding box center [768, 202] width 12 height 12
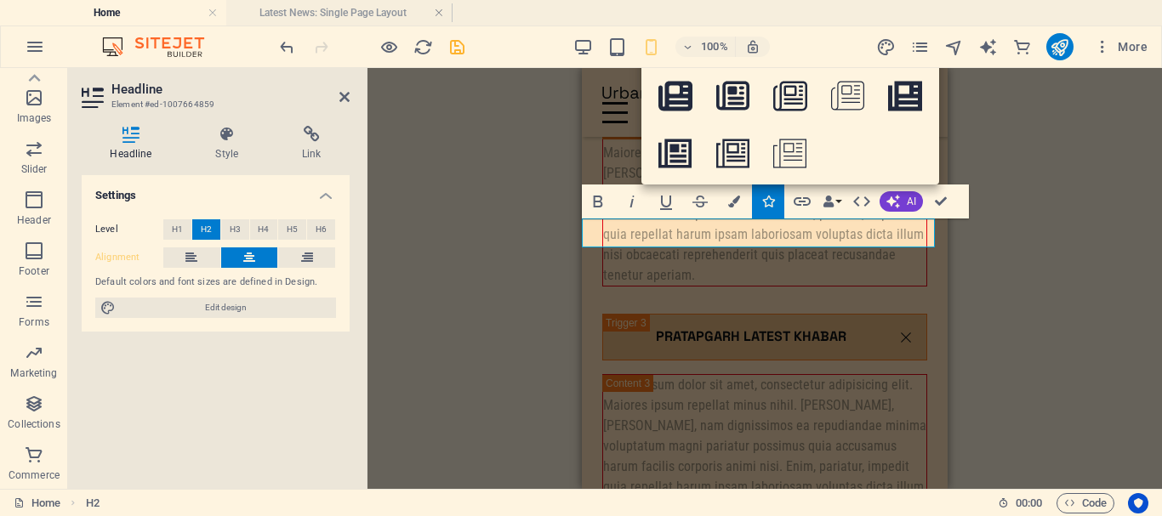
scroll to position [0, 0]
click at [907, 102] on icon at bounding box center [905, 98] width 34 height 30
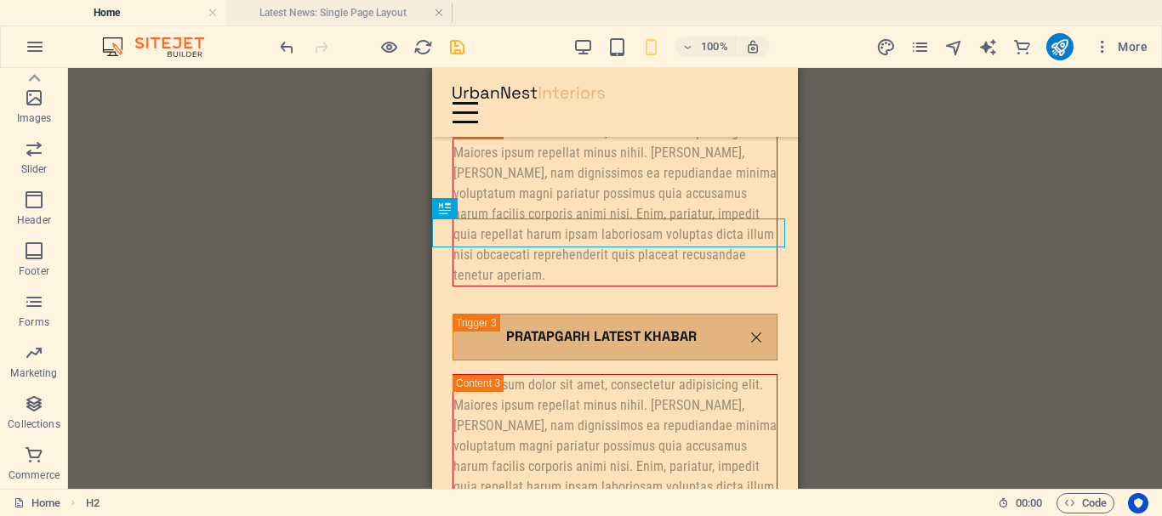
click at [1042, 208] on div "H3 Accordion Image Slider HTML Accordion Container Accordion Container Text Men…" at bounding box center [615, 278] width 1094 height 421
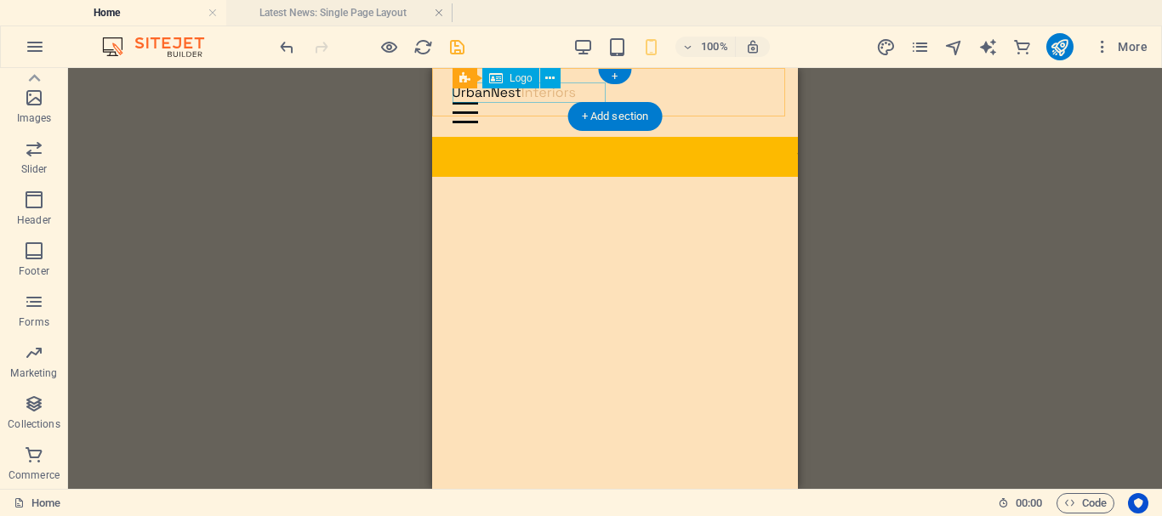
click at [552, 94] on div at bounding box center [614, 92] width 325 height 20
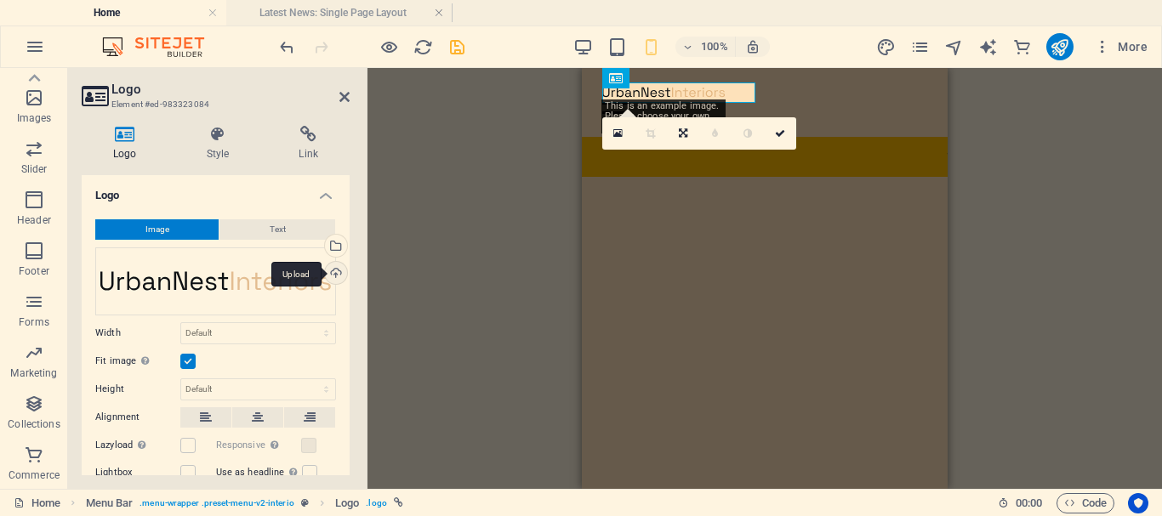
click at [334, 271] on div "Upload" at bounding box center [334, 275] width 26 height 26
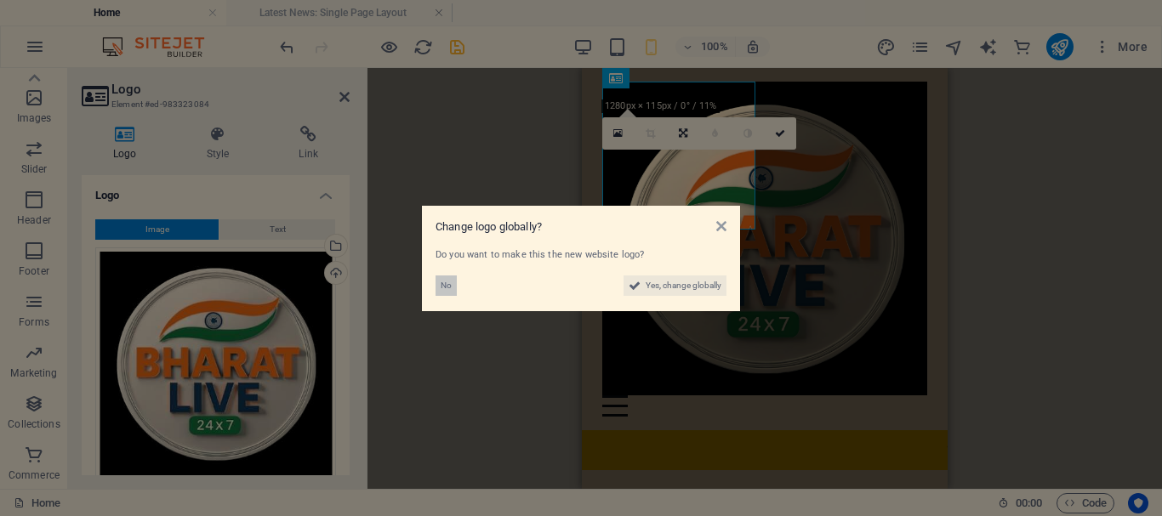
click at [441, 288] on span "No" at bounding box center [446, 286] width 11 height 20
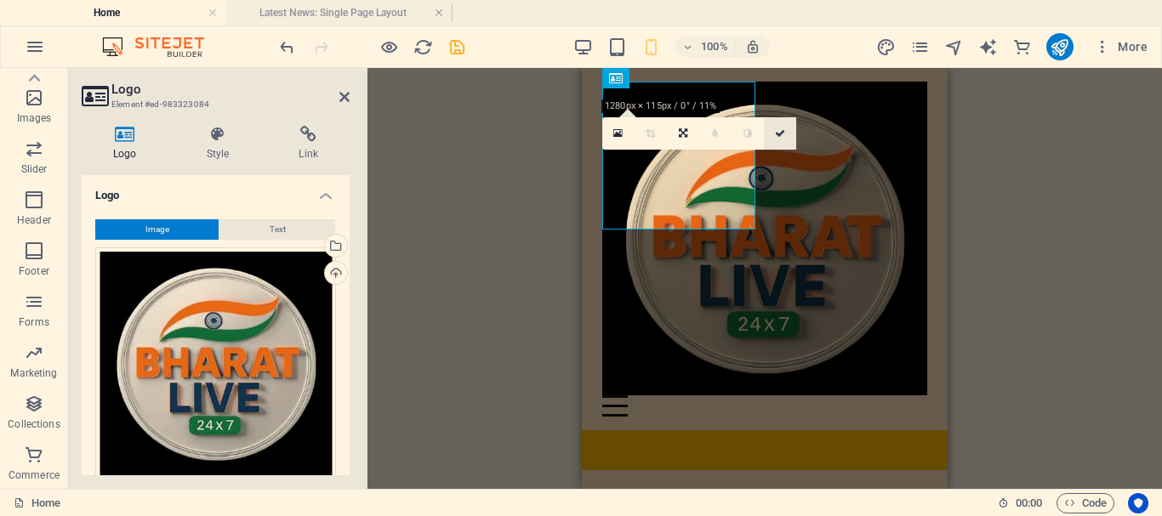
click at [777, 132] on icon at bounding box center [780, 133] width 10 height 10
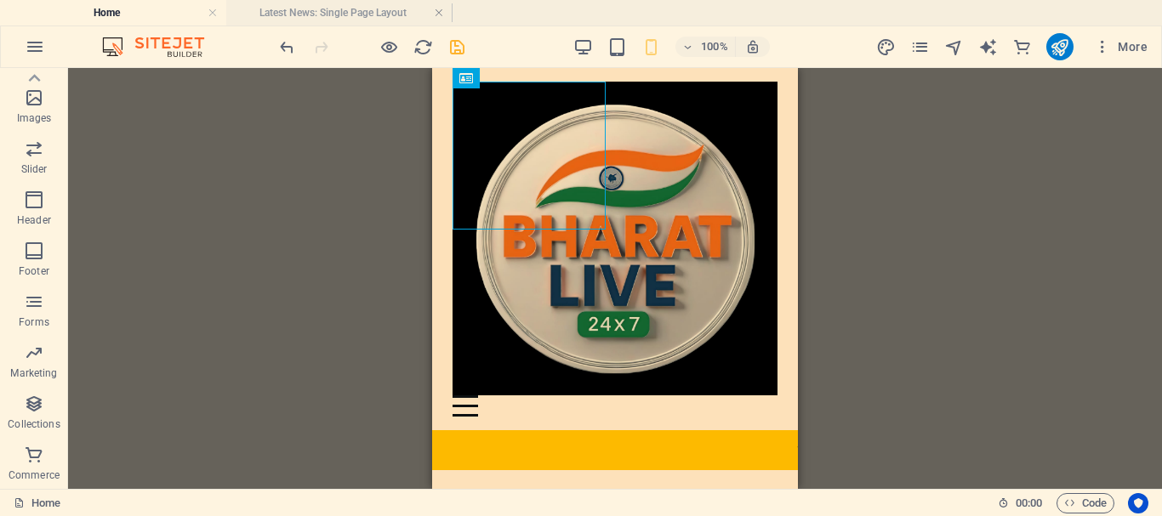
click at [950, 161] on div "H3 Accordion Image Slider HTML Accordion Container Accordion Container Text Men…" at bounding box center [615, 278] width 1094 height 421
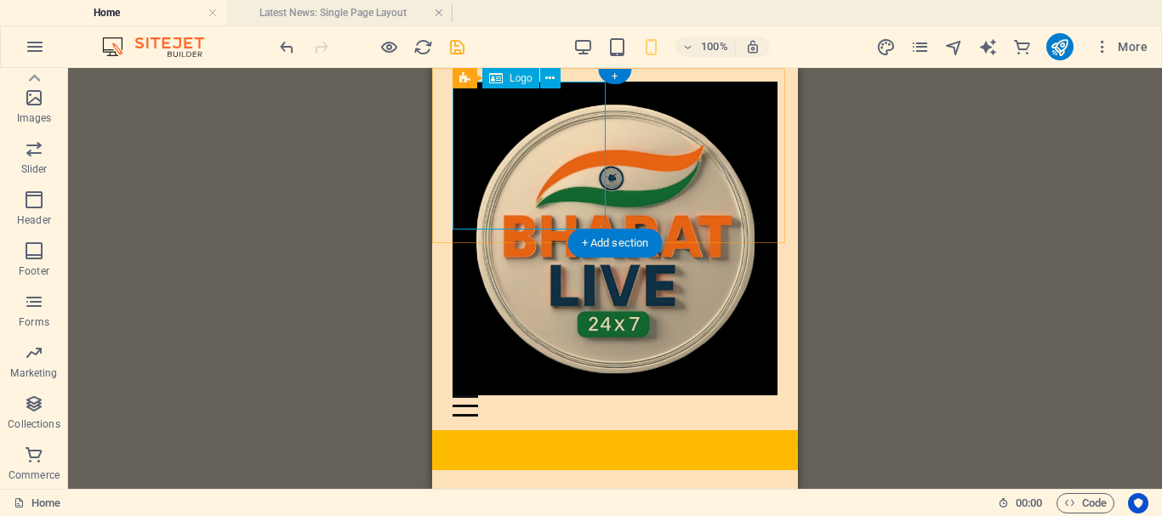
click at [549, 180] on div at bounding box center [614, 239] width 325 height 314
click at [541, 177] on div at bounding box center [614, 239] width 325 height 314
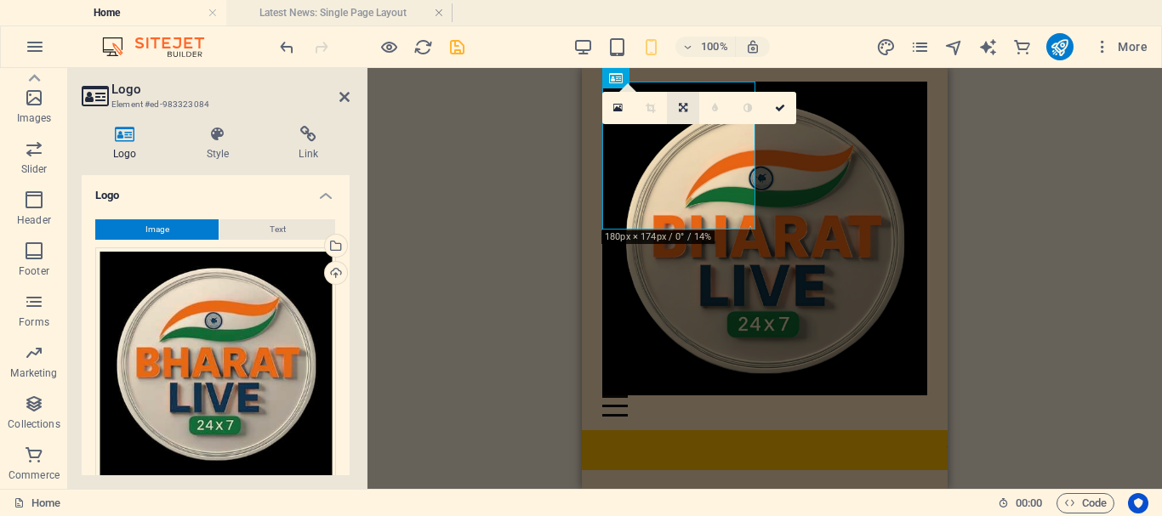
click at [686, 106] on icon at bounding box center [683, 108] width 9 height 10
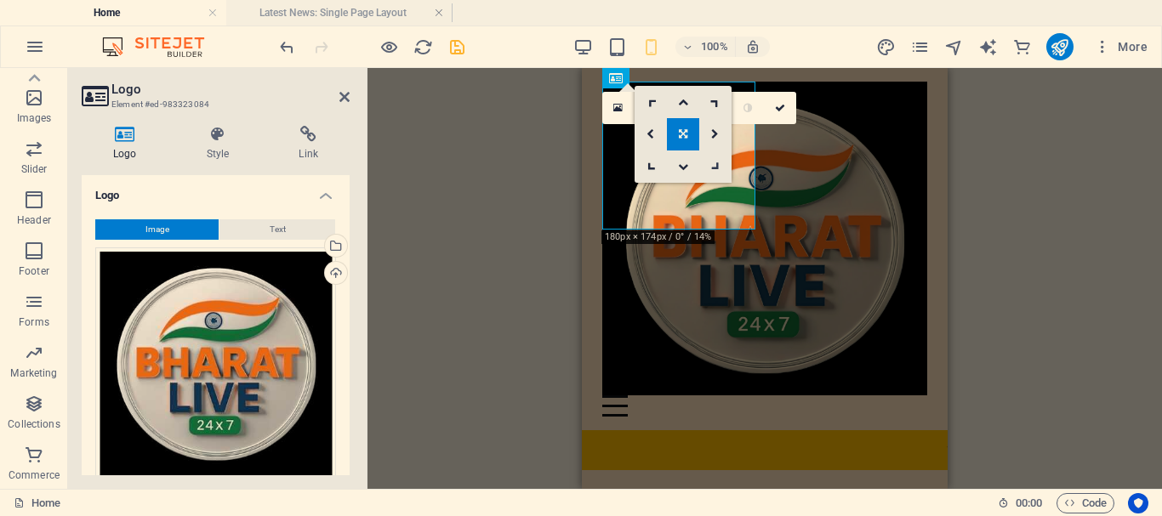
click at [718, 166] on icon at bounding box center [715, 166] width 14 height 14
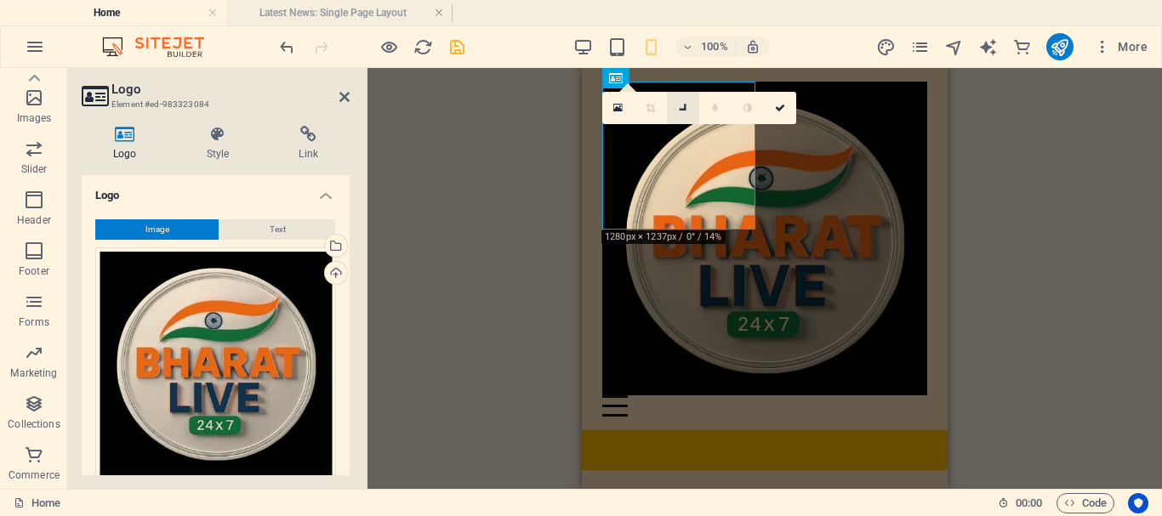
click at [682, 107] on icon at bounding box center [682, 107] width 14 height 14
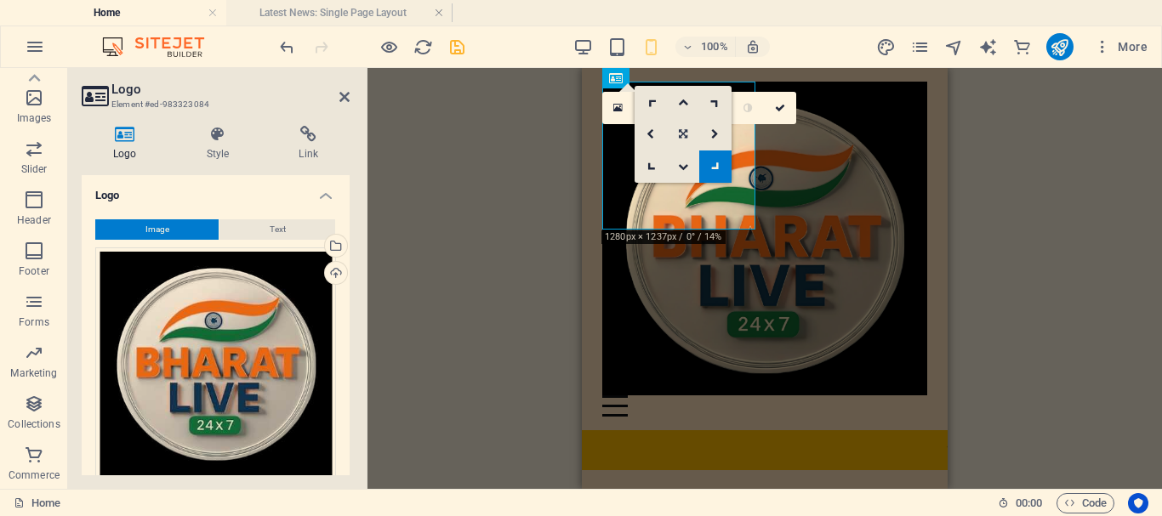
click at [689, 140] on link at bounding box center [683, 134] width 32 height 32
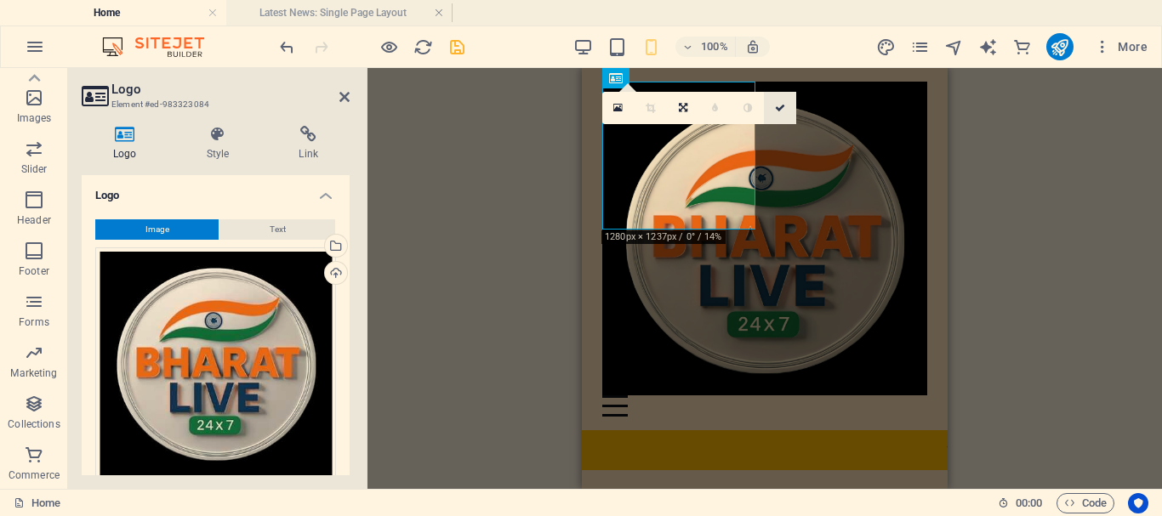
click at [781, 106] on icon at bounding box center [780, 108] width 10 height 10
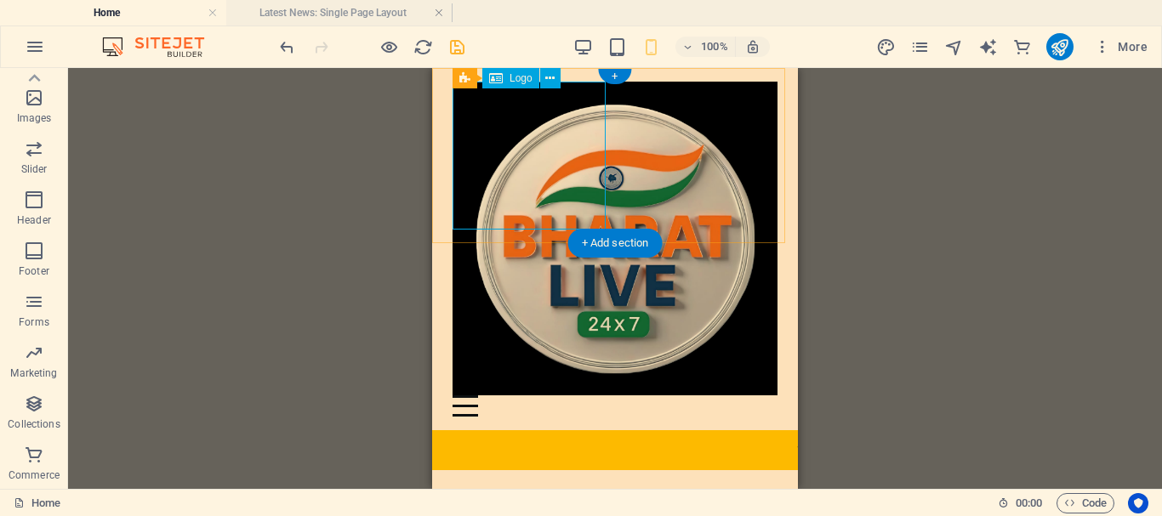
click at [583, 173] on div at bounding box center [614, 239] width 325 height 314
click at [561, 143] on div at bounding box center [614, 239] width 325 height 314
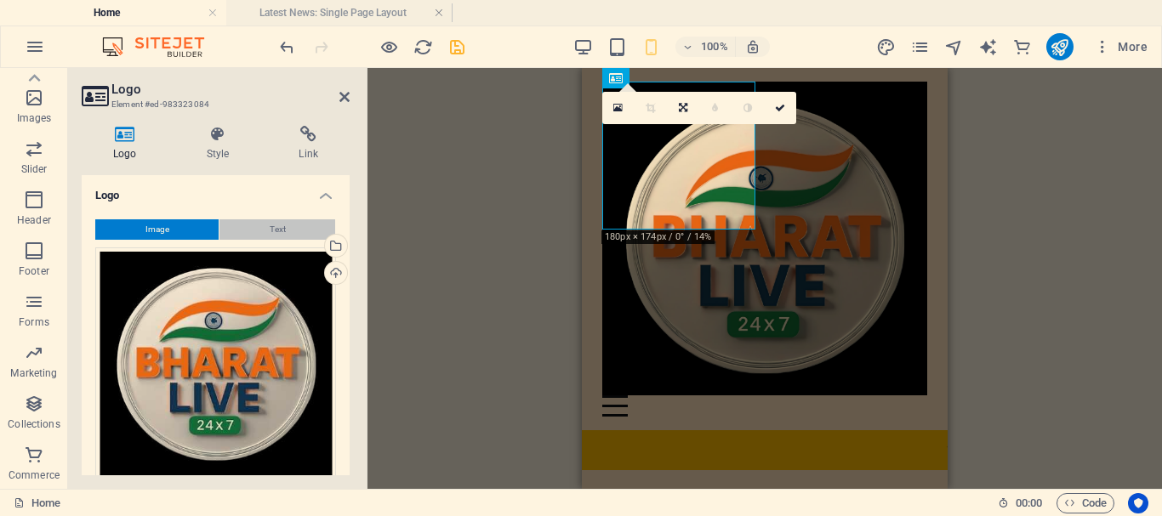
click at [274, 236] on span "Text" at bounding box center [278, 229] width 16 height 20
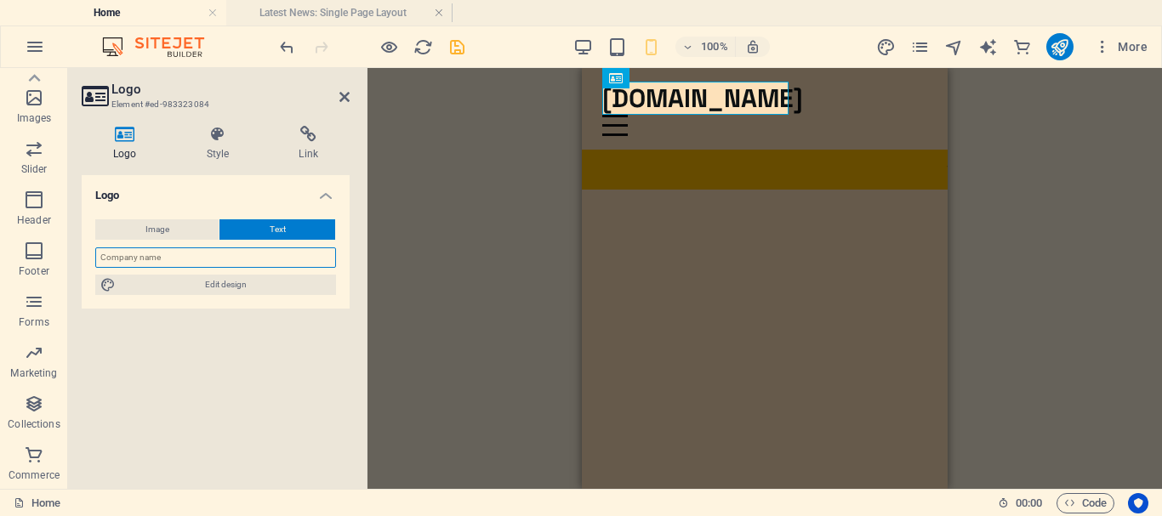
click at [260, 259] on input "text" at bounding box center [215, 258] width 241 height 20
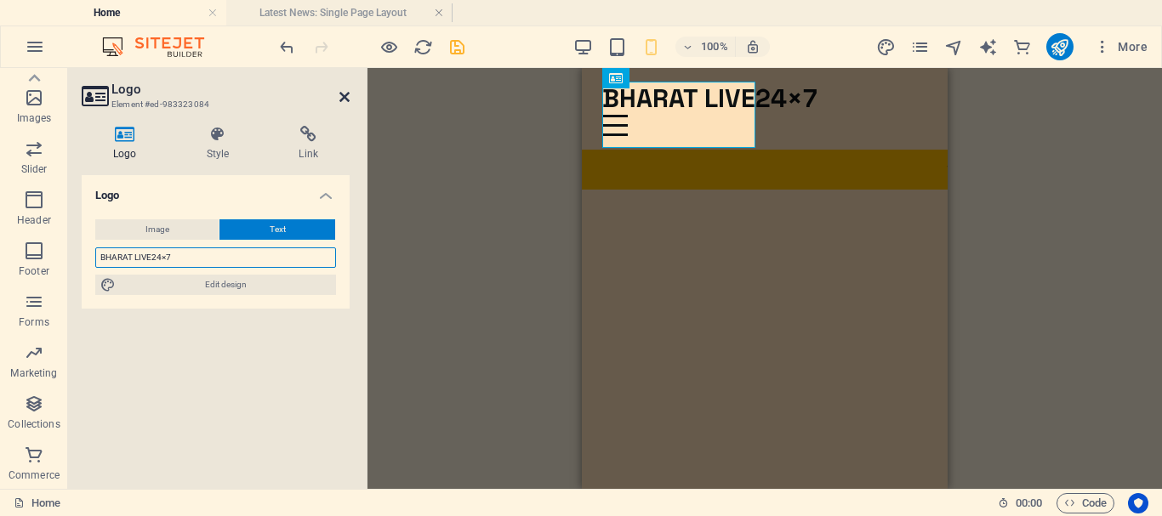
type input "BHARAT LIVE24×7"
click at [344, 94] on icon at bounding box center [344, 97] width 10 height 14
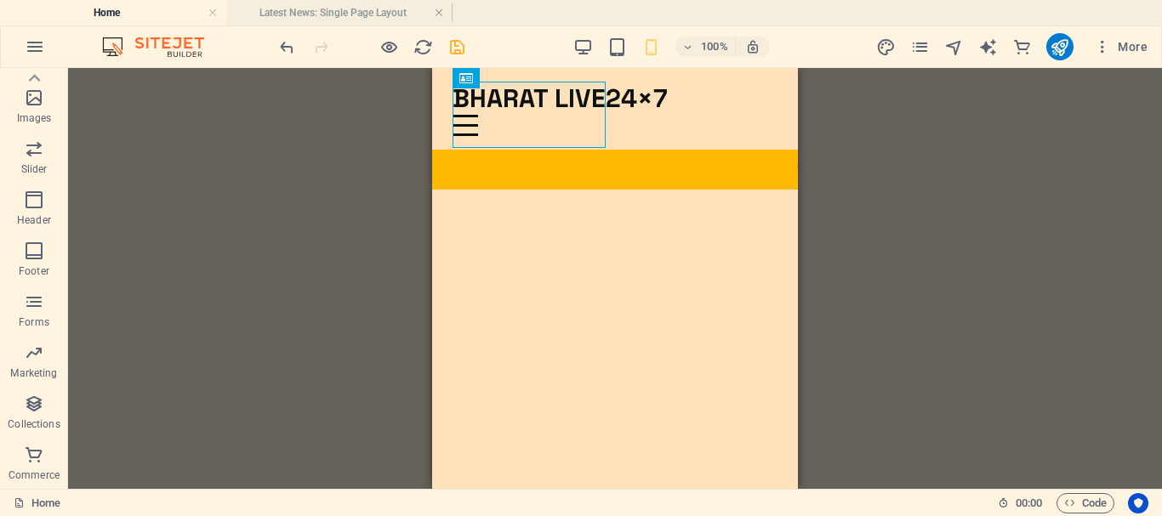
click at [897, 137] on div "H3 Accordion Image Slider HTML Accordion Container Accordion Container Text Men…" at bounding box center [615, 278] width 1094 height 421
click at [908, 141] on div "H3 Accordion Image Slider HTML Accordion Container Accordion Container Text Men…" at bounding box center [615, 278] width 1094 height 421
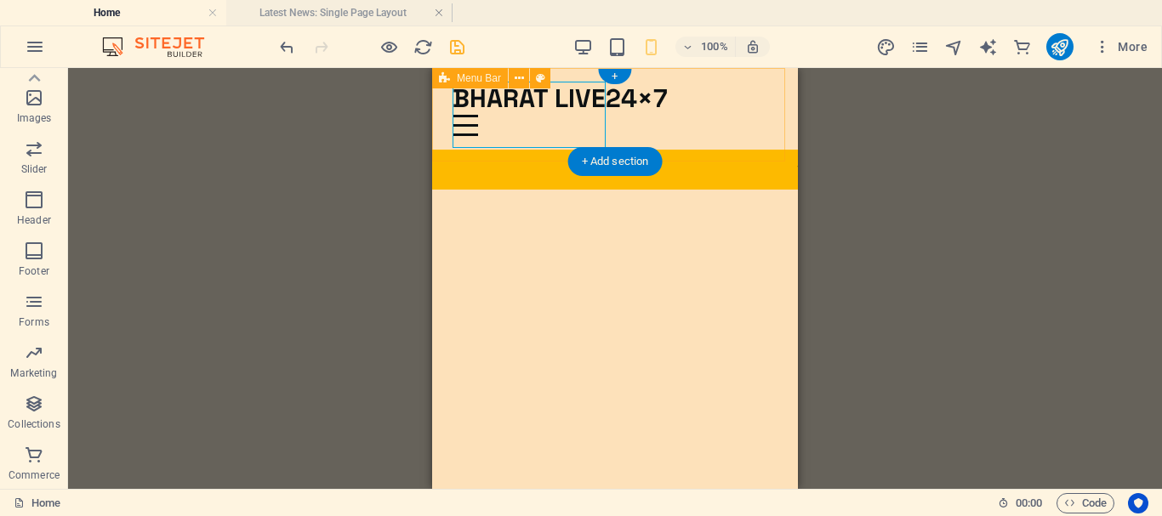
click at [646, 119] on div "BHARAT LIVE24×7 Menu My story Projects Contact Me Contact Me" at bounding box center [615, 109] width 366 height 82
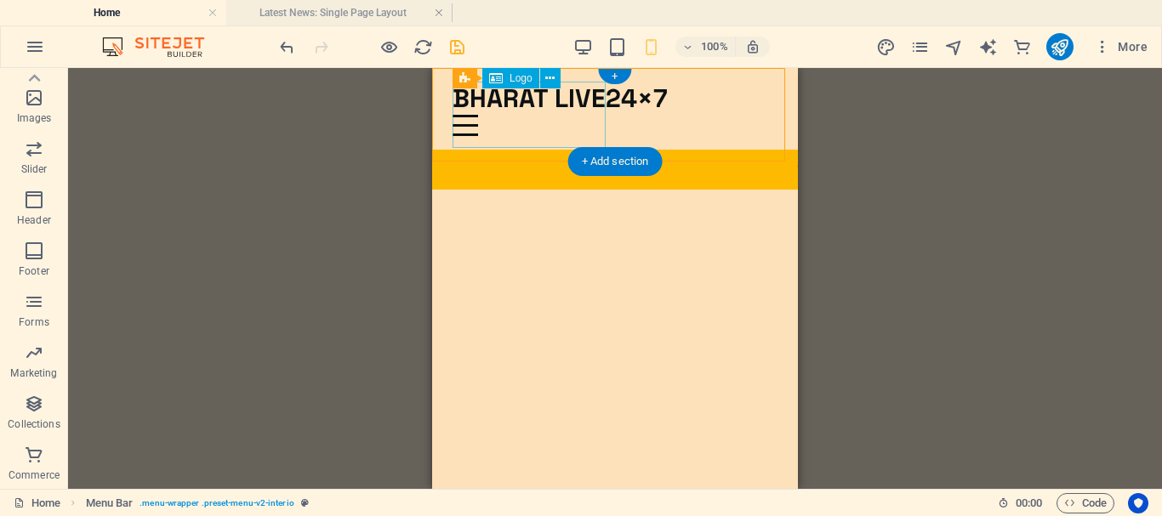
click at [499, 115] on div "BHARAT LIVE24×7" at bounding box center [614, 98] width 325 height 33
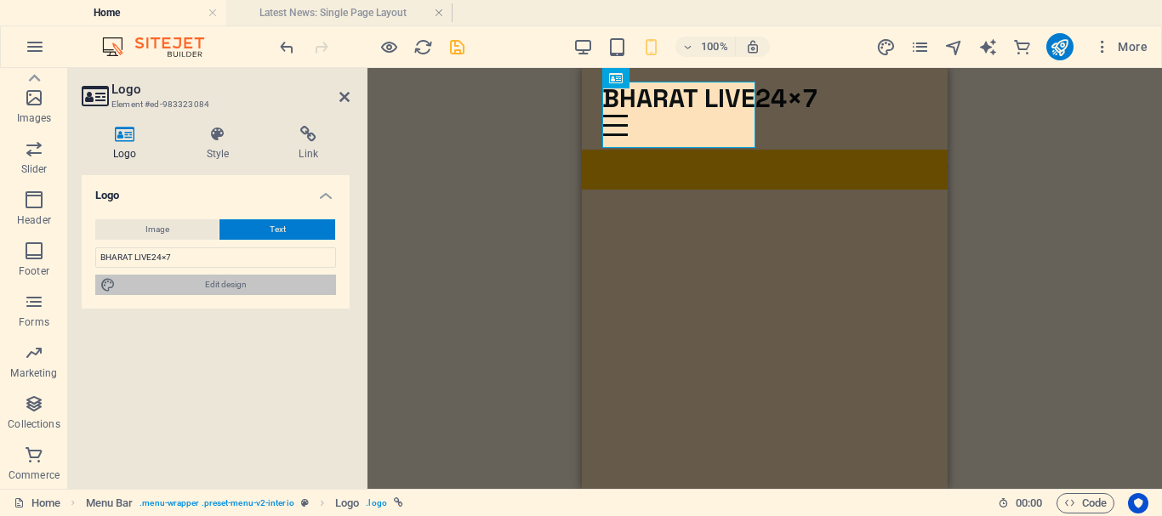
click at [265, 282] on span "Edit design" at bounding box center [226, 285] width 210 height 20
select select "px"
select select "400"
select select "px"
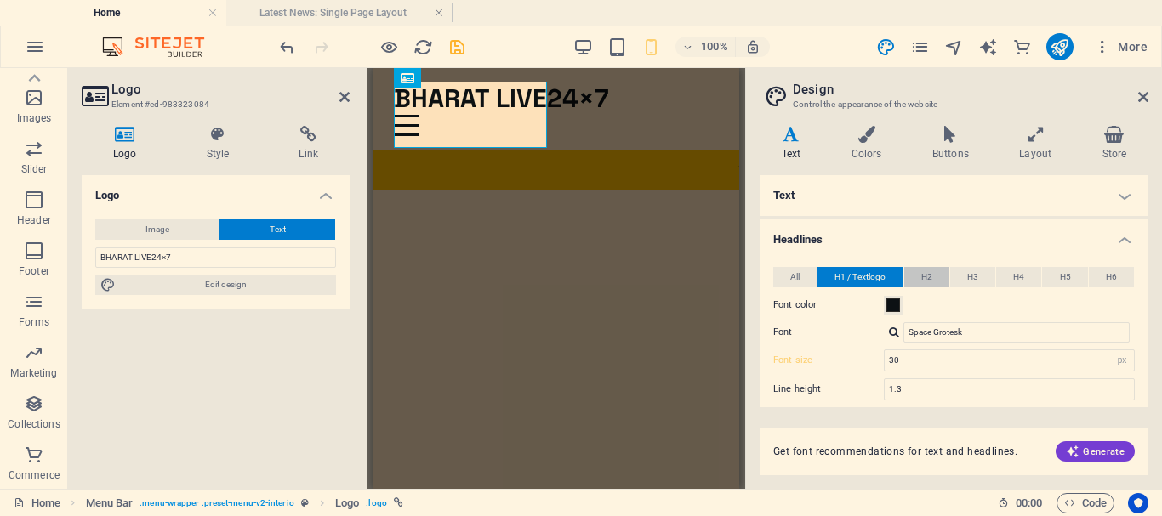
click at [930, 272] on span "H2" at bounding box center [926, 277] width 11 height 20
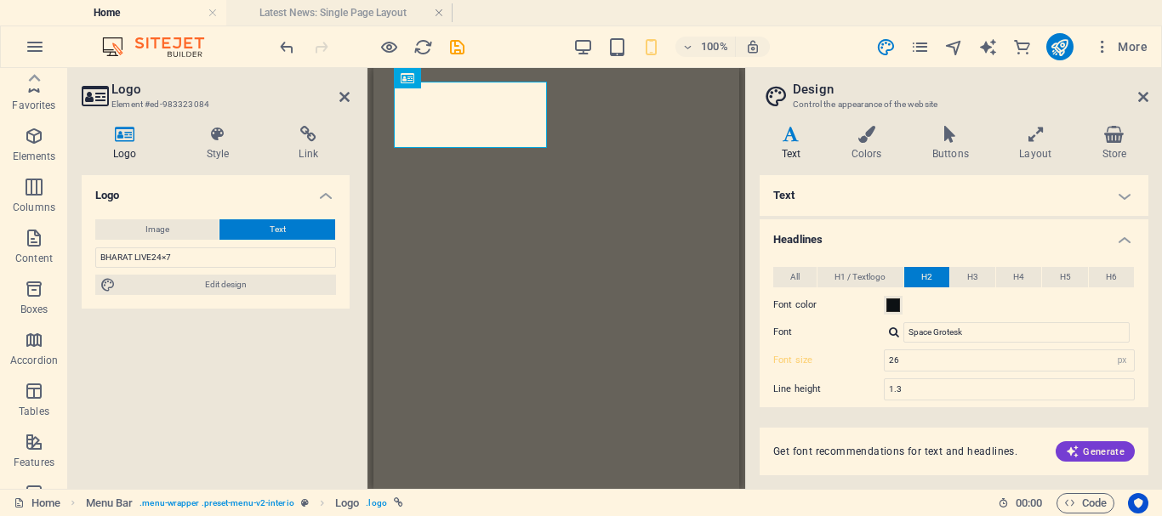
select select "px"
select select "700"
select select "px"
select select "rem"
select select "px"
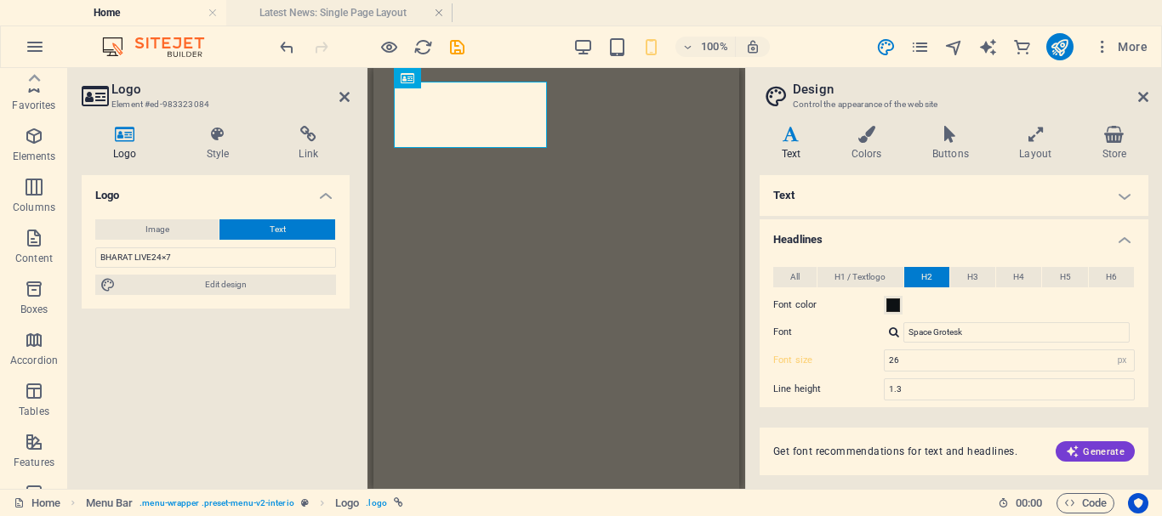
select select "700"
select select "px"
select select "rem"
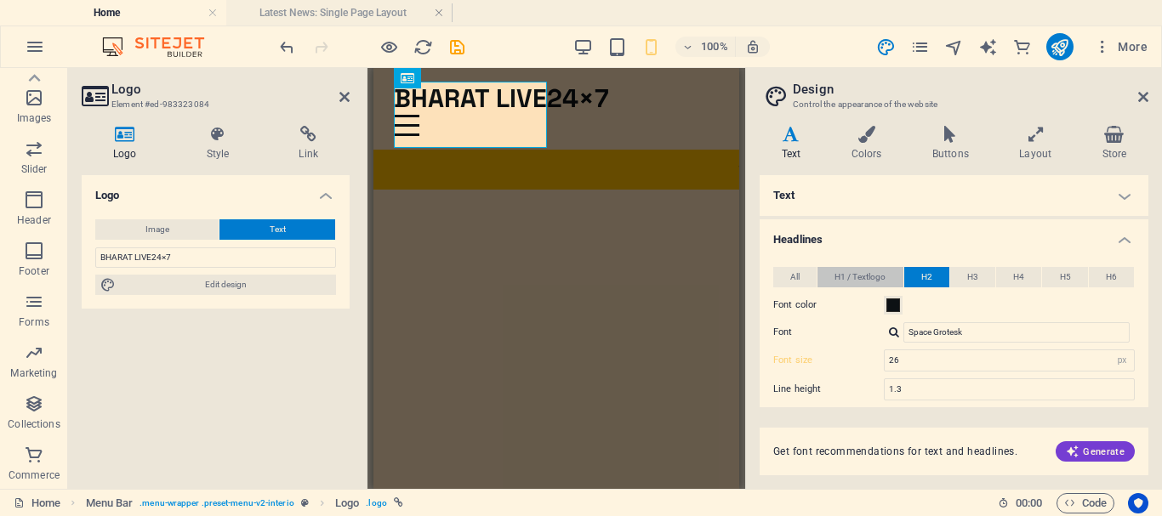
click at [873, 279] on span "H1 / Textlogo" at bounding box center [859, 277] width 51 height 20
click at [912, 358] on input "30" at bounding box center [1009, 360] width 249 height 20
drag, startPoint x: 907, startPoint y: 359, endPoint x: 866, endPoint y: 367, distance: 41.5
click at [866, 367] on div "Font size 30 rem px em %" at bounding box center [953, 361] width 361 height 22
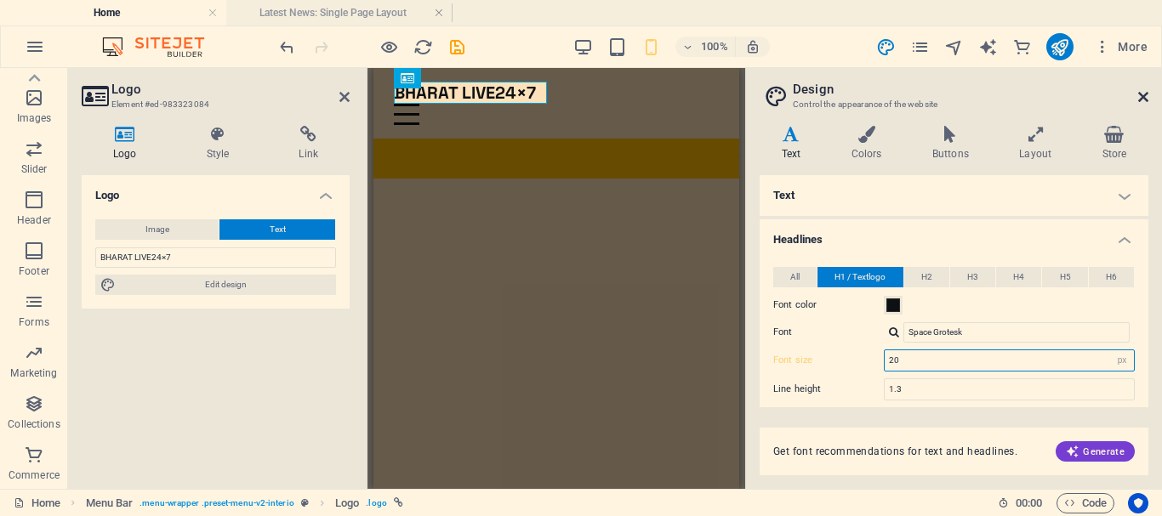
type input "20"
click at [1146, 90] on icon at bounding box center [1143, 97] width 10 height 14
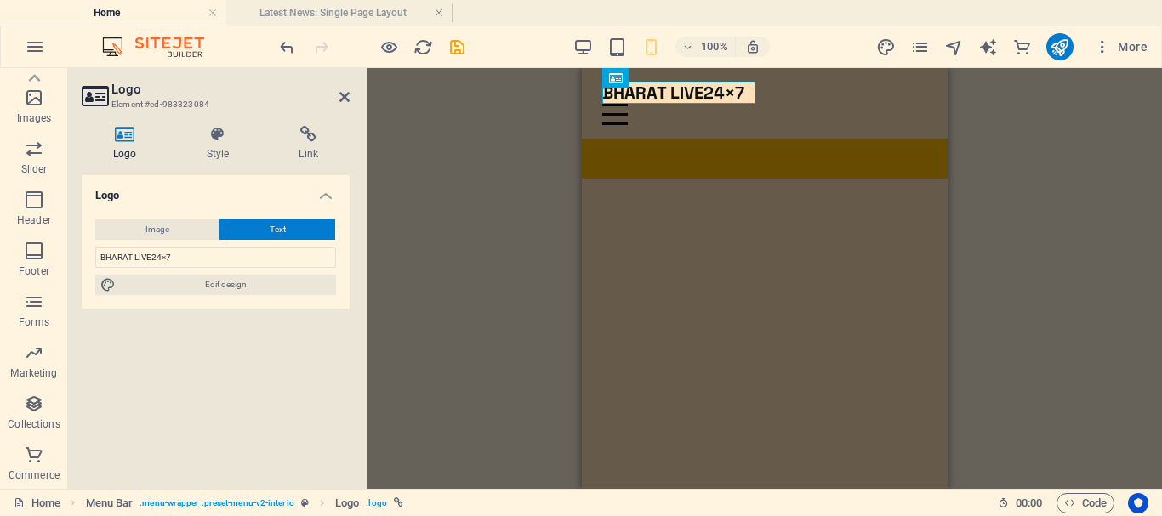
click at [1062, 152] on div "H3 Accordion Image Slider HTML Accordion Container Accordion Container Text Men…" at bounding box center [764, 278] width 794 height 421
click at [1061, 152] on div "H3 Accordion Image Slider HTML Accordion Container Accordion Container Text Men…" at bounding box center [764, 278] width 794 height 421
click at [514, 216] on div "H3 Accordion Image Slider HTML Accordion Container Accordion Container Text Men…" at bounding box center [764, 278] width 794 height 421
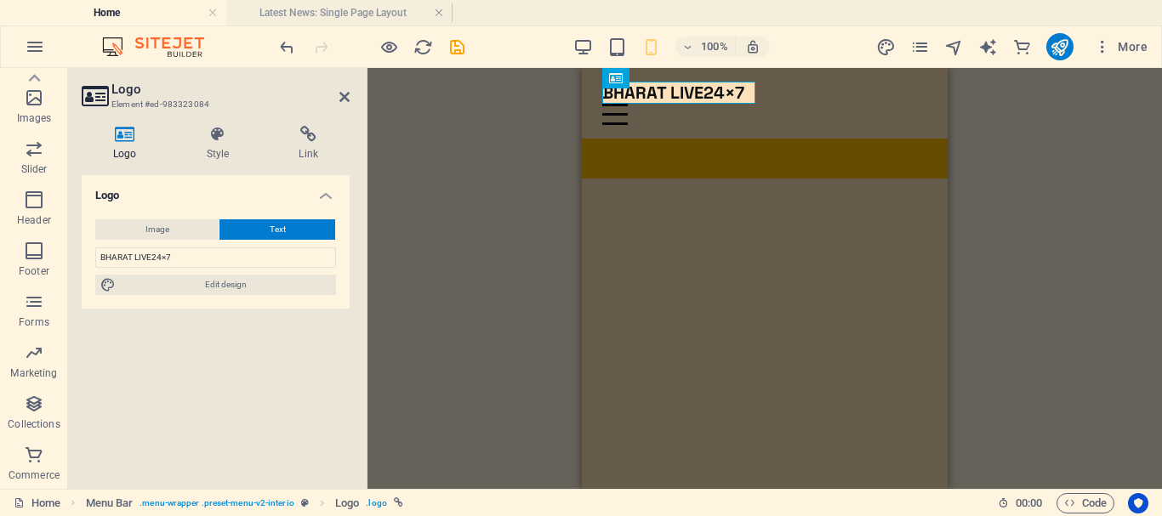
click at [398, 160] on div "H3 Accordion Image Slider HTML Accordion Container Accordion Container Text Men…" at bounding box center [764, 278] width 794 height 421
click at [339, 100] on icon at bounding box center [344, 97] width 10 height 14
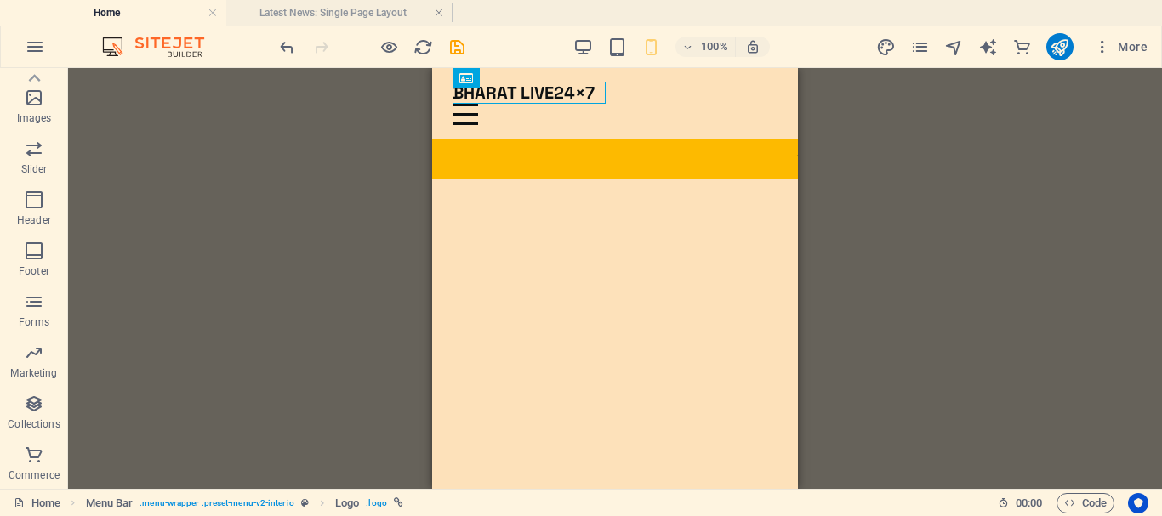
click at [989, 138] on div "H3 Accordion Image Slider HTML Accordion Container Accordion Container Text Men…" at bounding box center [615, 278] width 1094 height 421
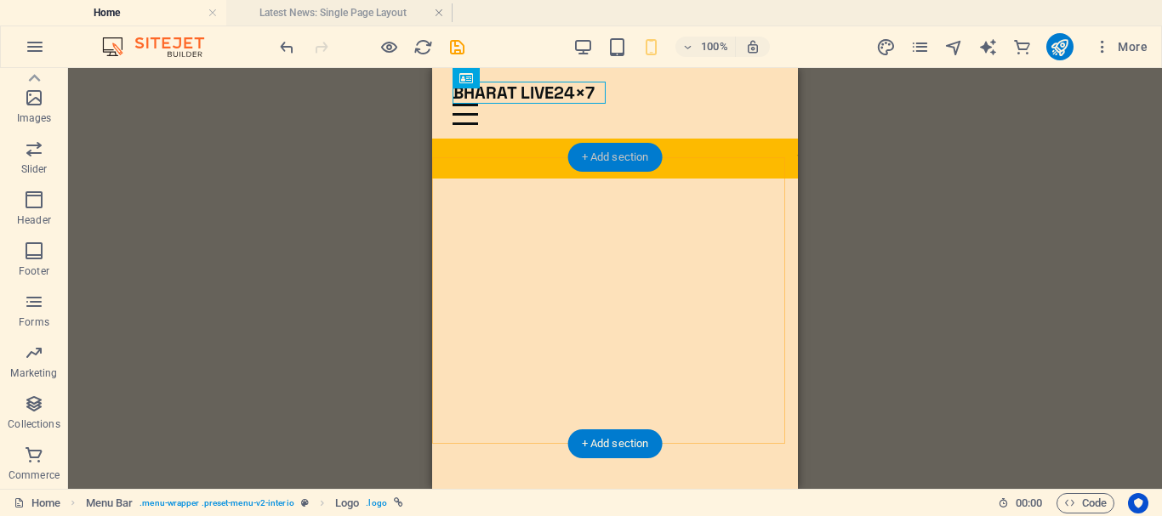
click at [618, 159] on div "+ Add section" at bounding box center [615, 157] width 94 height 29
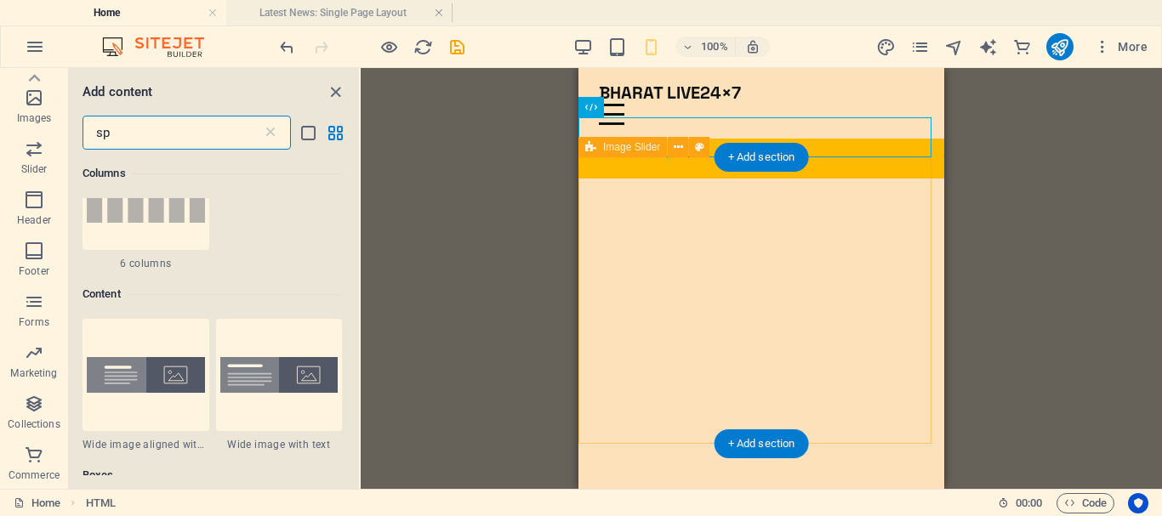
scroll to position [590, 0]
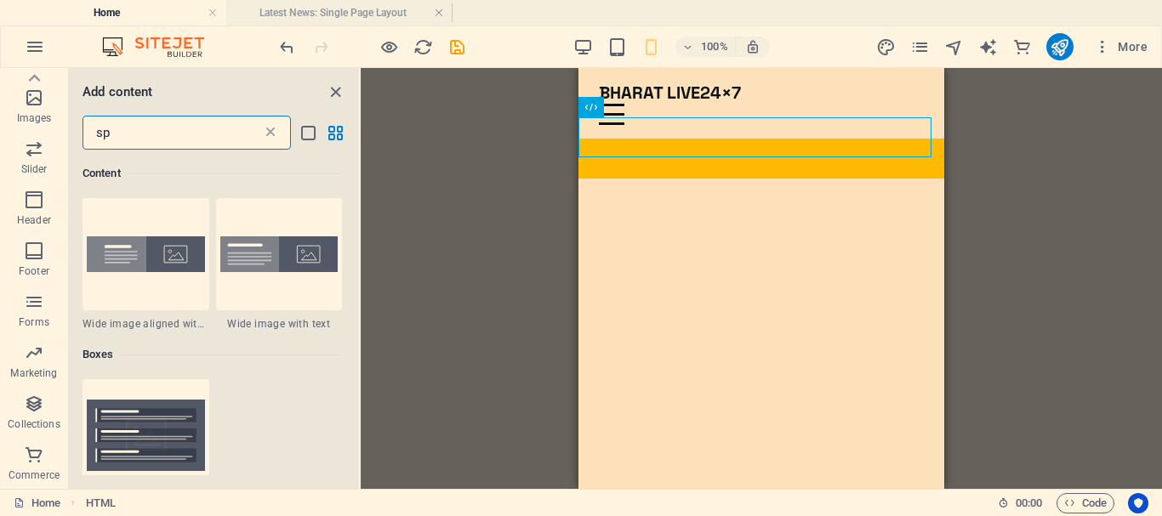
click at [268, 133] on icon at bounding box center [270, 132] width 17 height 17
click at [269, 134] on icon at bounding box center [270, 132] width 17 height 17
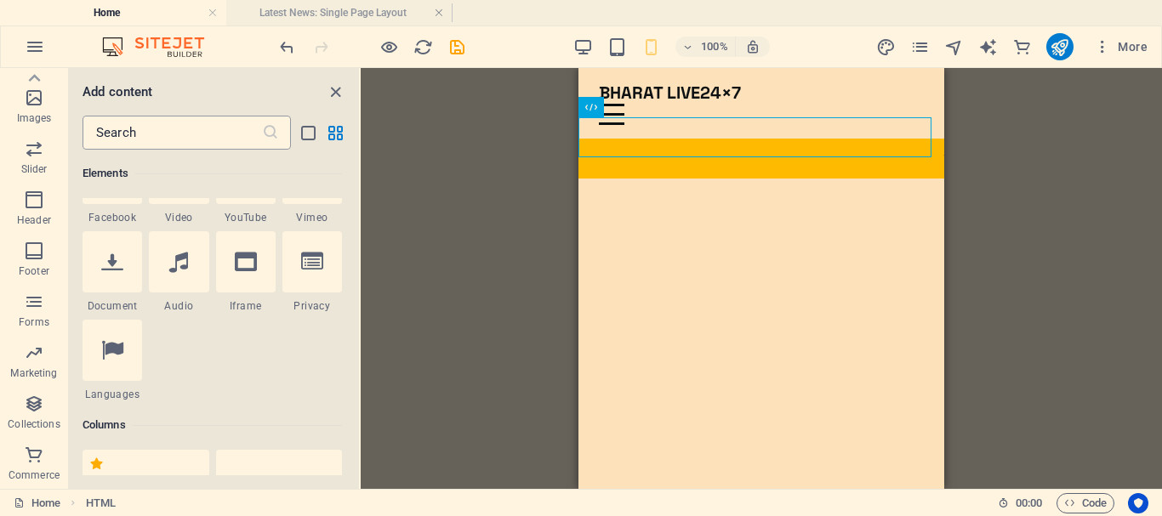
scroll to position [2976, 0]
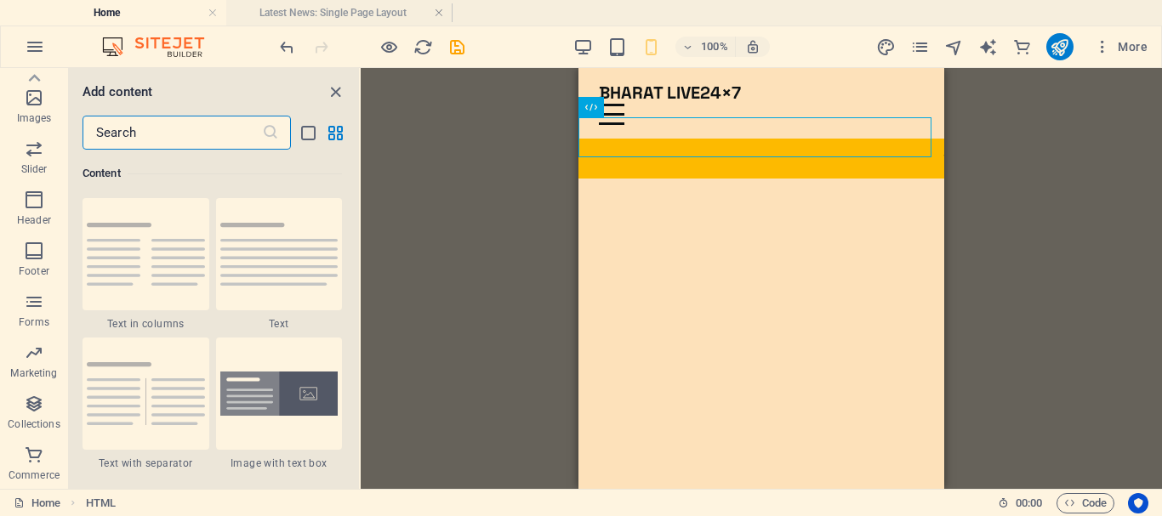
click at [172, 135] on input "text" at bounding box center [172, 133] width 179 height 34
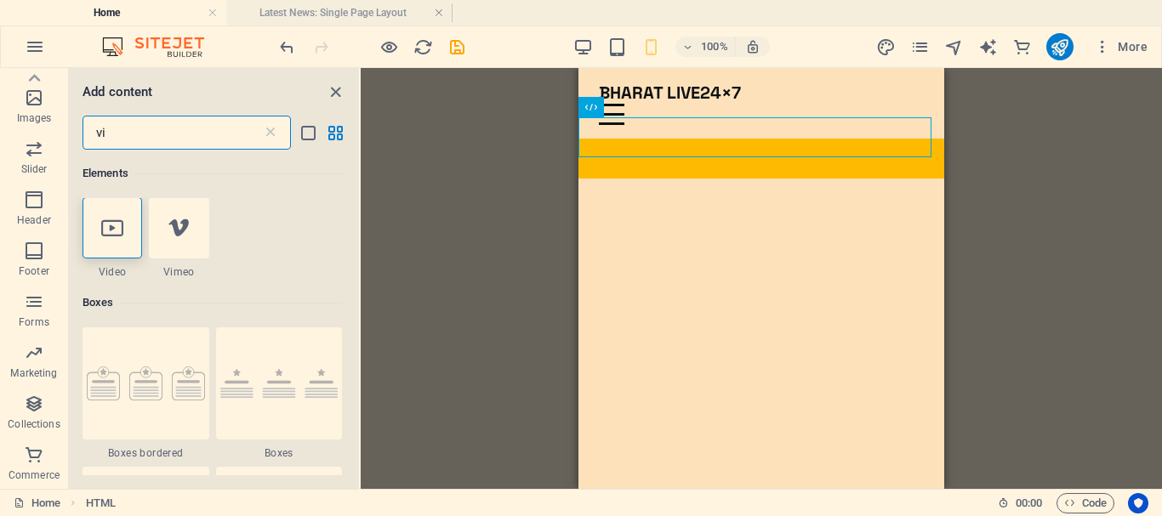
scroll to position [0, 0]
type input "vi"
click at [121, 234] on icon at bounding box center [112, 229] width 22 height 22
select select "%"
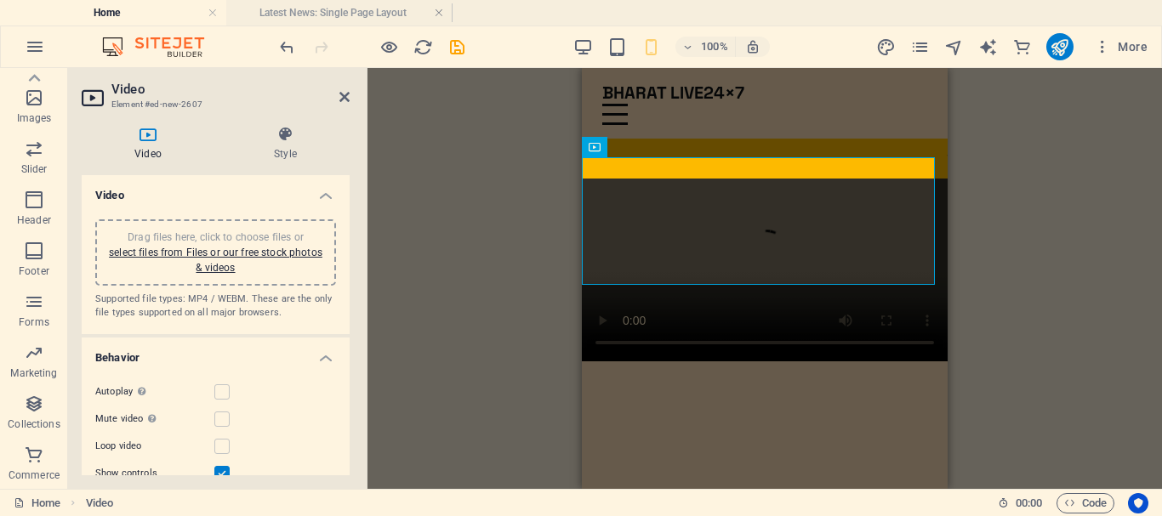
click at [1023, 135] on div "Drag here to replace the existing content. Press “Ctrl” if you want to create a…" at bounding box center [764, 278] width 794 height 421
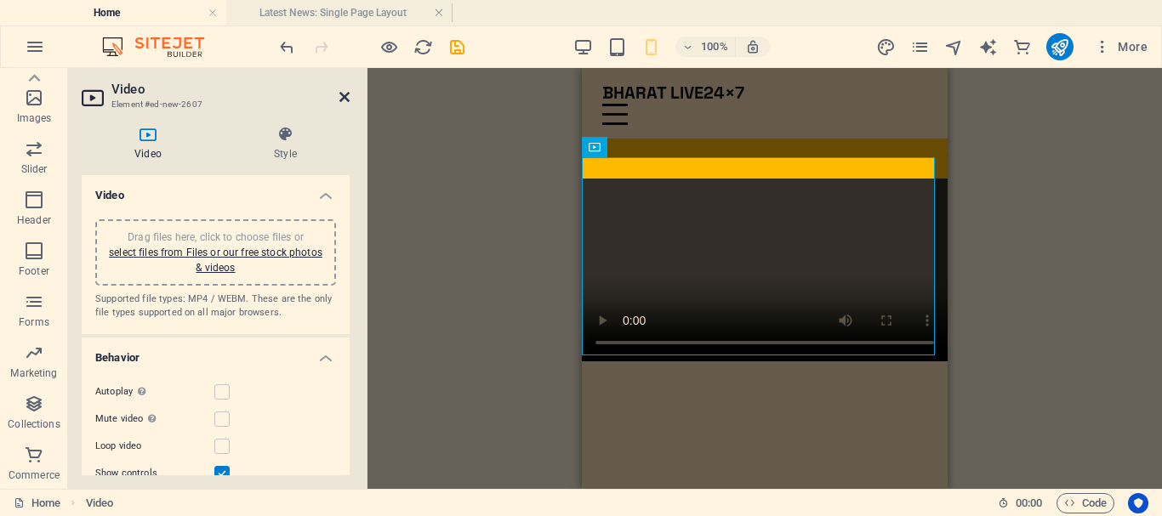
click at [346, 96] on icon at bounding box center [344, 97] width 10 height 14
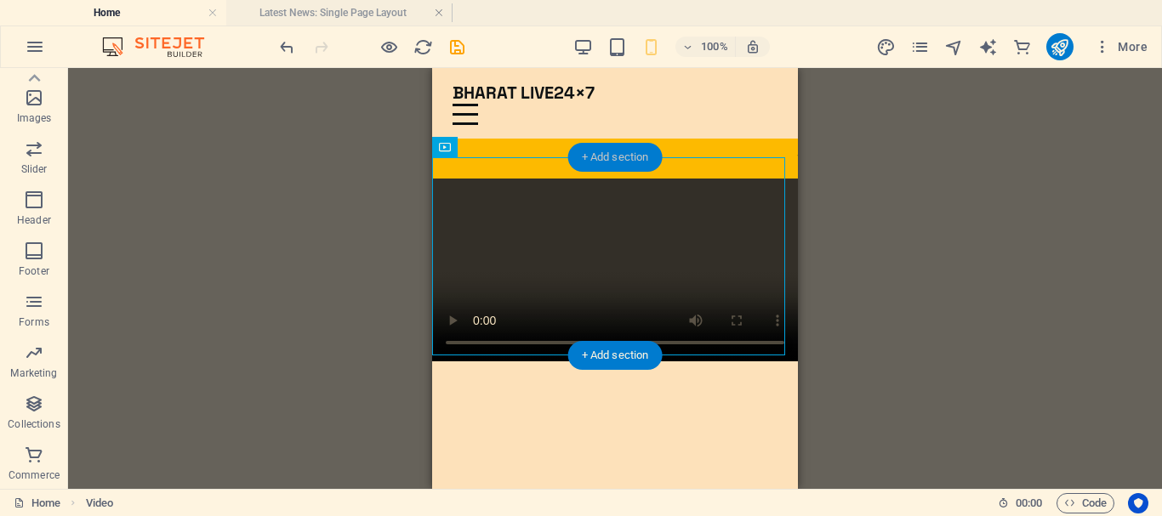
click at [618, 156] on div "+ Add section" at bounding box center [615, 157] width 94 height 29
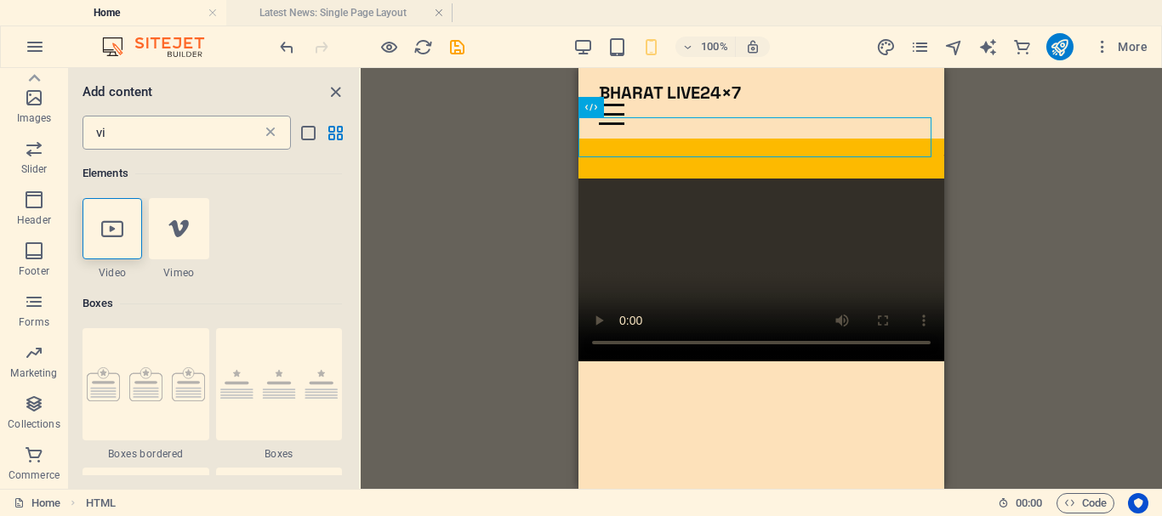
click at [270, 134] on icon at bounding box center [270, 132] width 17 height 17
click at [264, 131] on icon at bounding box center [270, 132] width 17 height 17
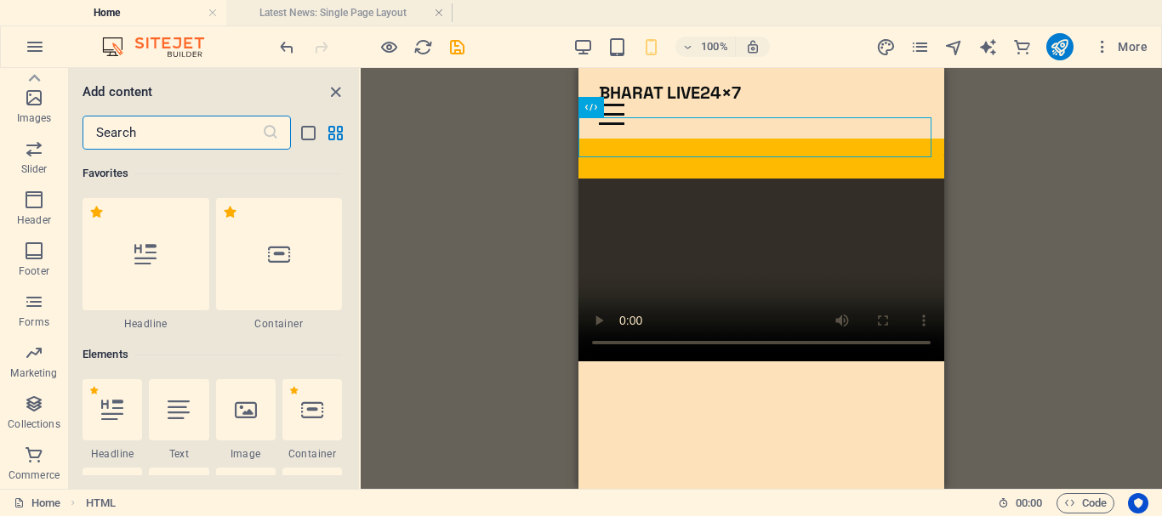
click at [206, 136] on input "text" at bounding box center [172, 133] width 179 height 34
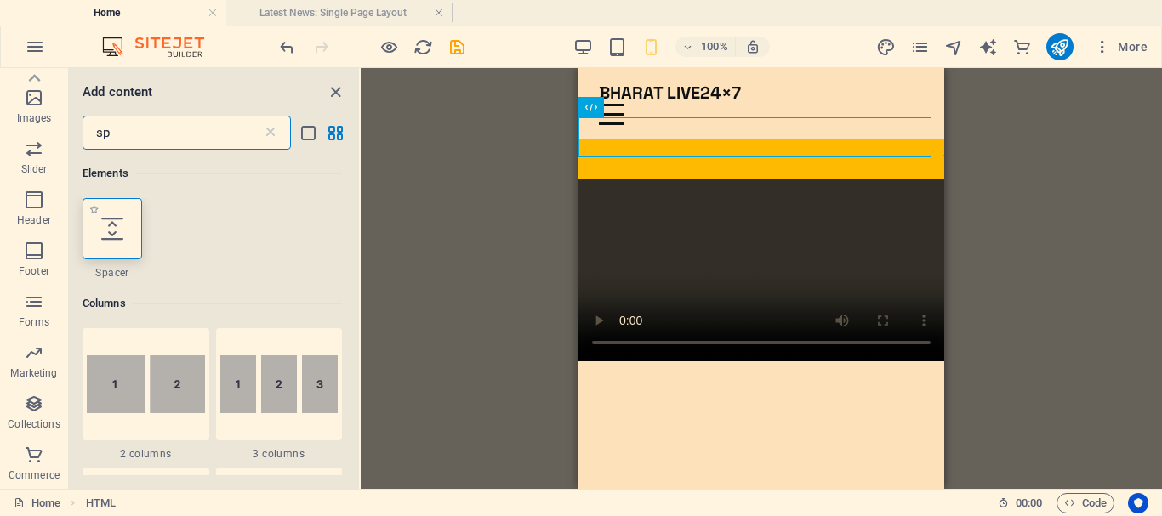
type input "sp"
click at [118, 255] on div at bounding box center [113, 228] width 60 height 61
select select "px"
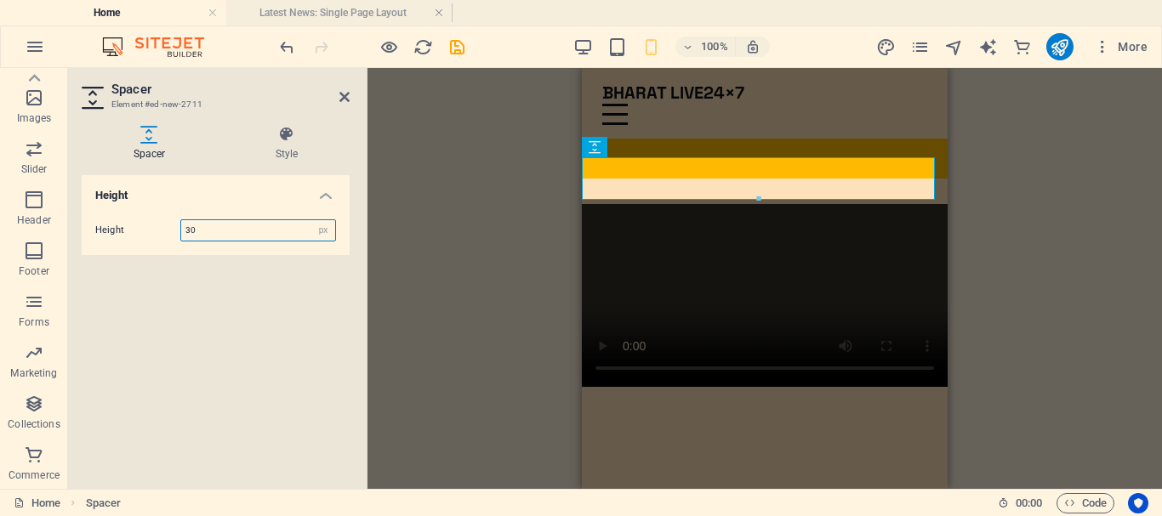
type input "30"
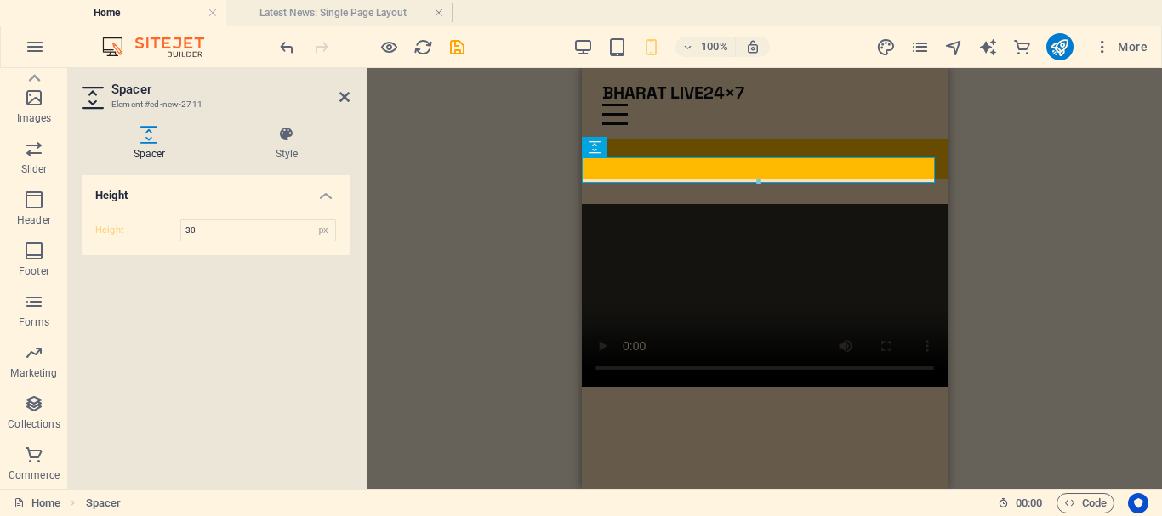
click at [453, 228] on div "H3 Accordion Image Slider HTML Accordion Container Accordion Container Text Men…" at bounding box center [764, 278] width 794 height 421
click at [340, 100] on icon at bounding box center [344, 97] width 10 height 14
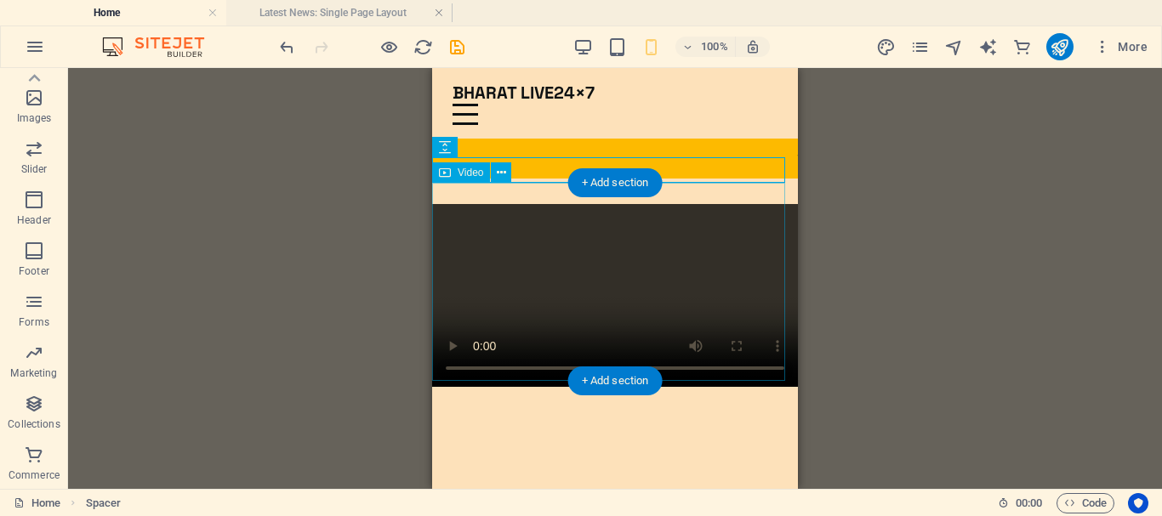
click at [602, 281] on figure at bounding box center [615, 295] width 366 height 183
select select "%"
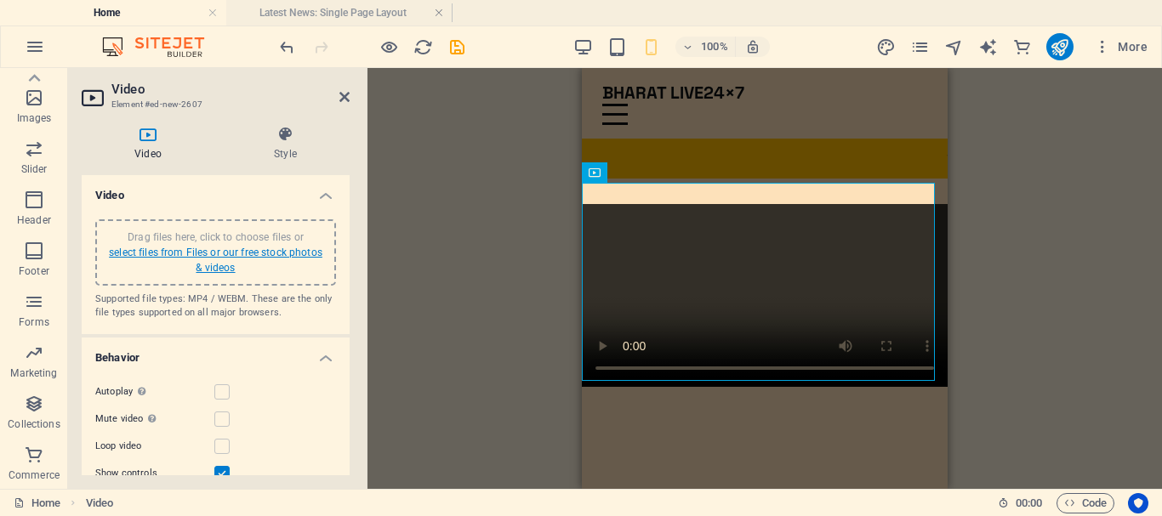
click at [240, 250] on link "select files from Files or our free stock photos & videos" at bounding box center [215, 260] width 213 height 27
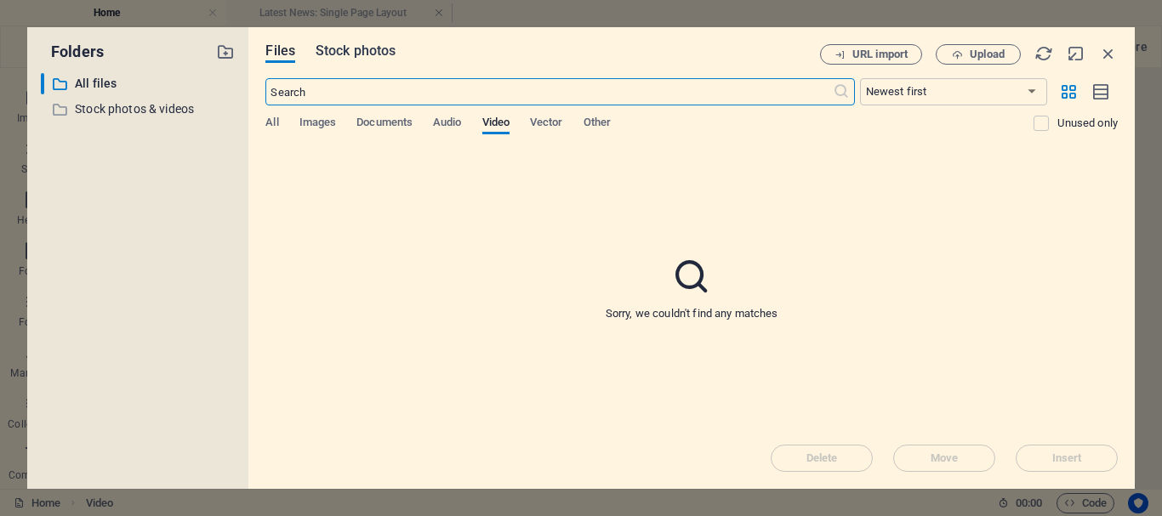
click at [380, 50] on span "Stock photos" at bounding box center [356, 51] width 80 height 20
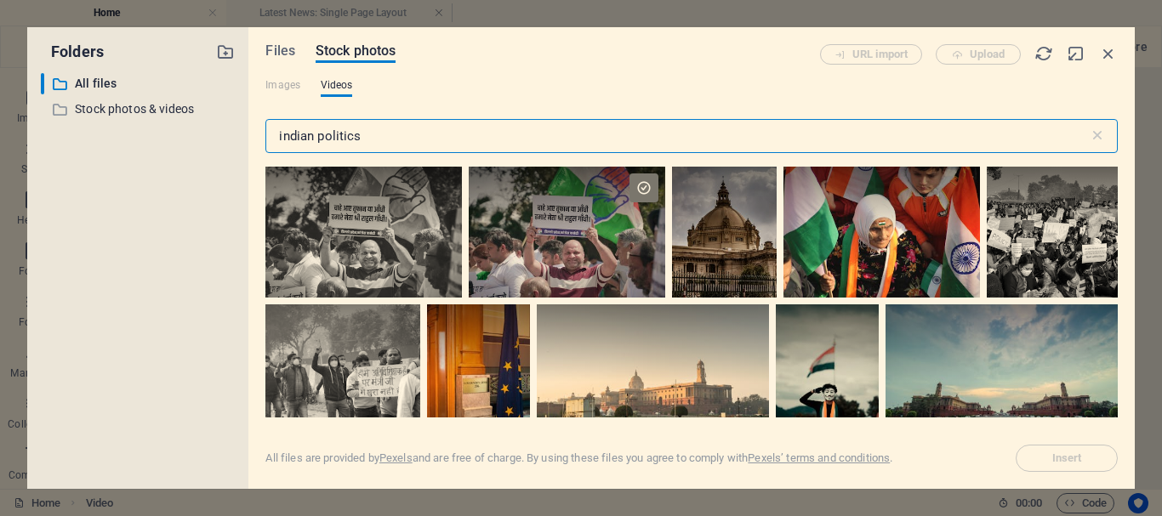
click at [379, 139] on input "indian politics" at bounding box center [676, 136] width 822 height 34
click at [358, 138] on input "indian politics" at bounding box center [676, 136] width 822 height 34
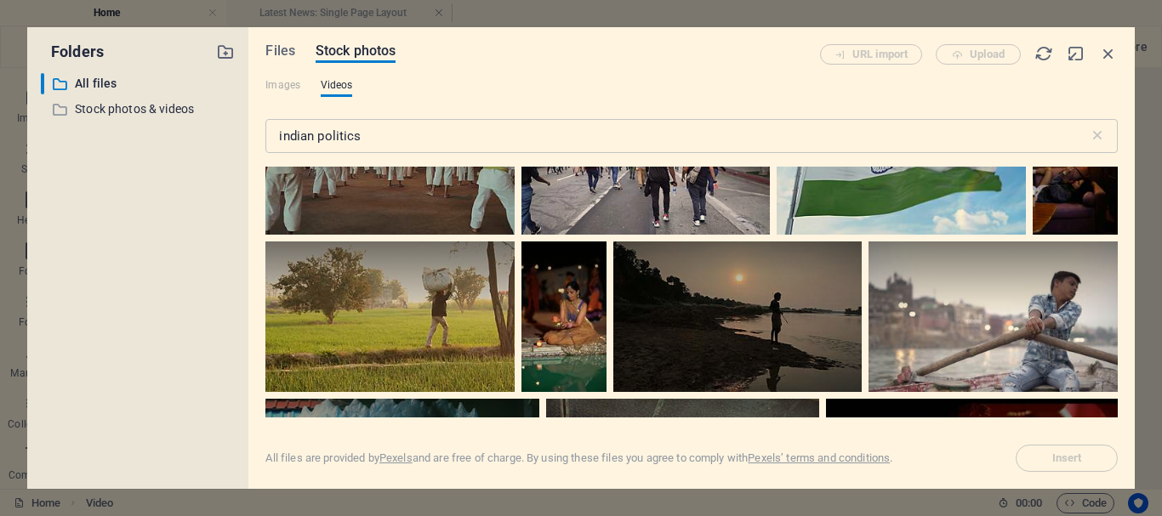
scroll to position [2211, 0]
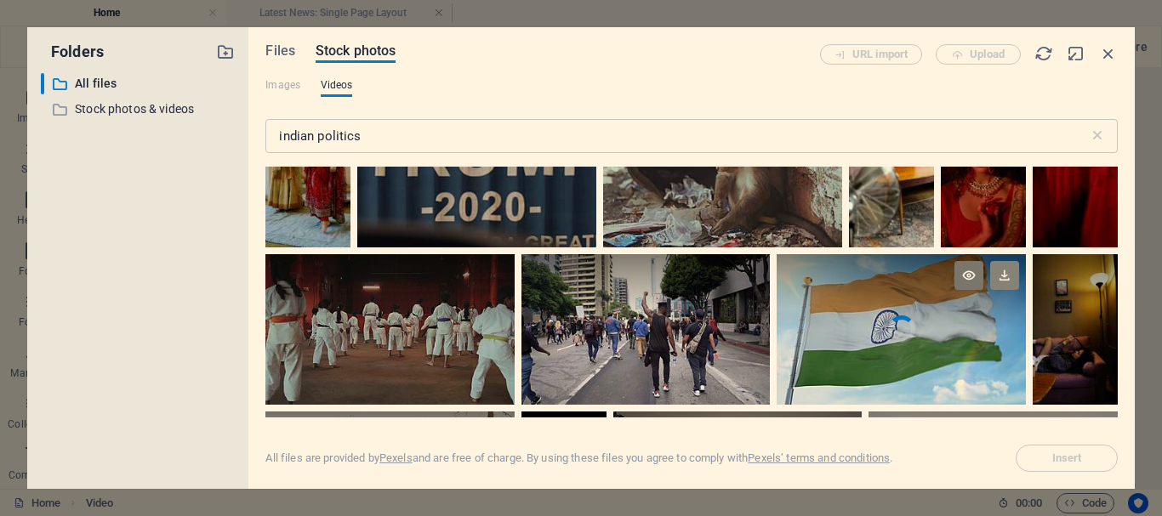
click at [1004, 272] on icon at bounding box center [1004, 275] width 29 height 29
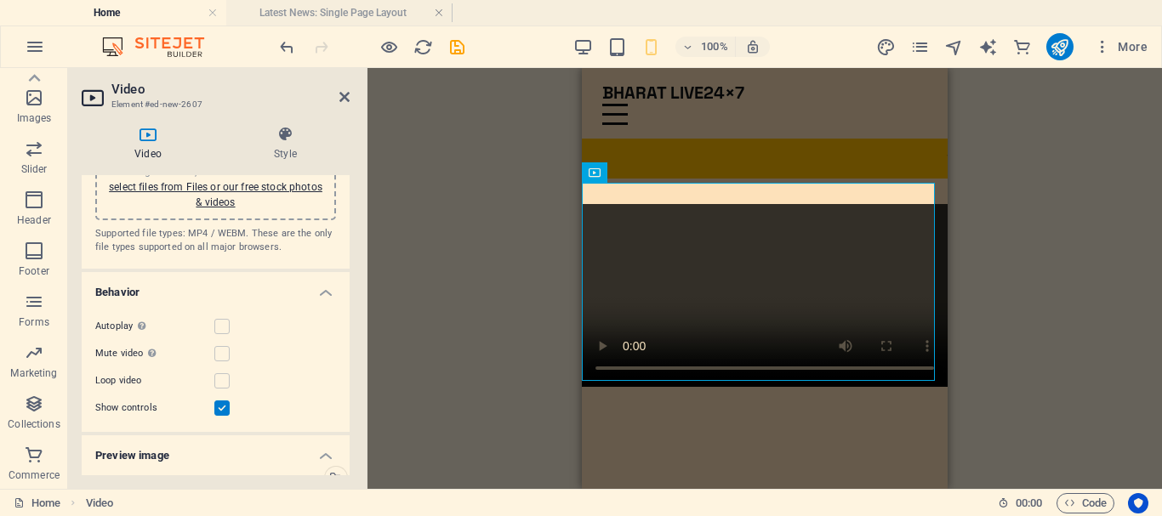
scroll to position [85, 0]
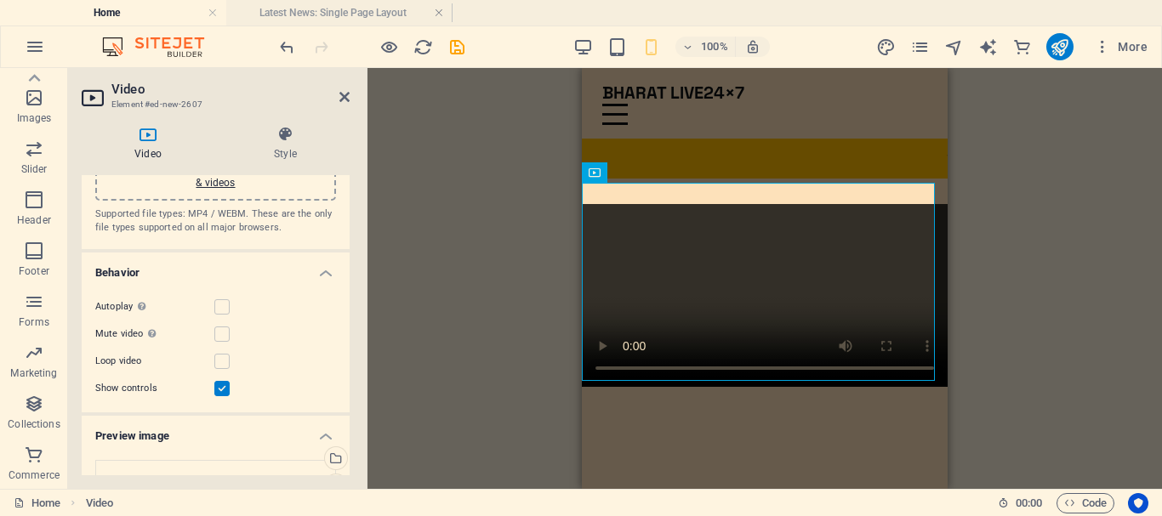
click at [225, 390] on label at bounding box center [221, 388] width 15 height 15
click at [0, 0] on input "Show controls" at bounding box center [0, 0] width 0 height 0
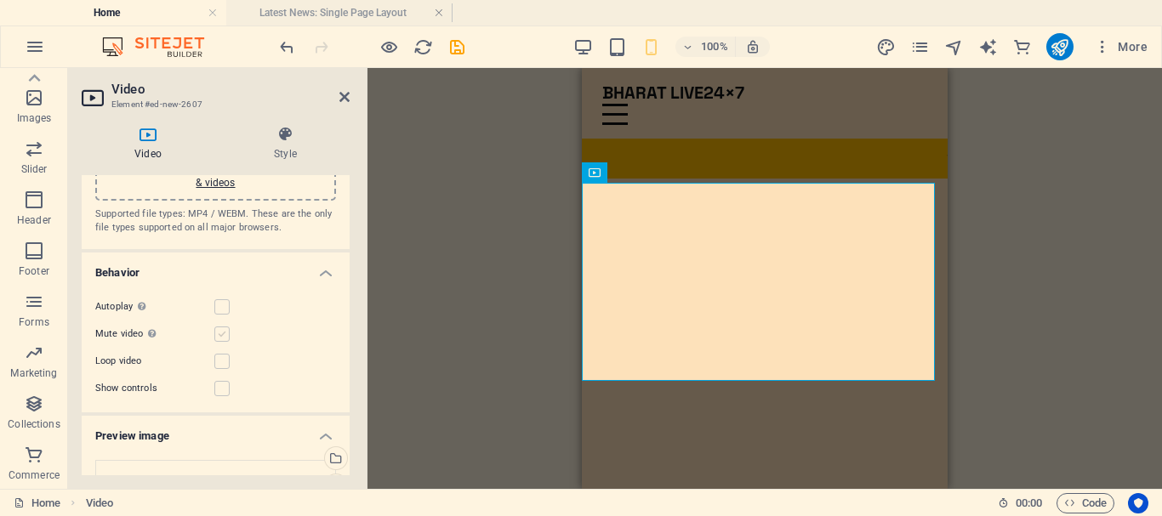
click at [226, 327] on label at bounding box center [221, 334] width 15 height 15
click at [0, 0] on input "Mute video Autoplay will be available if muted is checked" at bounding box center [0, 0] width 0 height 0
click at [225, 303] on label at bounding box center [221, 306] width 15 height 15
click at [0, 0] on input "Autoplay Autoplay is only available if muted is checked" at bounding box center [0, 0] width 0 height 0
click at [223, 363] on label at bounding box center [221, 361] width 15 height 15
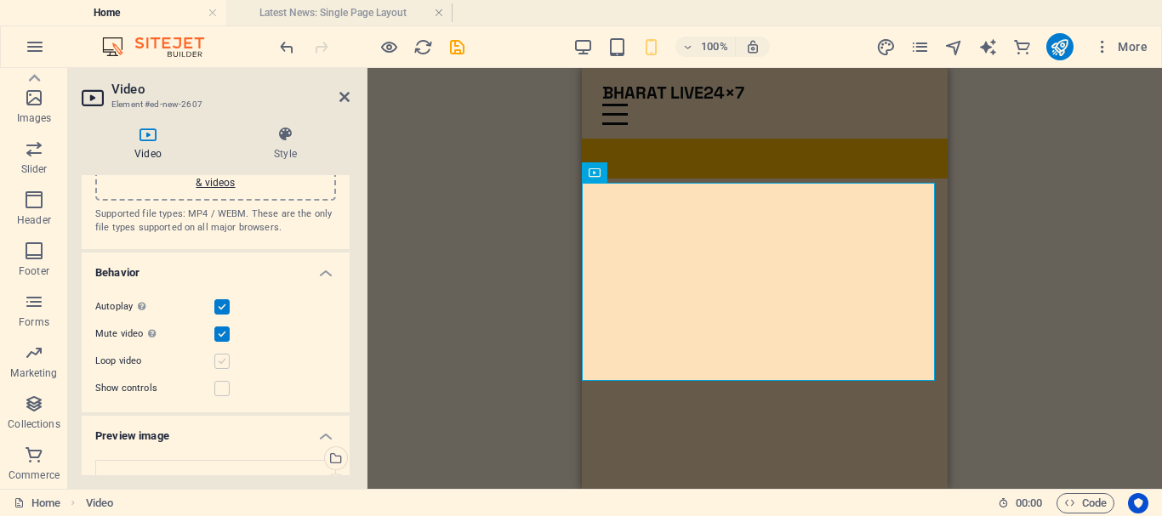
click at [0, 0] on input "Loop video" at bounding box center [0, 0] width 0 height 0
click at [343, 95] on icon at bounding box center [344, 97] width 10 height 14
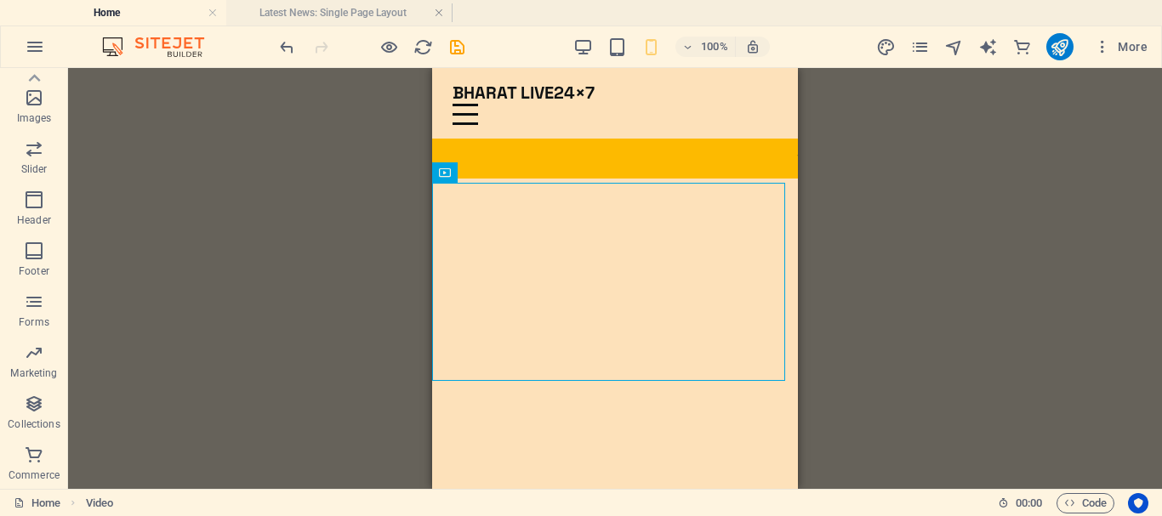
click at [354, 199] on div "Drag here to replace the existing content. Press “Ctrl” if you want to create a…" at bounding box center [615, 278] width 1094 height 421
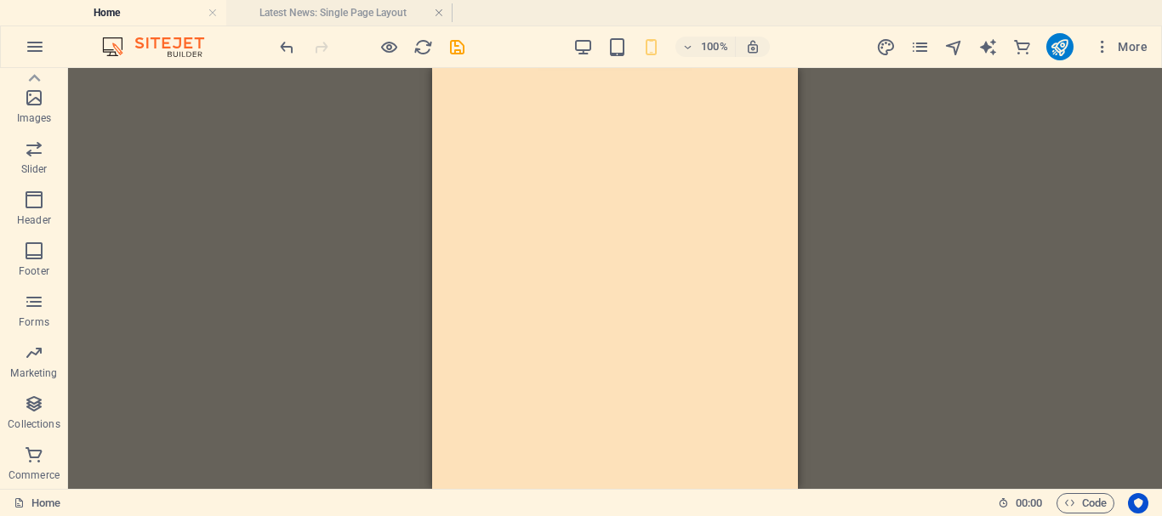
scroll to position [0, 0]
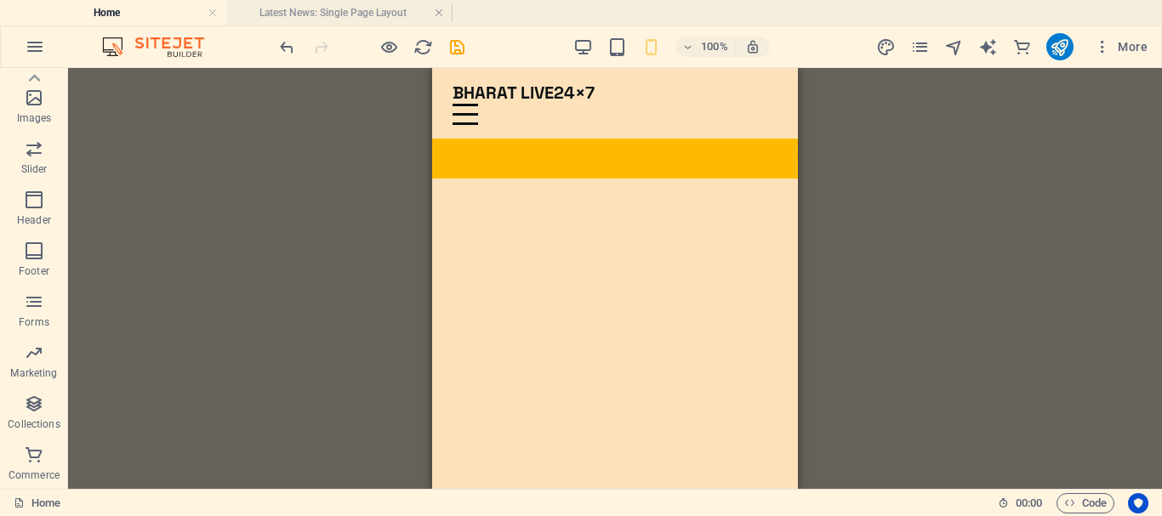
drag, startPoint x: 794, startPoint y: 88, endPoint x: 1309, endPoint y: 134, distance: 516.7
click at [454, 49] on icon "save" at bounding box center [457, 47] width 20 height 20
click at [1061, 52] on icon "publish" at bounding box center [1060, 47] width 20 height 20
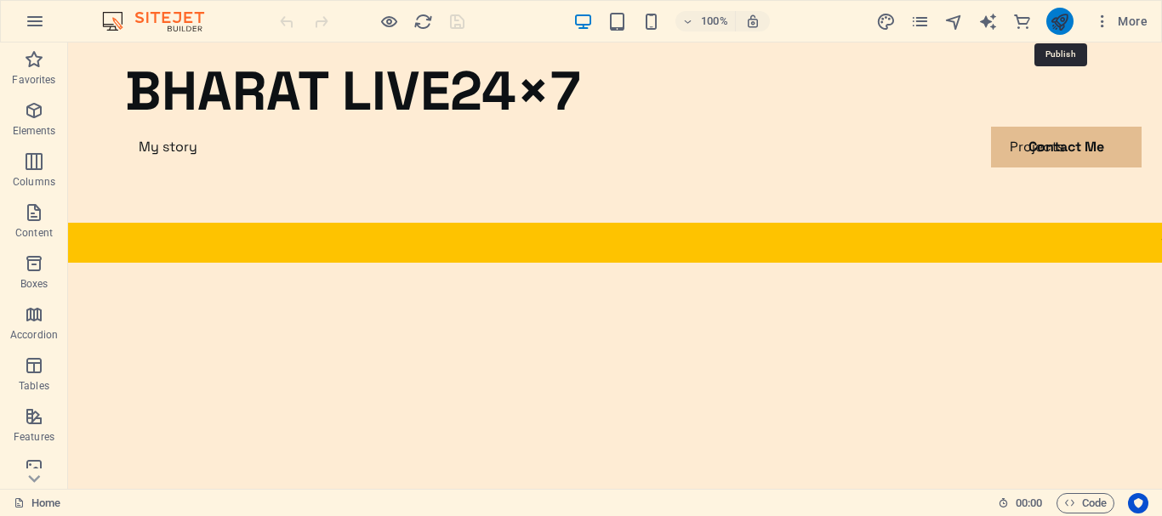
click at [1056, 18] on icon "publish" at bounding box center [1060, 22] width 20 height 20
